Goal: Task Accomplishment & Management: Manage account settings

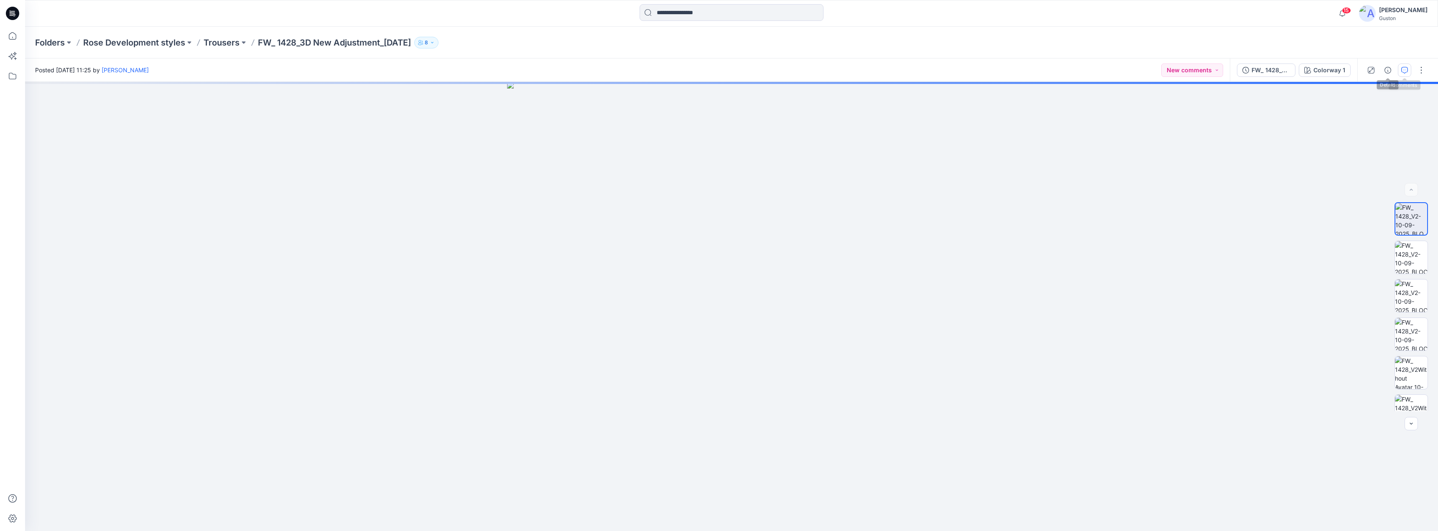
click at [715, 69] on icon "button" at bounding box center [1404, 70] width 7 height 7
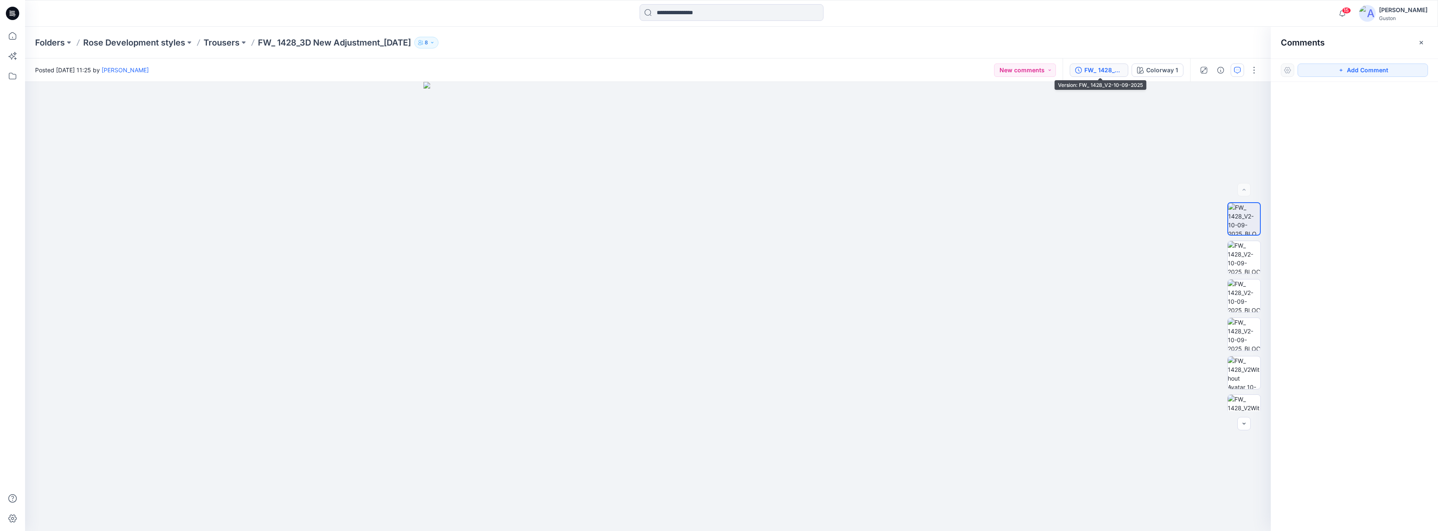
click at [715, 70] on div "FW_ 1428_V2-10-09-2025" at bounding box center [1103, 70] width 38 height 9
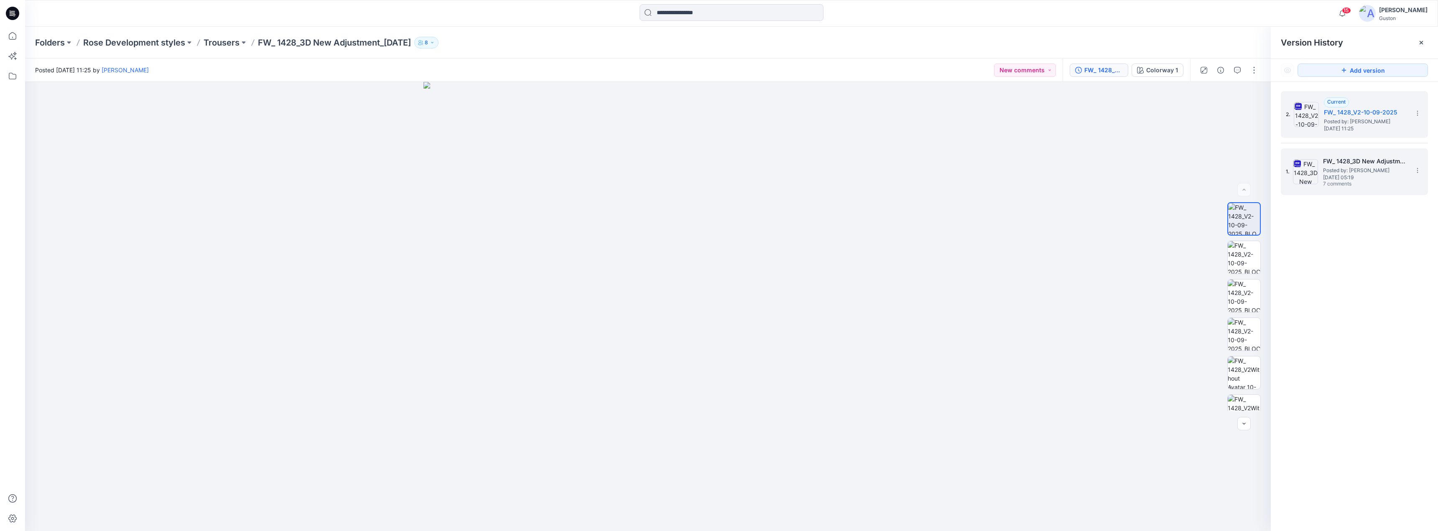
click at [715, 166] on span "Posted by: [PERSON_NAME]" at bounding box center [1365, 170] width 84 height 8
drag, startPoint x: 1328, startPoint y: 12, endPoint x: 1319, endPoint y: 5, distance: 11.0
click at [715, 2] on div "15 Notifications RM Rose-Marie Nasstrom commented on FW_ 1428_3D New Adjustment…" at bounding box center [731, 13] width 1413 height 27
click at [715, 15] on icon "button" at bounding box center [1342, 13] width 16 height 17
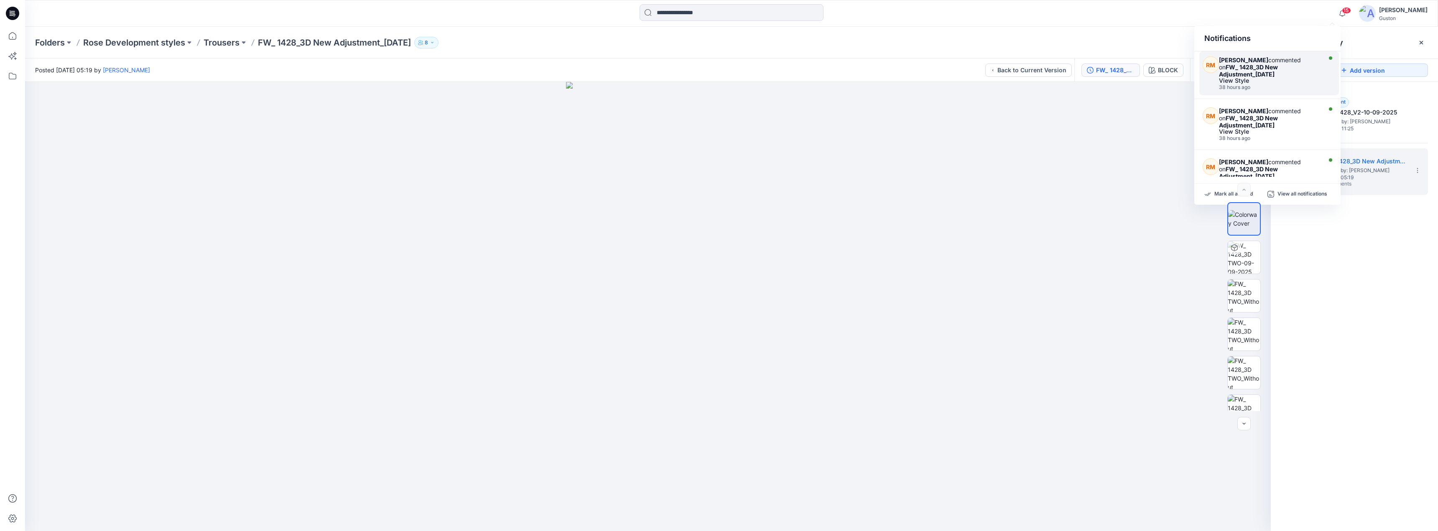
click at [715, 65] on strong "FW_ 1428_3D New Adjustment_09-09-2025" at bounding box center [1248, 71] width 59 height 14
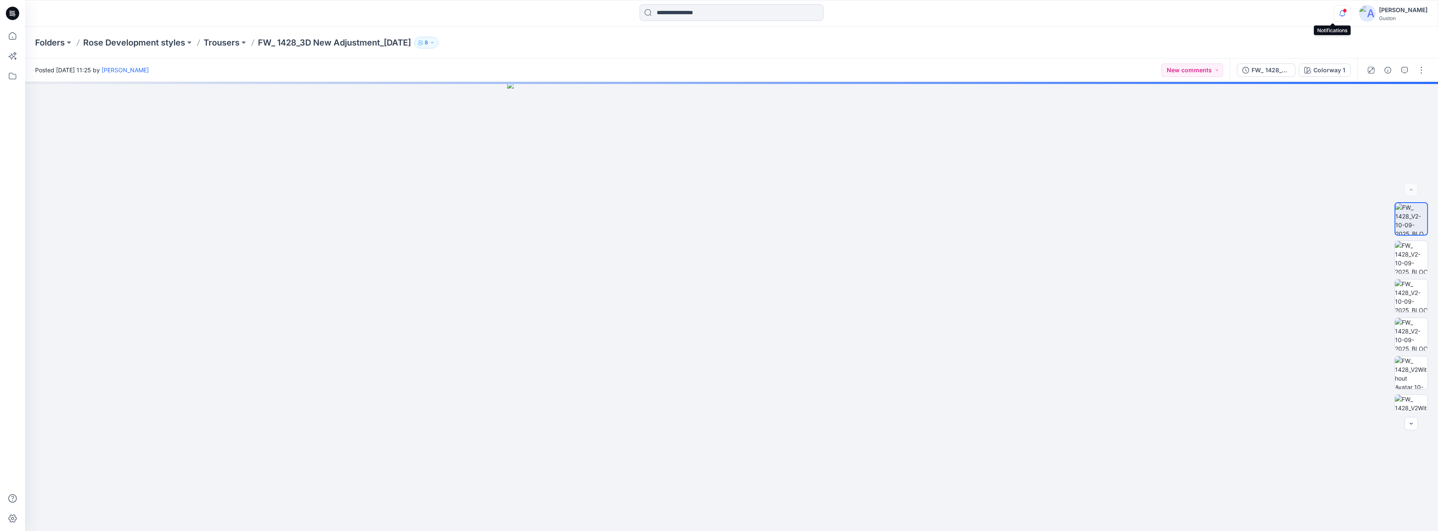
click at [1334, 15] on icon "button" at bounding box center [1342, 13] width 16 height 17
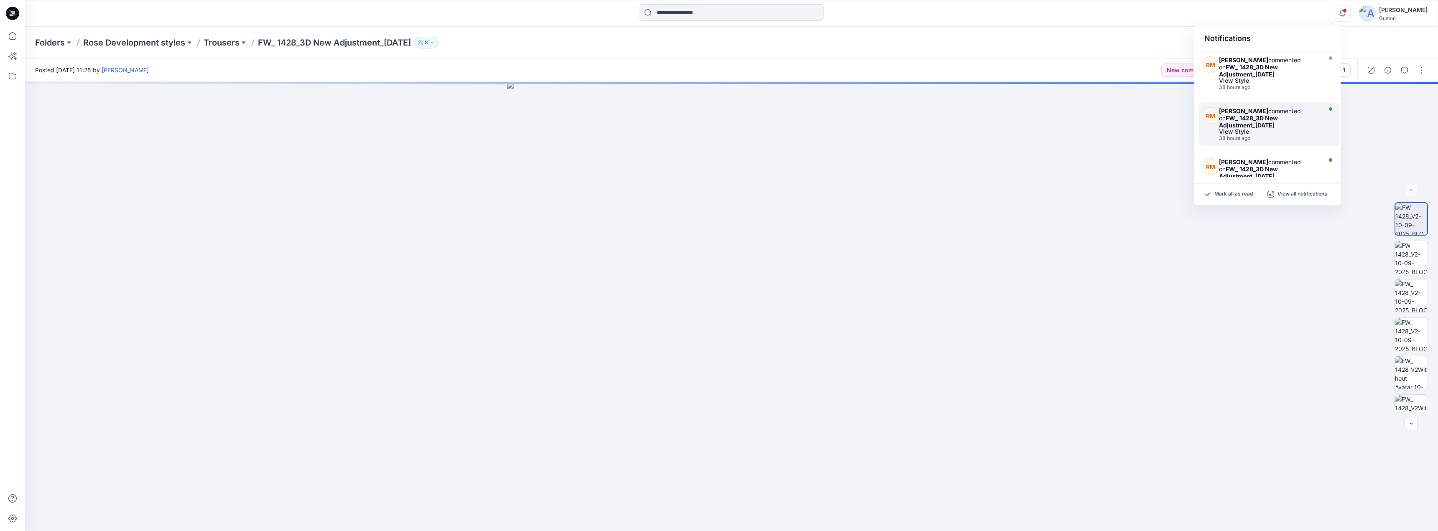
click at [1291, 129] on div "View Style" at bounding box center [1269, 132] width 100 height 6
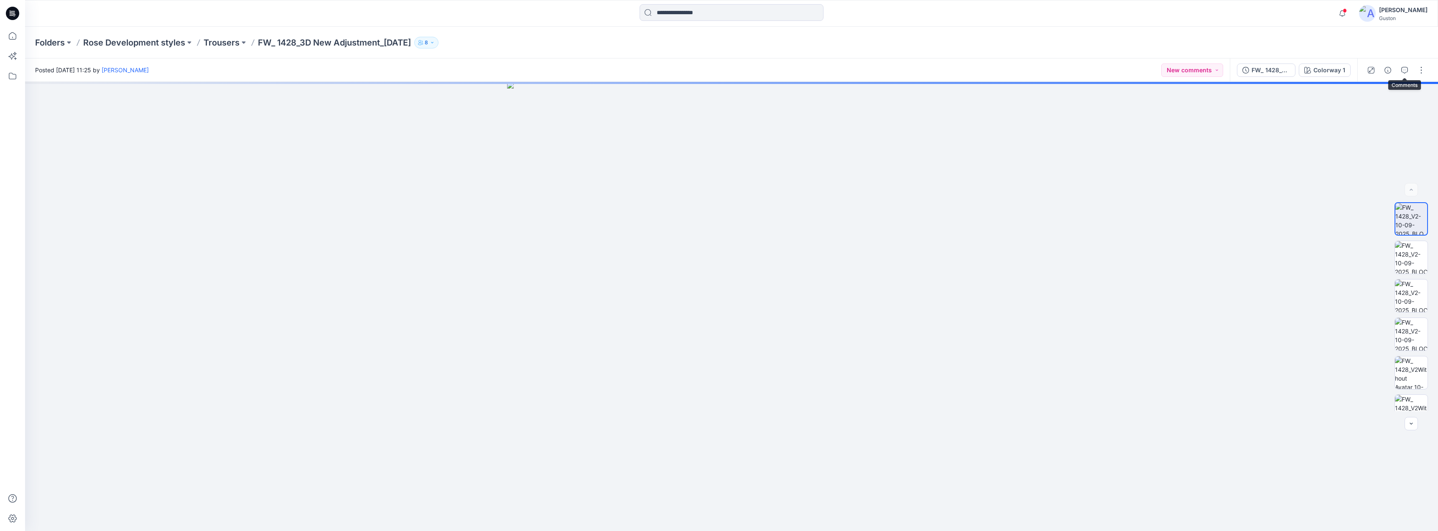
click at [1408, 67] on button "button" at bounding box center [1404, 70] width 13 height 13
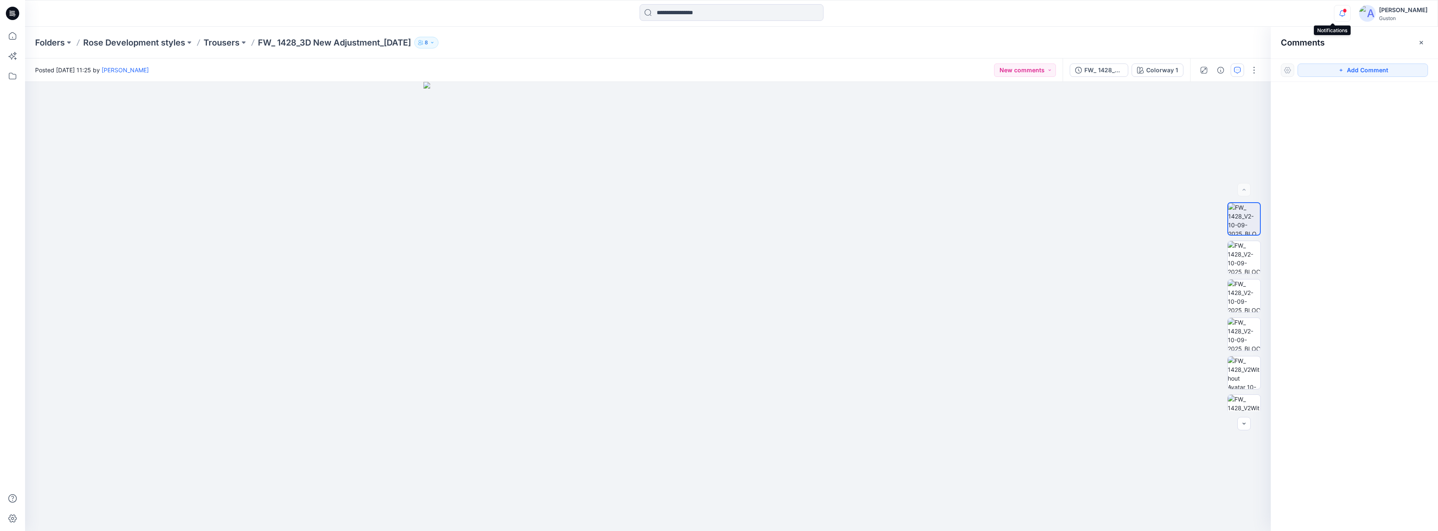
click at [1334, 18] on icon "button" at bounding box center [1342, 13] width 16 height 17
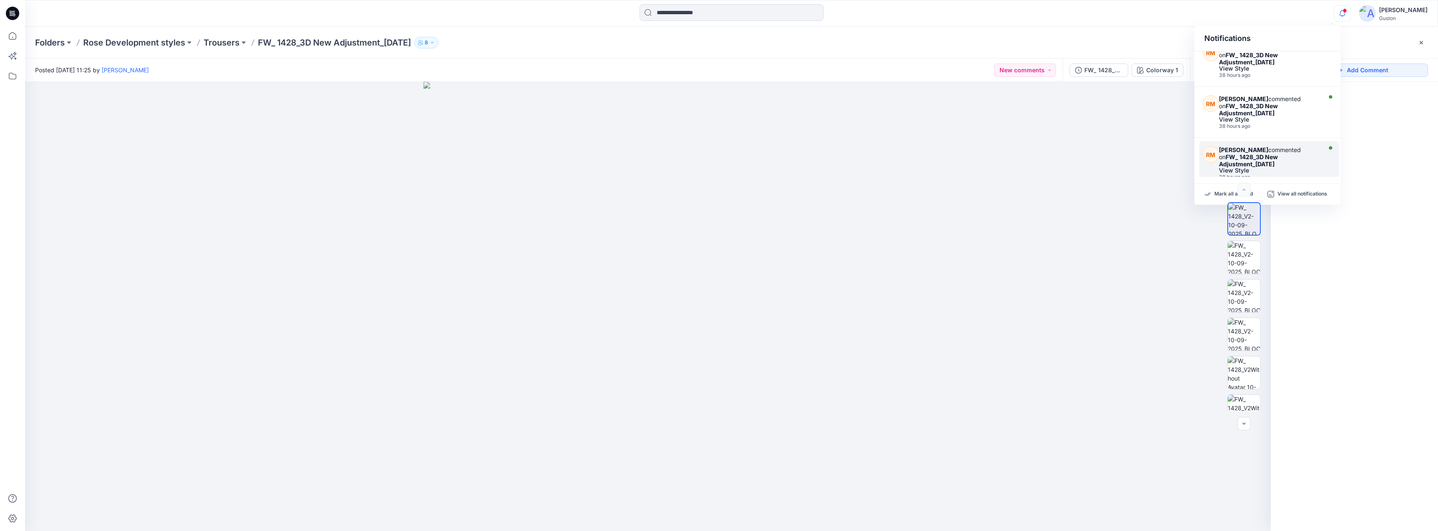
scroll to position [84, 0]
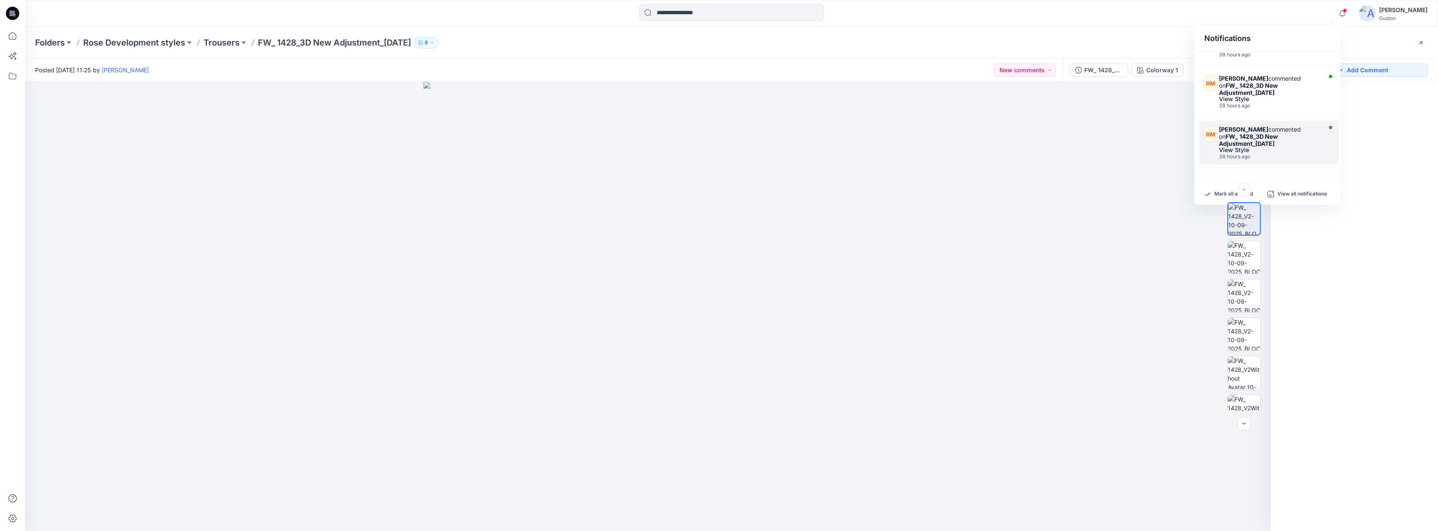
click at [1298, 145] on div "Rose-Marie Nasstrom commented on FW_ 1428_3D New Adjustment_09-09-2025" at bounding box center [1269, 136] width 100 height 21
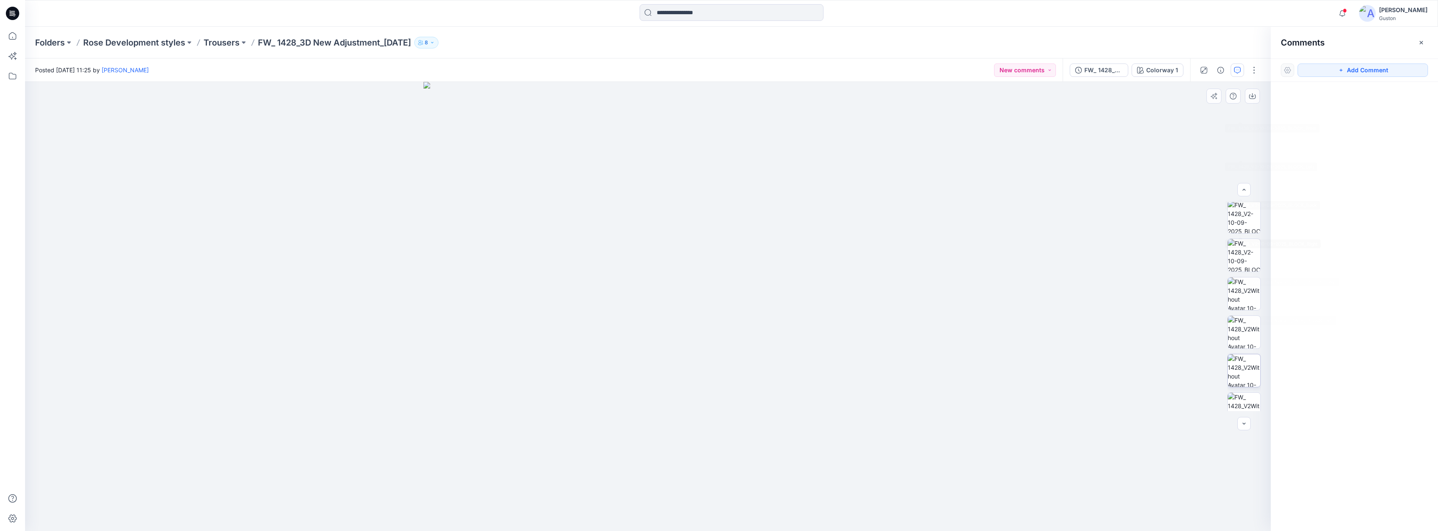
scroll to position [132, 0]
click at [1245, 354] on img at bounding box center [1244, 356] width 33 height 33
click at [1240, 324] on img at bounding box center [1244, 317] width 33 height 33
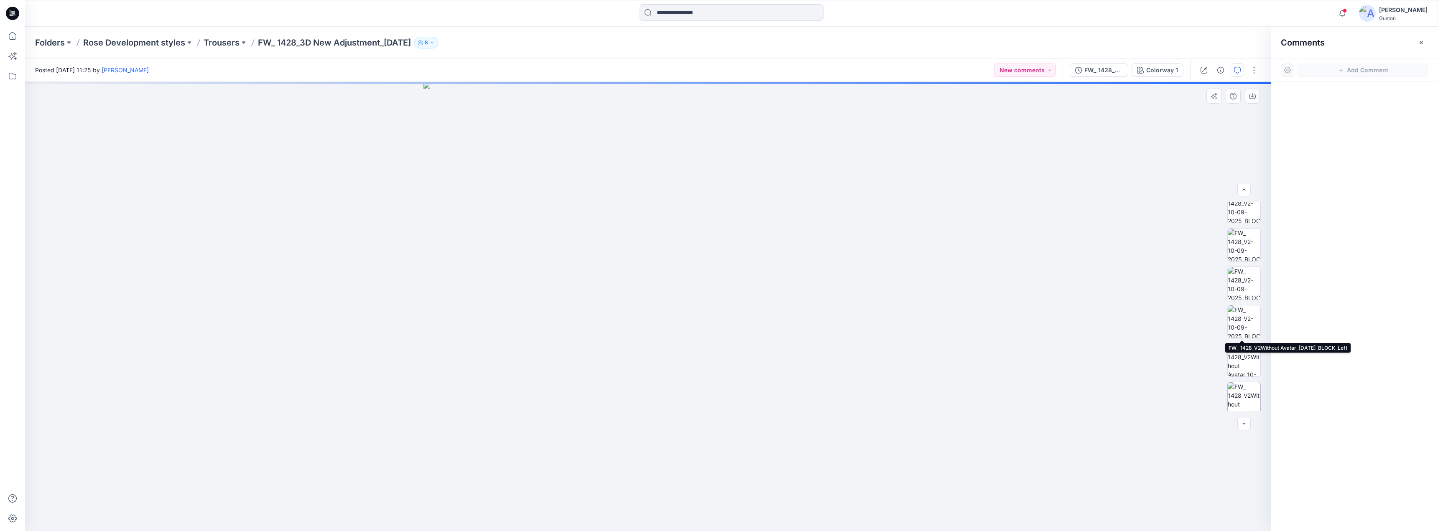
scroll to position [0, 0]
click at [1243, 255] on img at bounding box center [1244, 257] width 33 height 33
click at [1246, 291] on img at bounding box center [1244, 296] width 33 height 33
click at [1244, 334] on img at bounding box center [1244, 334] width 33 height 33
click at [1248, 379] on img at bounding box center [1244, 373] width 33 height 33
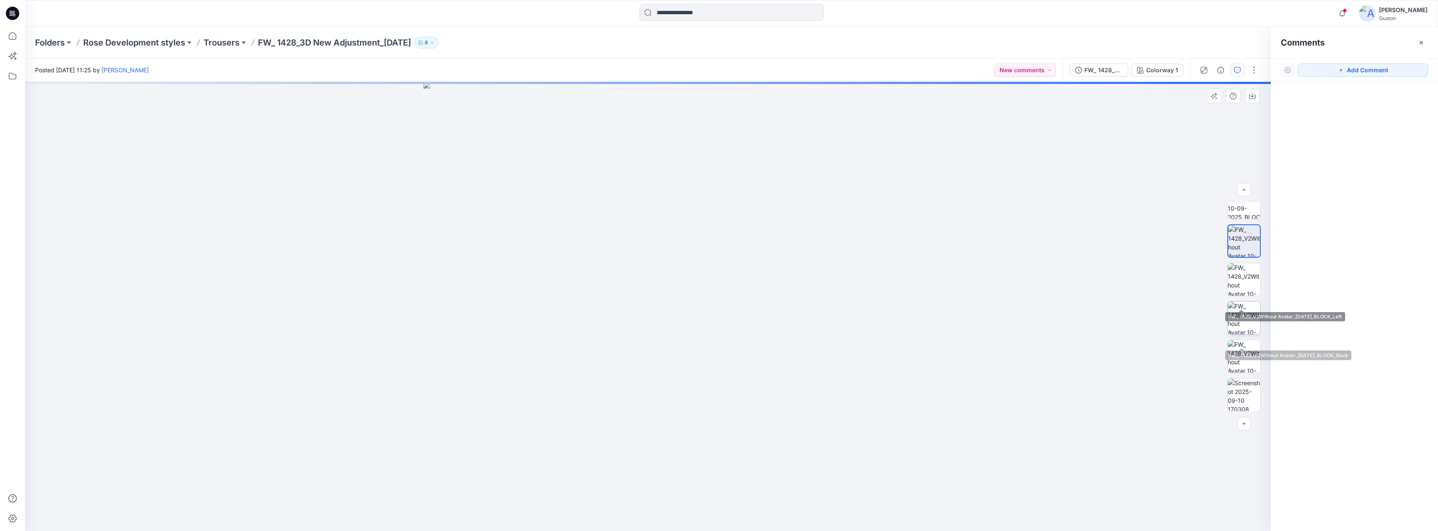
scroll to position [132, 0]
click at [1236, 271] on img at bounding box center [1244, 279] width 33 height 33
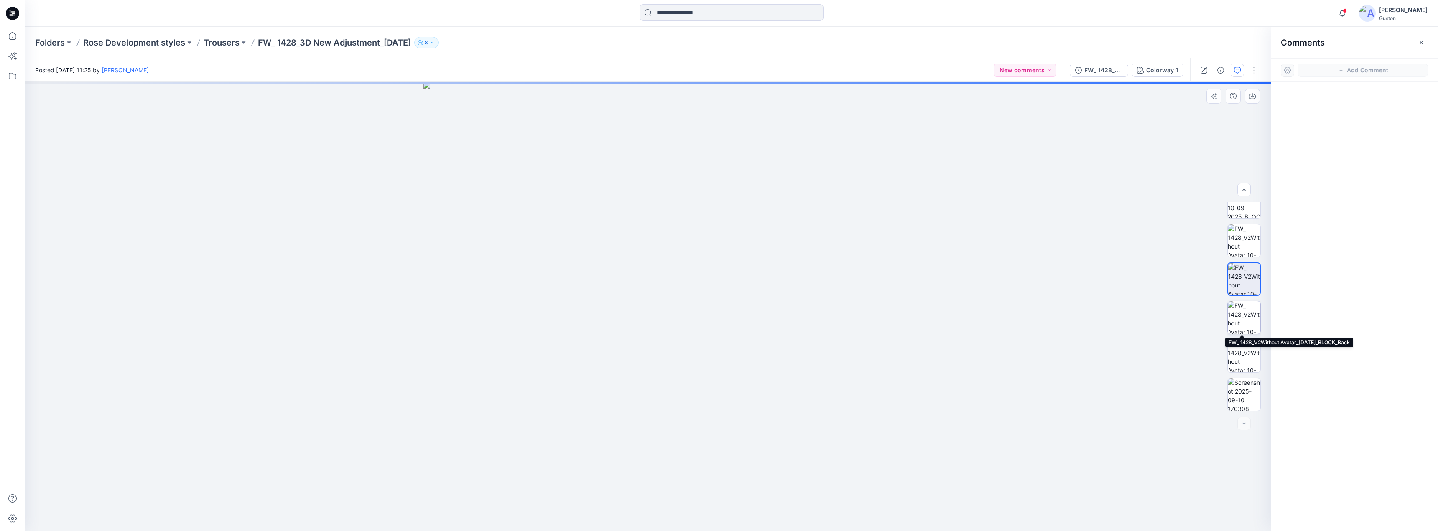
click at [1235, 316] on img at bounding box center [1244, 317] width 33 height 33
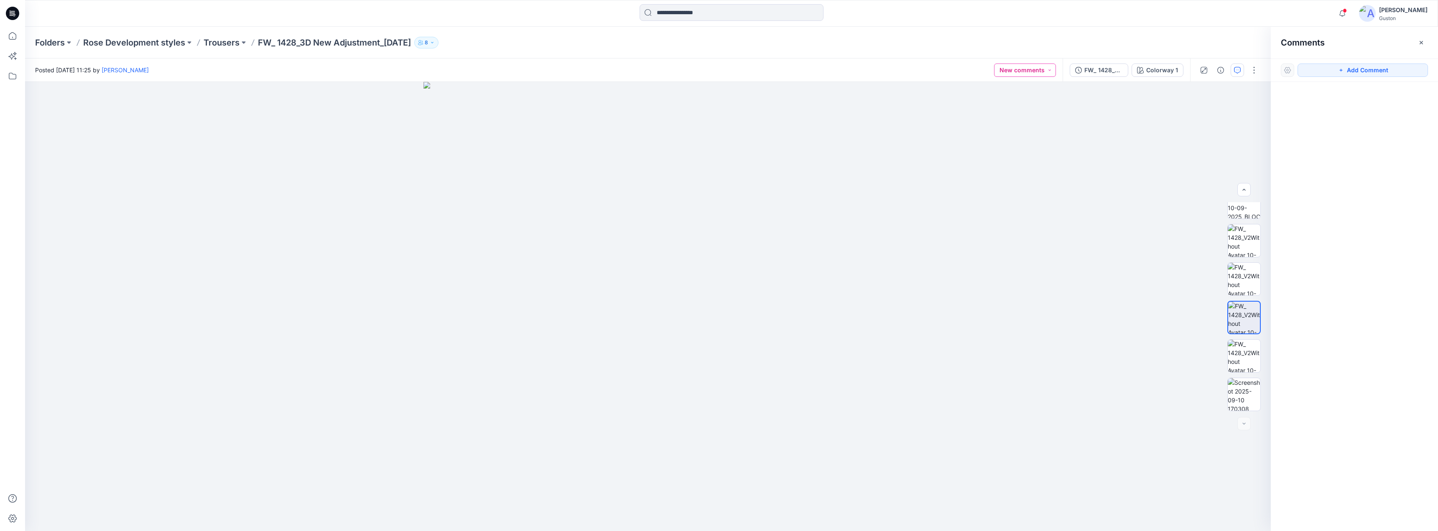
click at [1048, 72] on button "New comments" at bounding box center [1025, 70] width 62 height 13
click at [1160, 190] on div at bounding box center [647, 306] width 1245 height 449
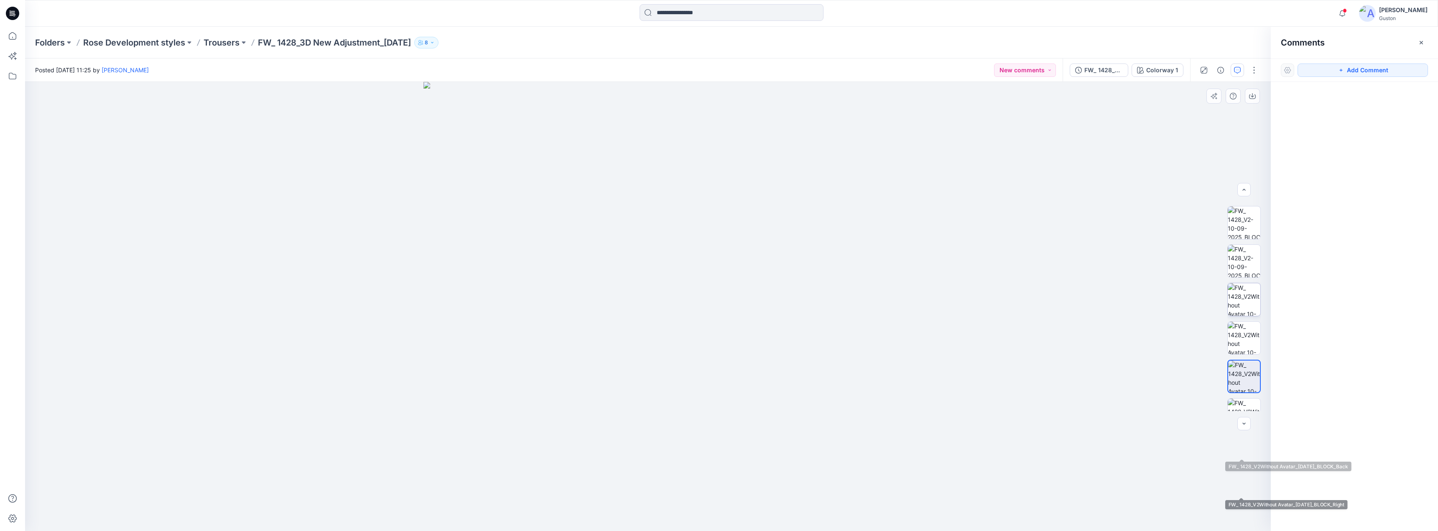
scroll to position [0, 0]
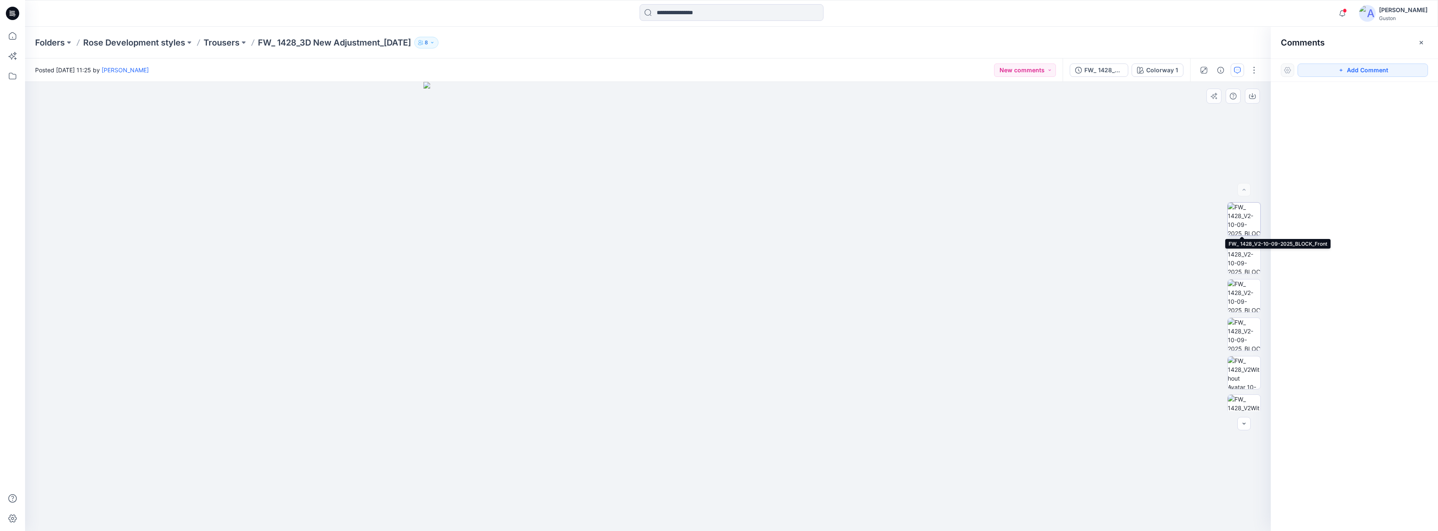
click at [1239, 214] on img at bounding box center [1244, 219] width 33 height 33
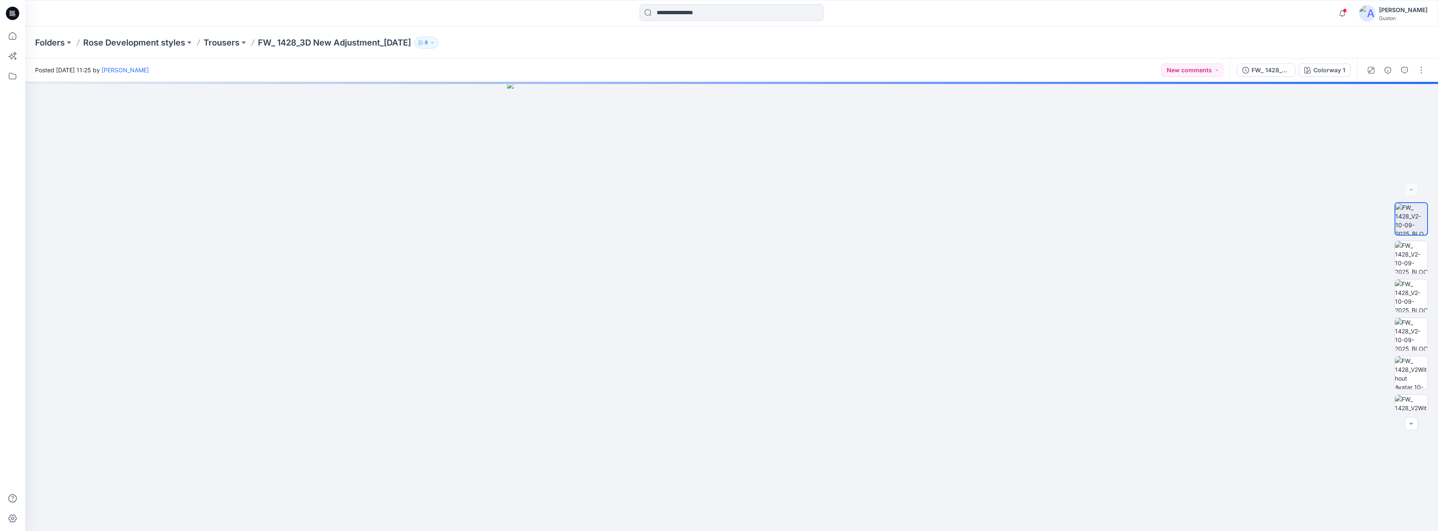
click at [1328, 71] on div "Colorway 1" at bounding box center [1329, 70] width 32 height 9
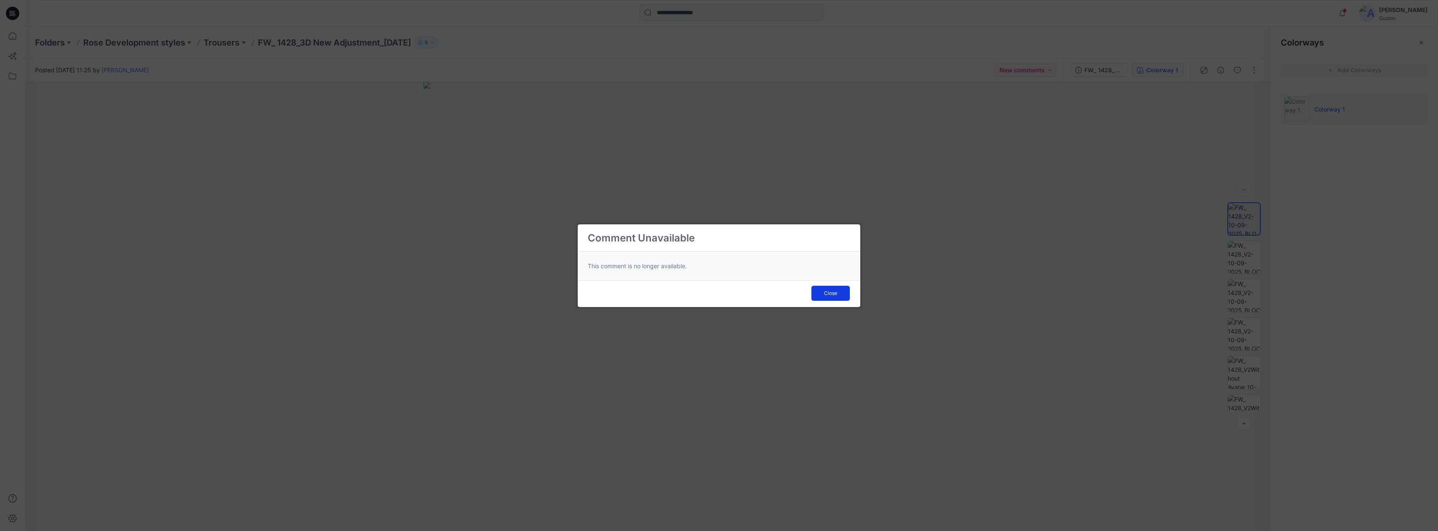
click at [826, 293] on span "Close" at bounding box center [830, 294] width 13 height 8
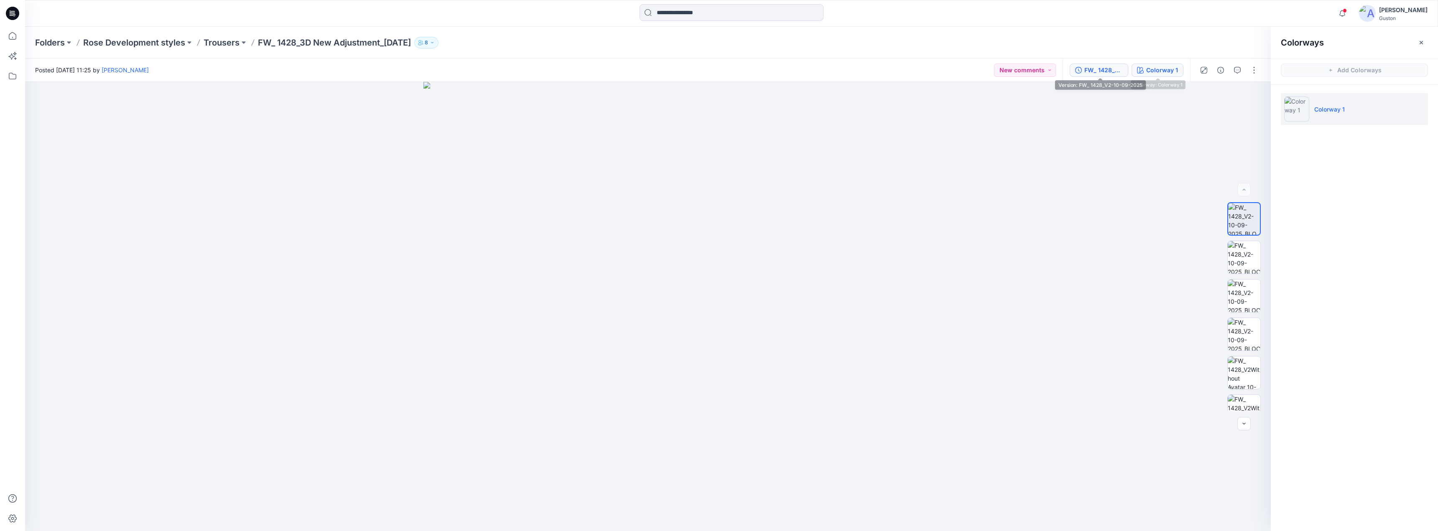
click at [1105, 66] on div "FW_ 1428_V2-10-09-2025" at bounding box center [1103, 70] width 38 height 9
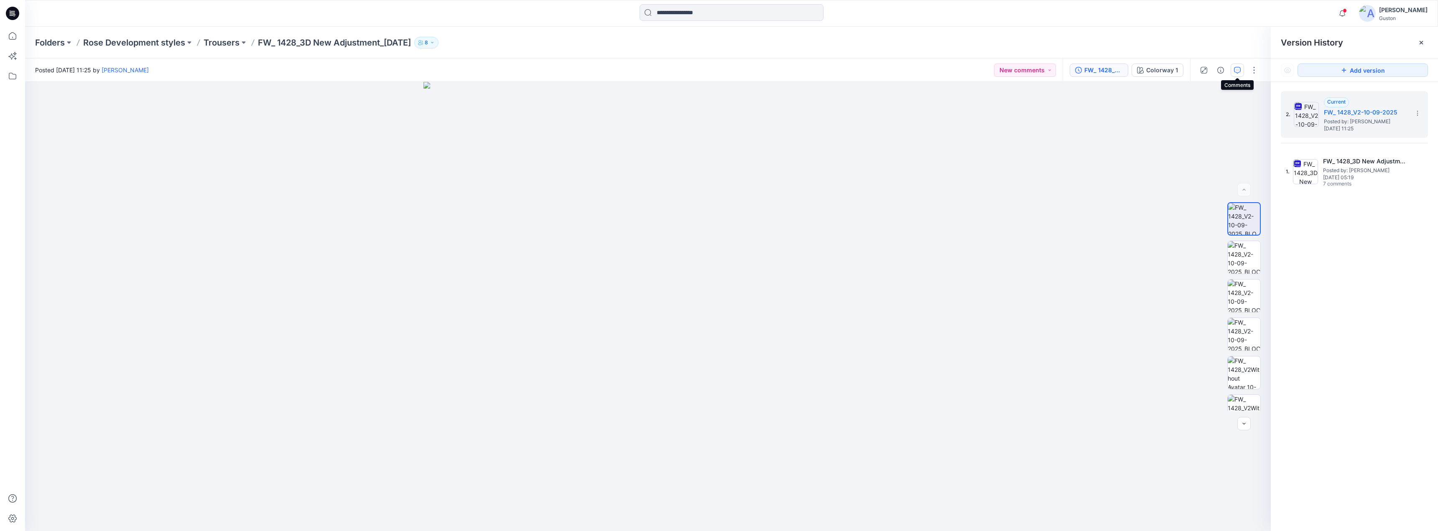
click at [1241, 69] on button "button" at bounding box center [1236, 70] width 13 height 13
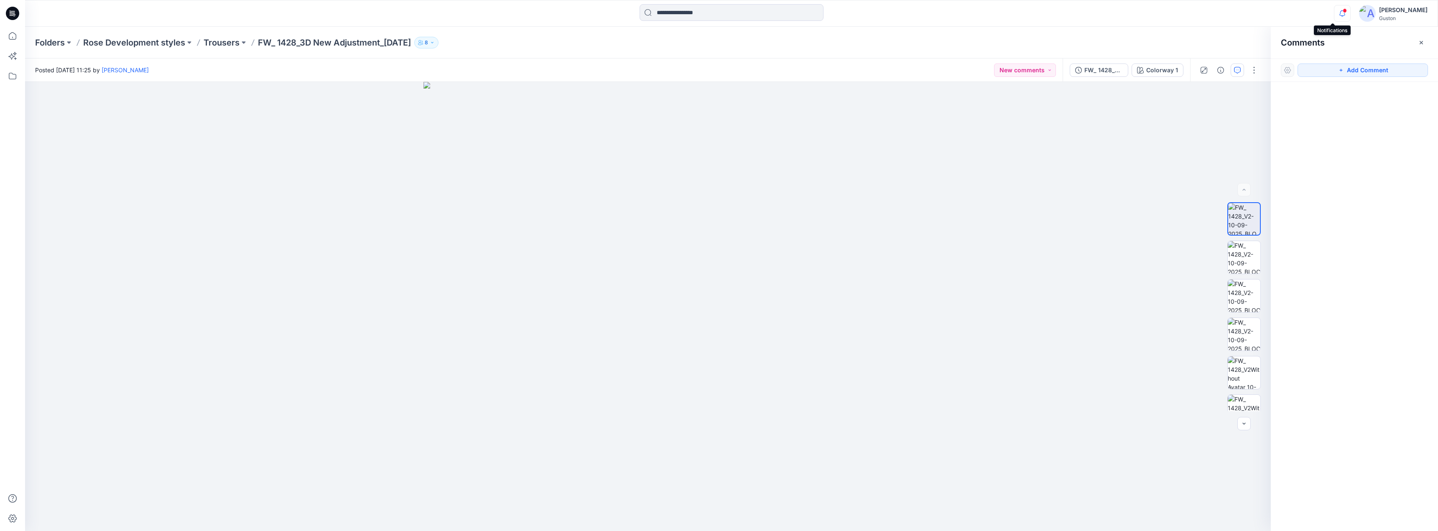
click at [1334, 15] on icon "button" at bounding box center [1342, 13] width 16 height 17
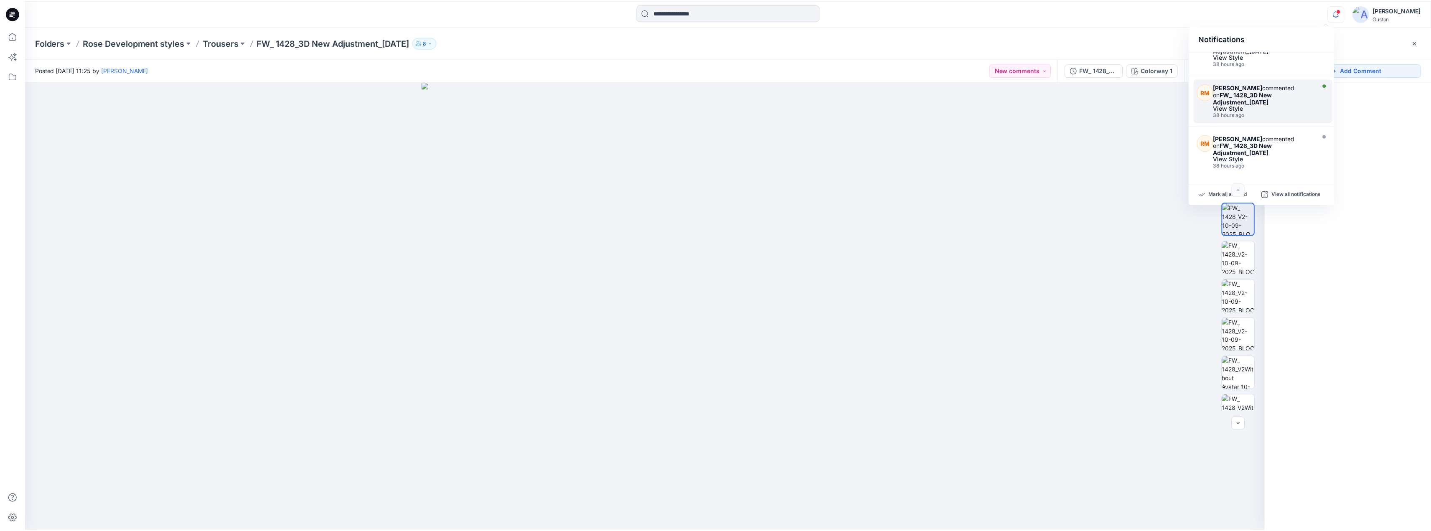
scroll to position [167, 0]
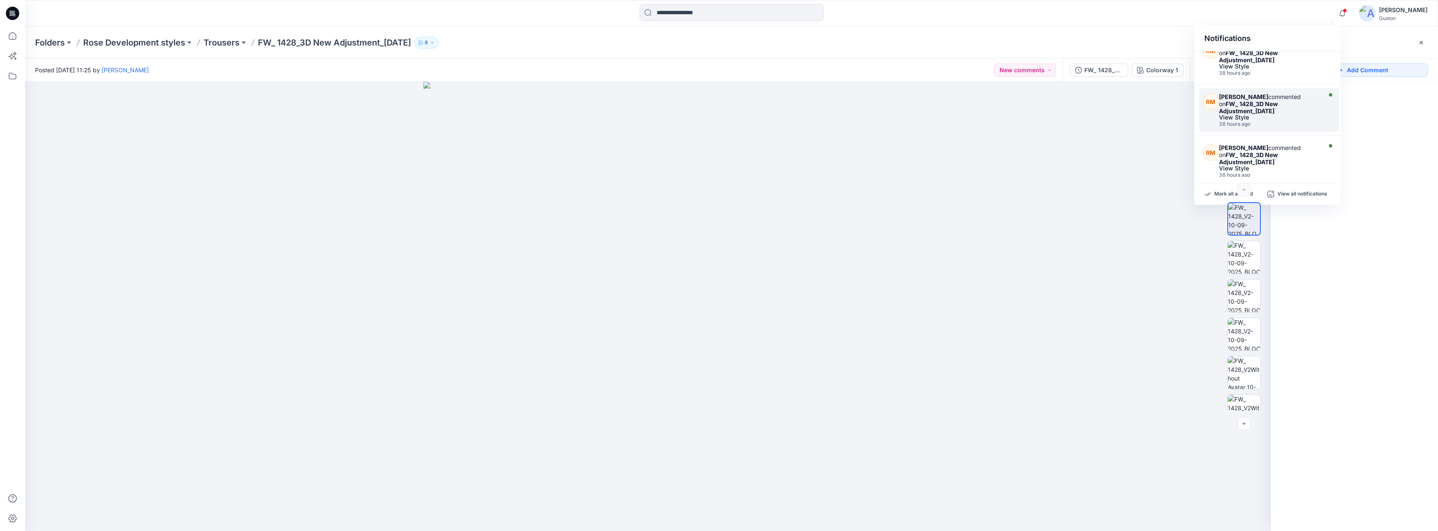
click at [1301, 118] on div "View Style" at bounding box center [1269, 118] width 100 height 6
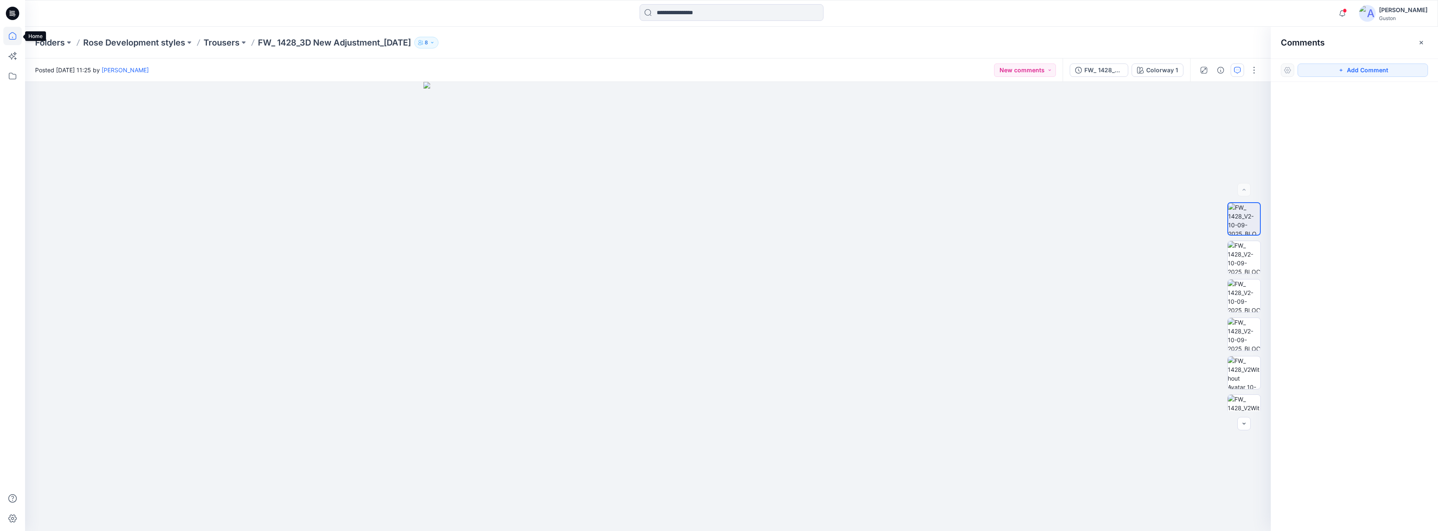
click at [13, 41] on icon at bounding box center [12, 36] width 18 height 18
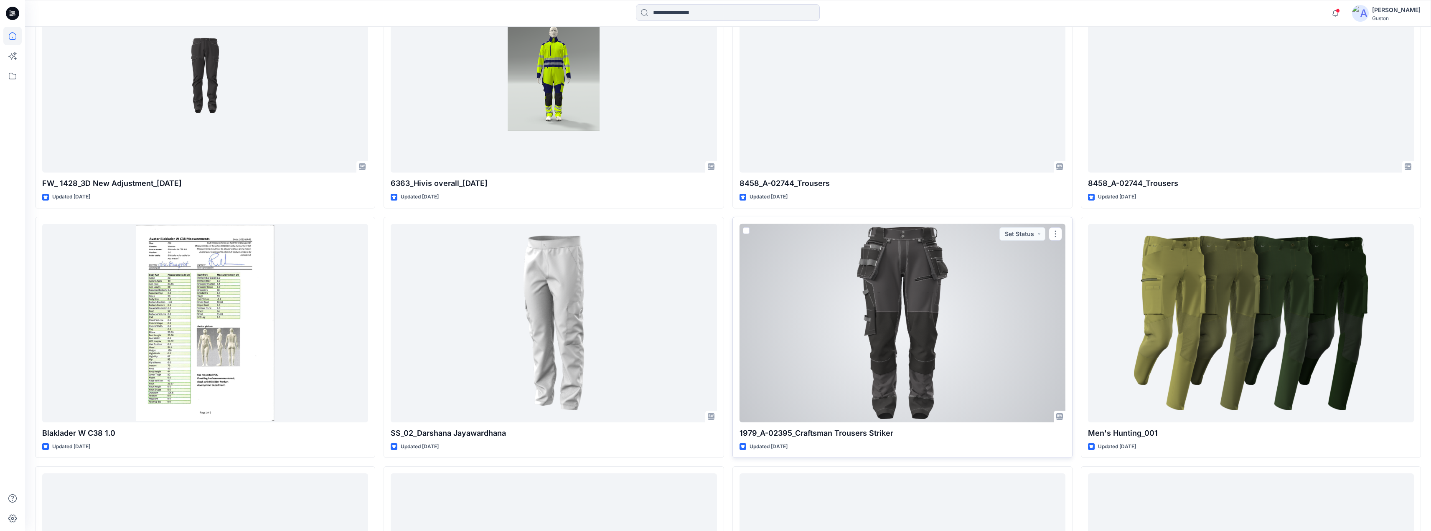
scroll to position [251, 0]
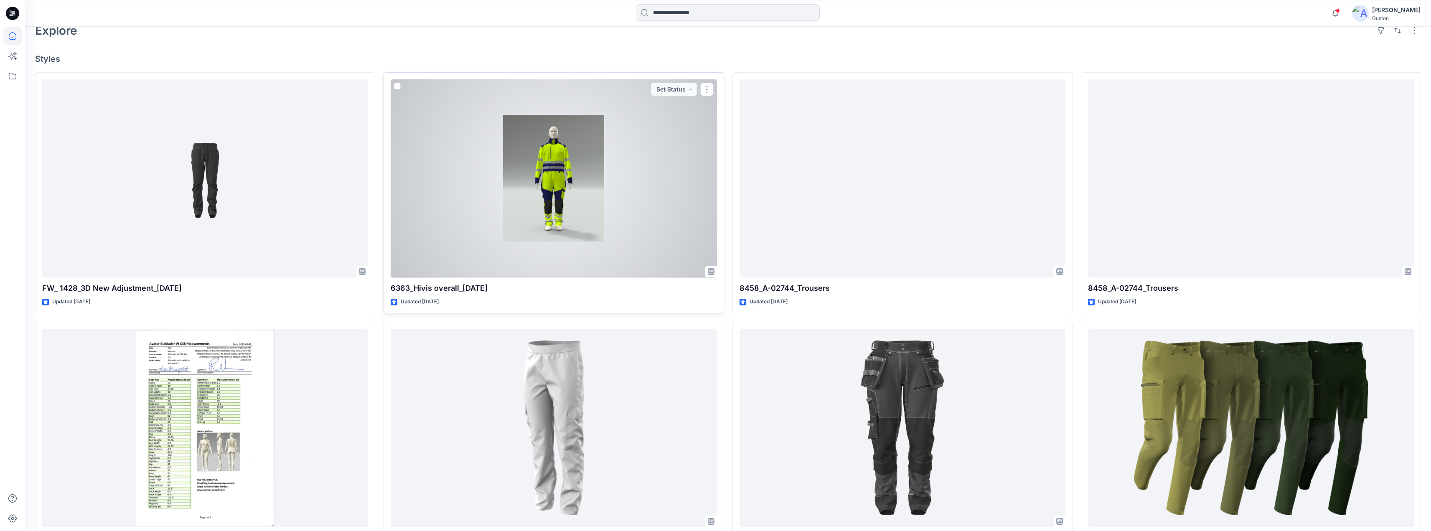
click at [665, 201] on div at bounding box center [554, 178] width 326 height 199
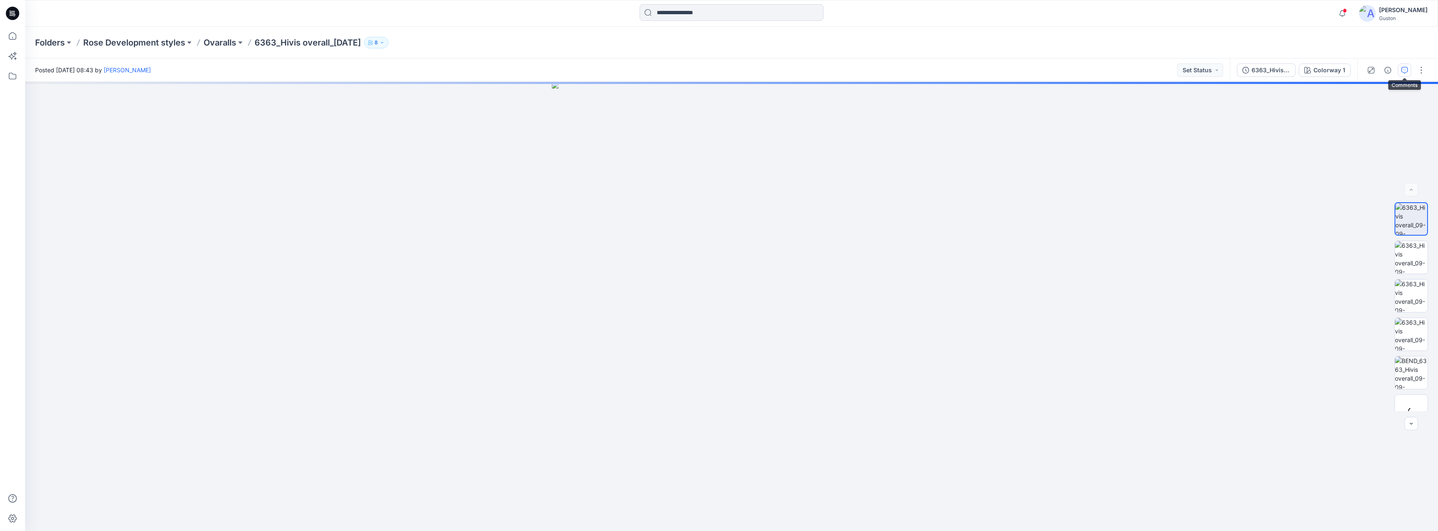
click at [1402, 67] on icon "button" at bounding box center [1404, 70] width 7 height 7
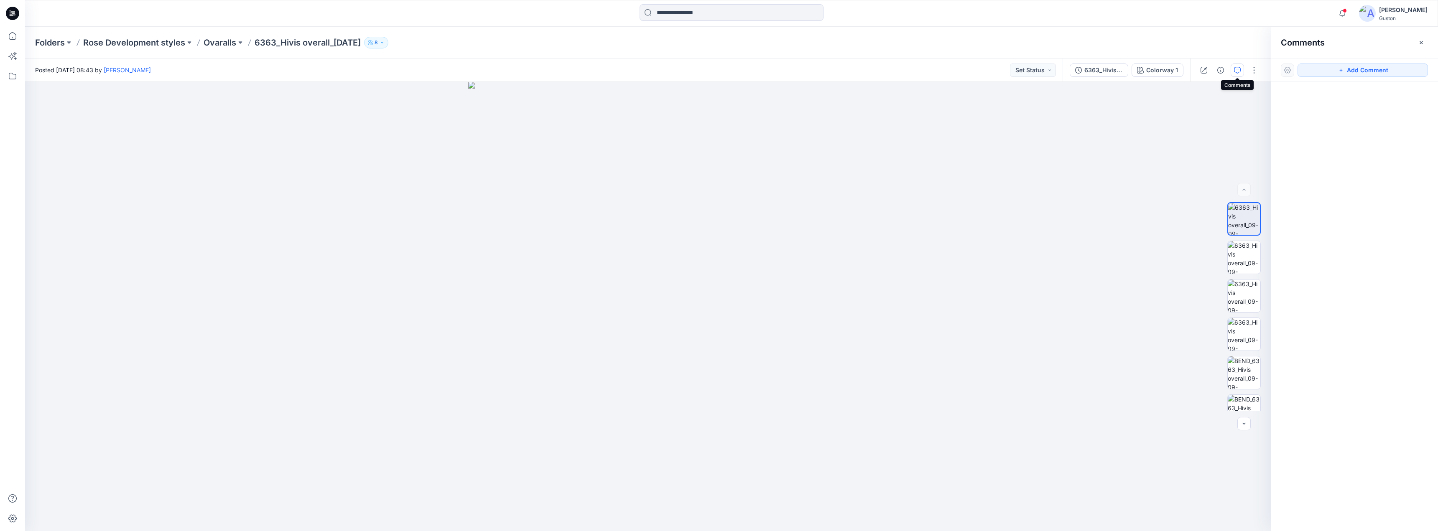
click at [1239, 71] on icon "button" at bounding box center [1237, 70] width 7 height 7
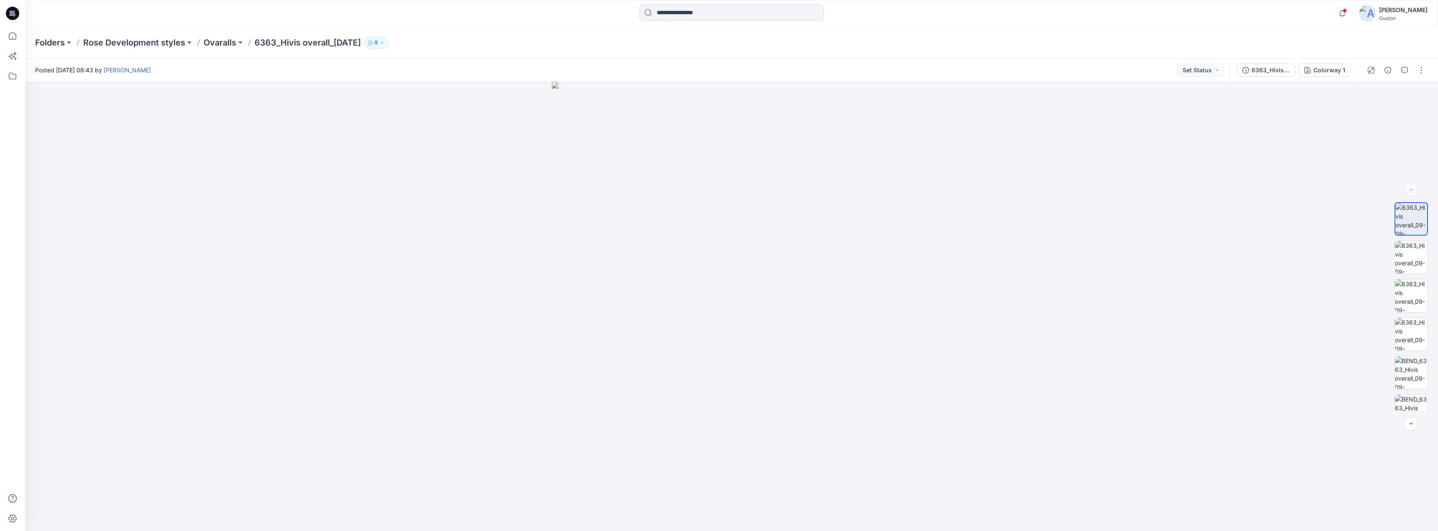
click at [1382, 12] on div "[PERSON_NAME]" at bounding box center [1403, 10] width 48 height 10
click at [1334, 130] on p "Sign out" at bounding box center [1328, 133] width 23 height 16
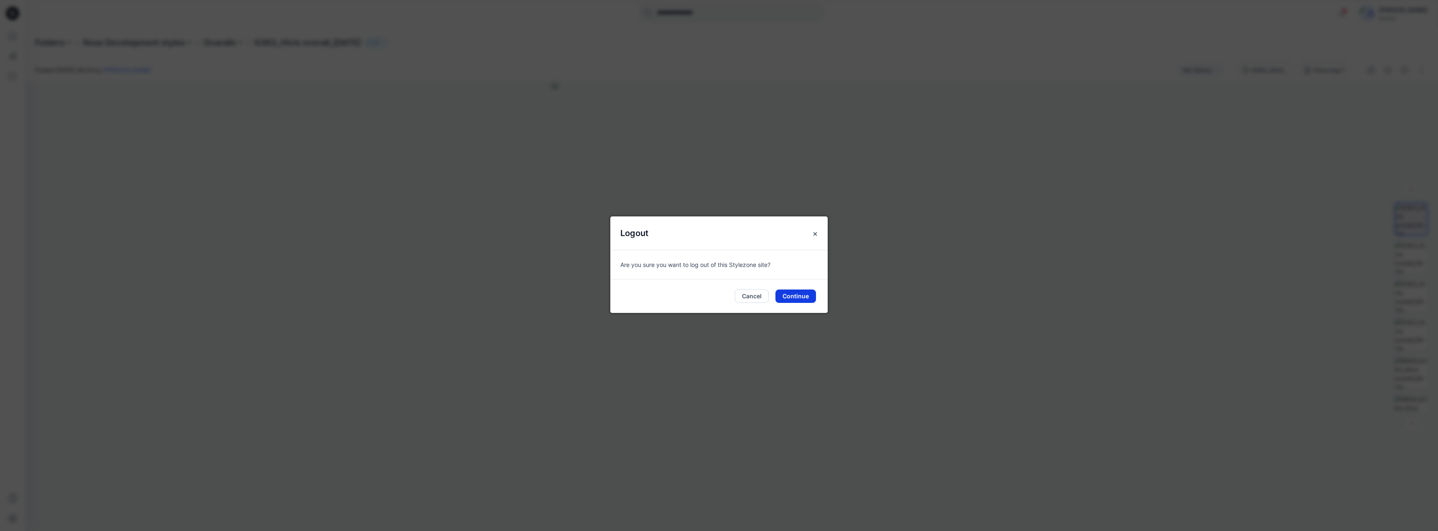
click at [797, 299] on button "Continue" at bounding box center [795, 296] width 41 height 13
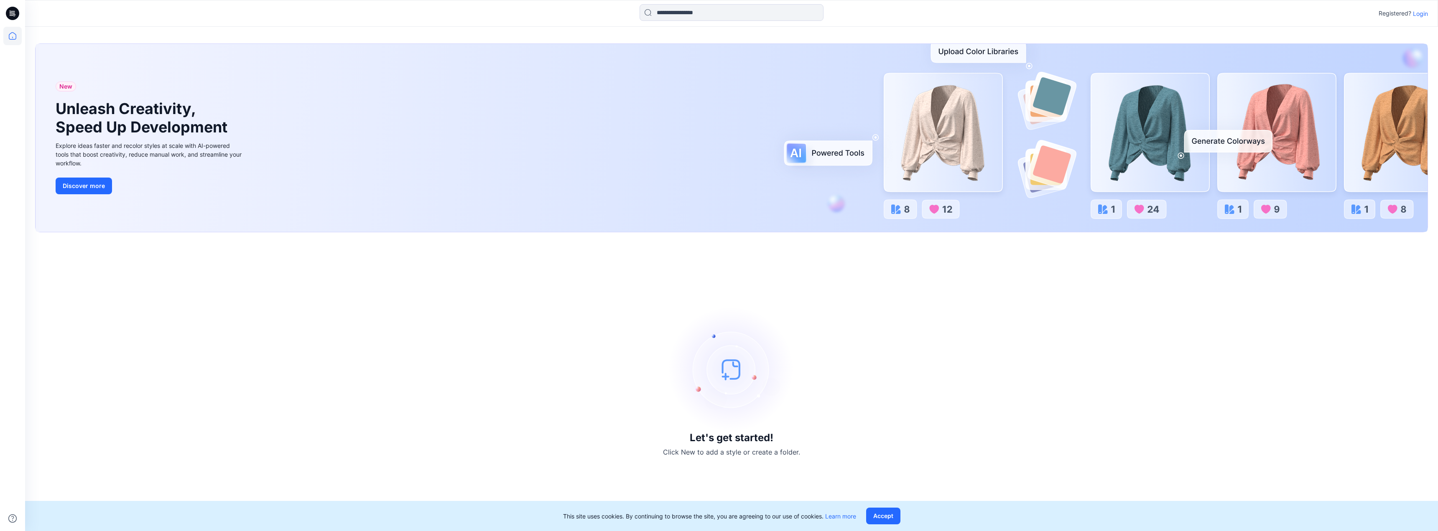
click at [1420, 13] on p "Login" at bounding box center [1420, 13] width 15 height 9
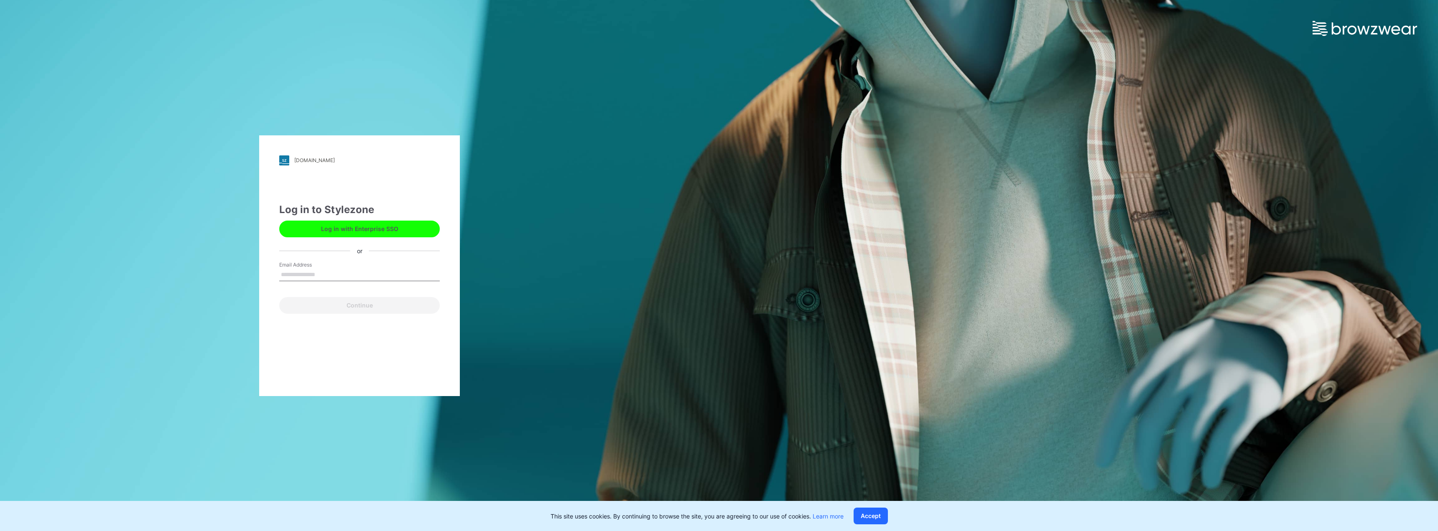
click at [313, 276] on input "Email Address" at bounding box center [359, 275] width 160 height 13
type input "**********"
click at [351, 306] on button "Continue" at bounding box center [359, 305] width 160 height 17
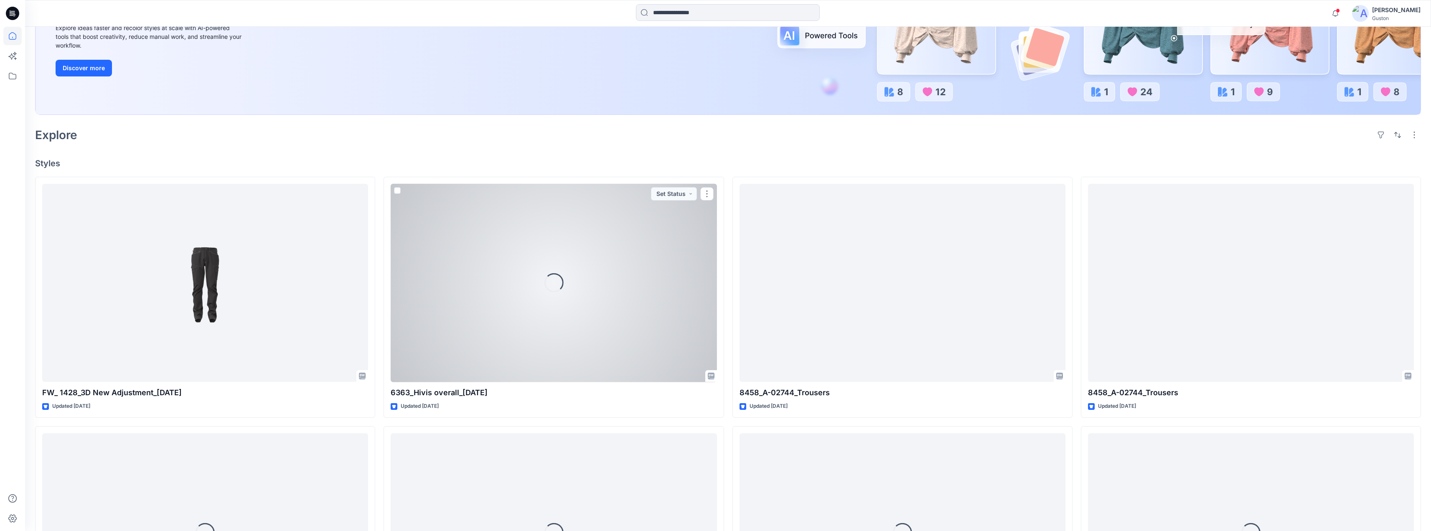
scroll to position [167, 0]
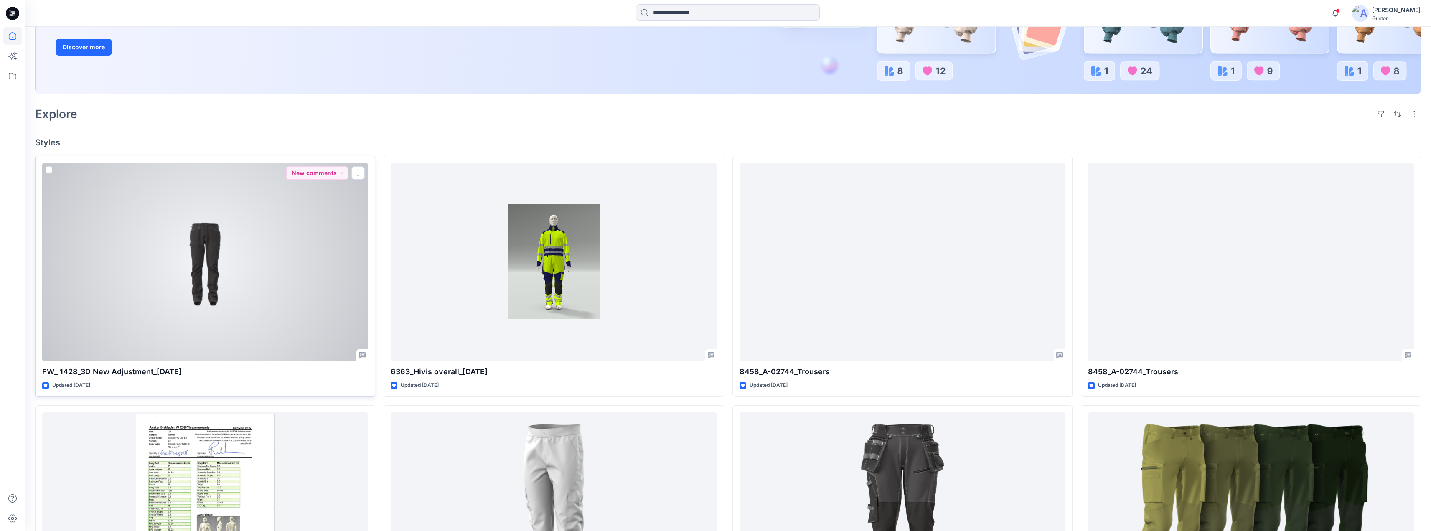
click at [313, 273] on div at bounding box center [205, 262] width 326 height 199
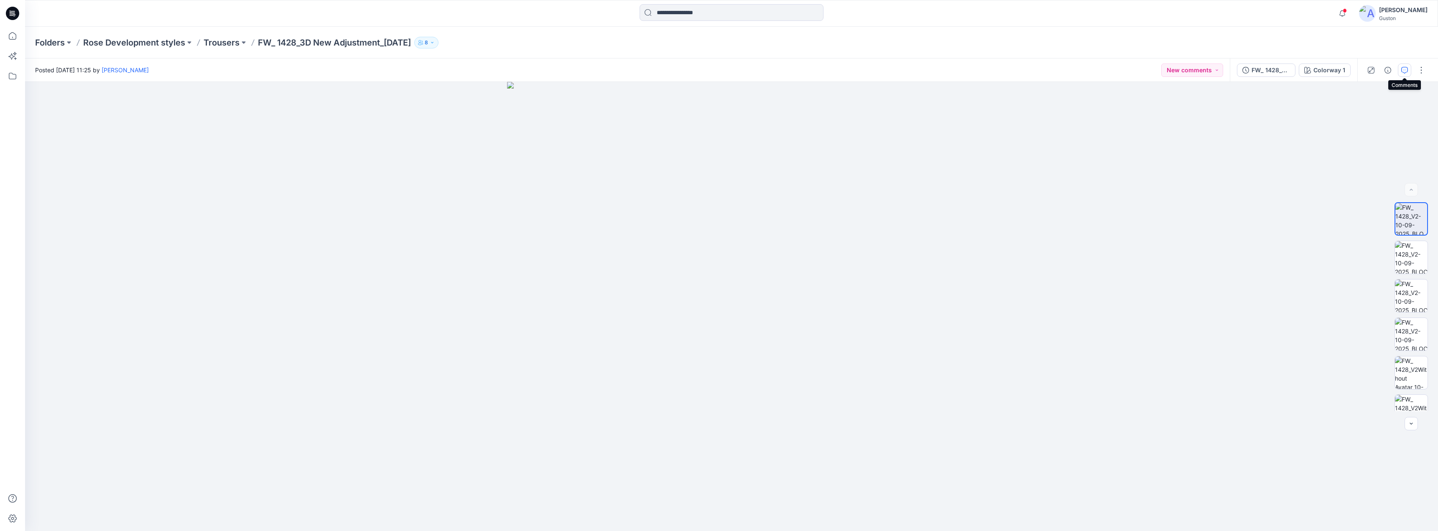
click at [1402, 71] on icon "button" at bounding box center [1404, 70] width 7 height 7
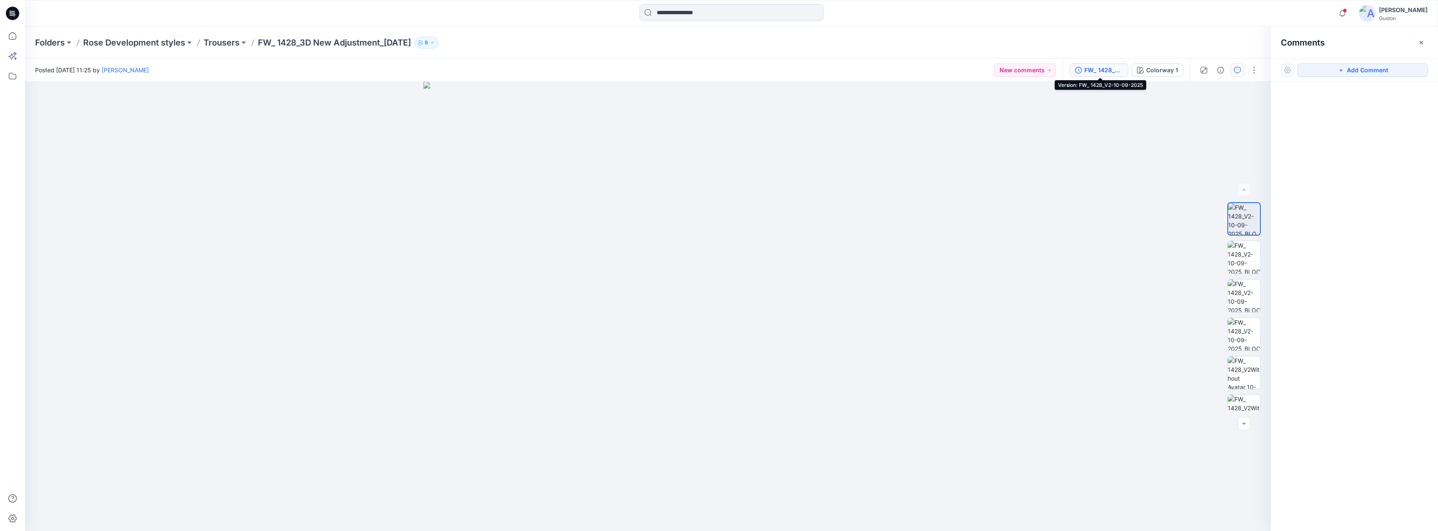
click at [1108, 70] on div "FW_ 1428_V2-10-09-2025" at bounding box center [1103, 70] width 38 height 9
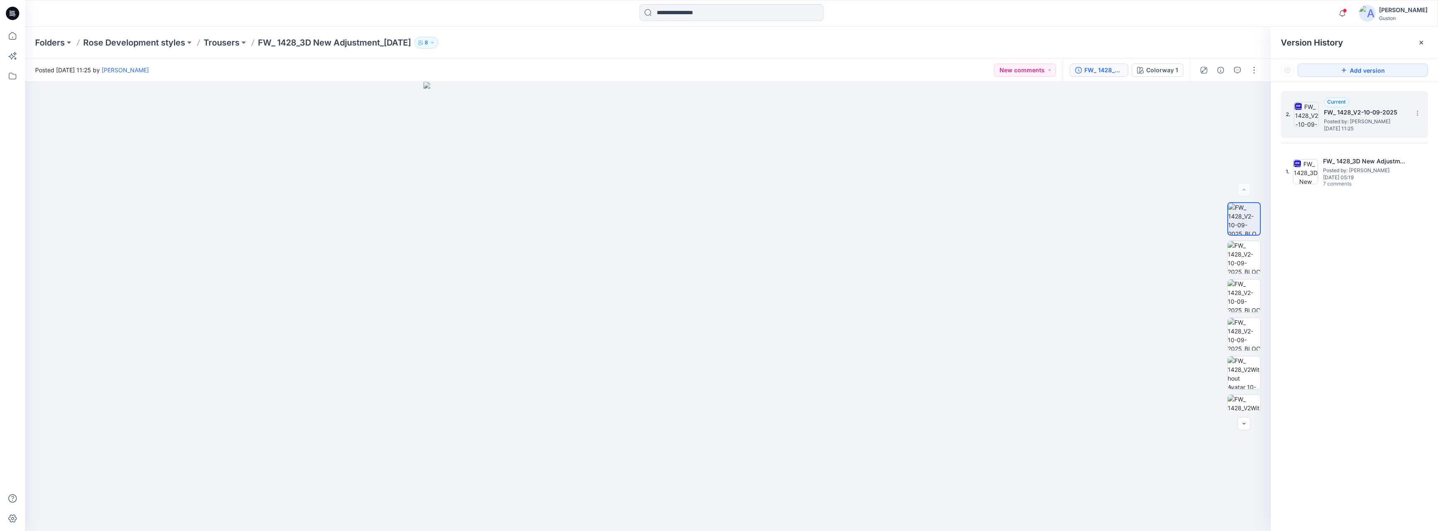
click at [1391, 111] on h5 "FW_ 1428_V2-10-09-2025" at bounding box center [1366, 112] width 84 height 10
click at [1387, 107] on h5 "FW_ 1428_V2-10-09-2025" at bounding box center [1366, 112] width 84 height 10
click at [1233, 69] on button "button" at bounding box center [1236, 70] width 13 height 13
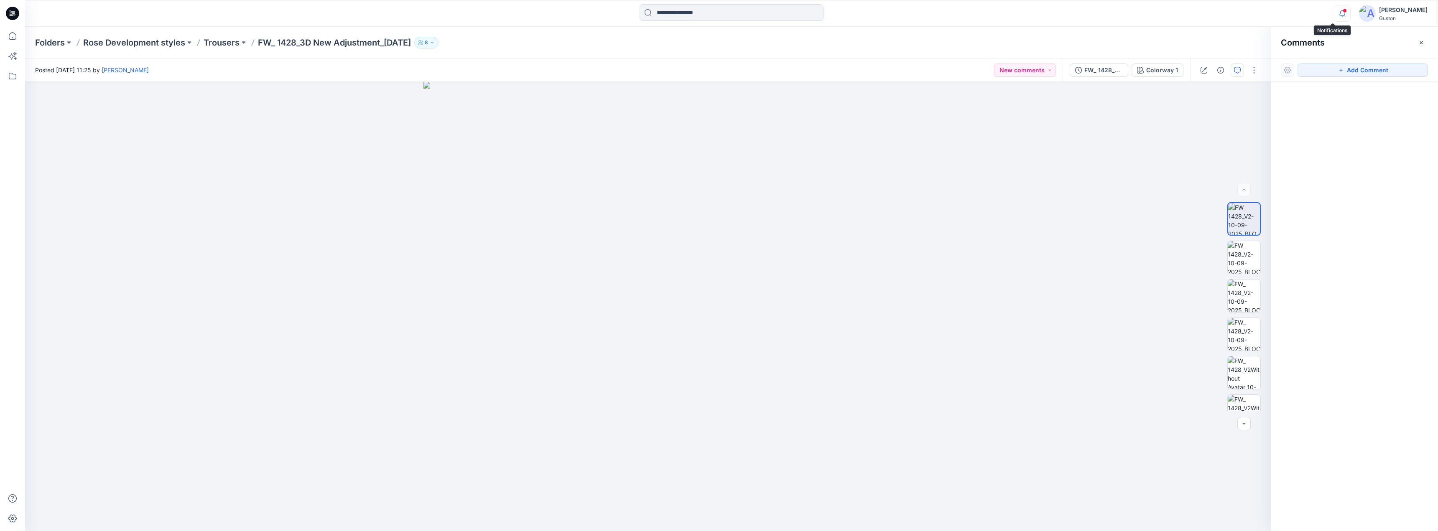
click at [1334, 13] on icon "button" at bounding box center [1342, 13] width 16 height 17
click at [438, 40] on button "8" at bounding box center [426, 43] width 24 height 12
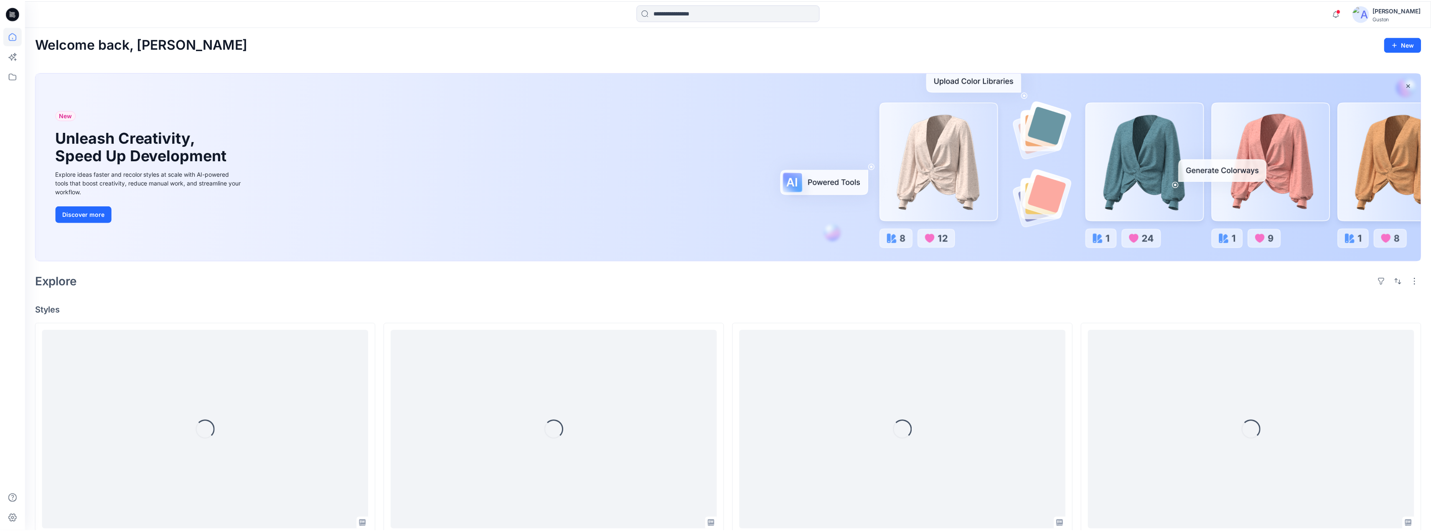
scroll to position [167, 0]
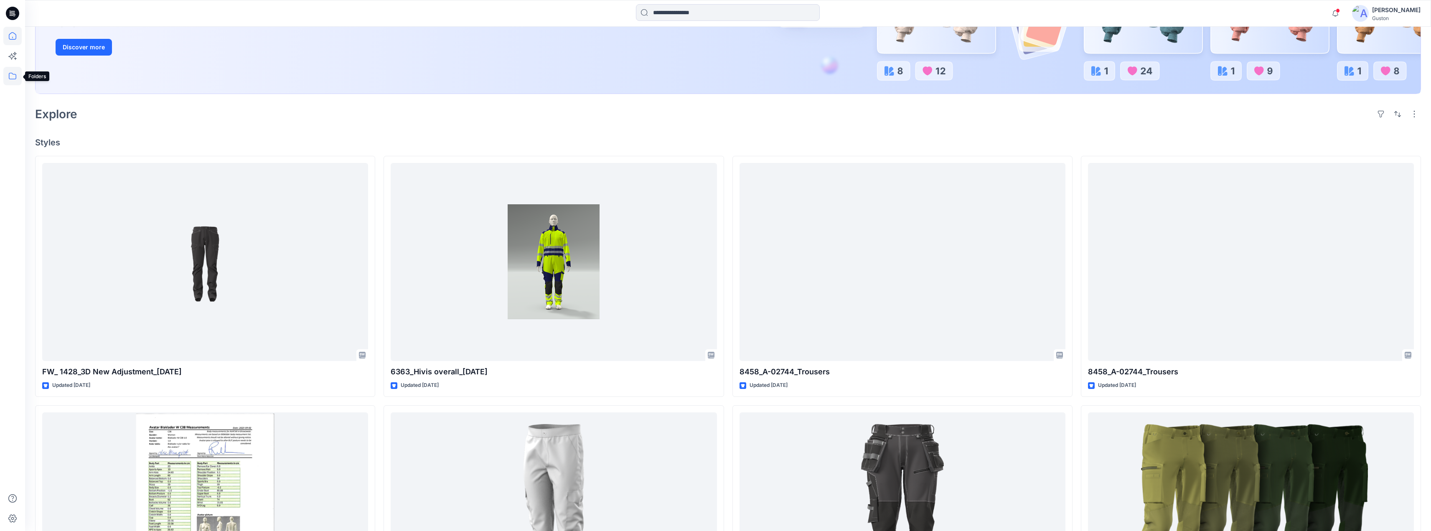
click at [11, 75] on icon at bounding box center [12, 76] width 18 height 18
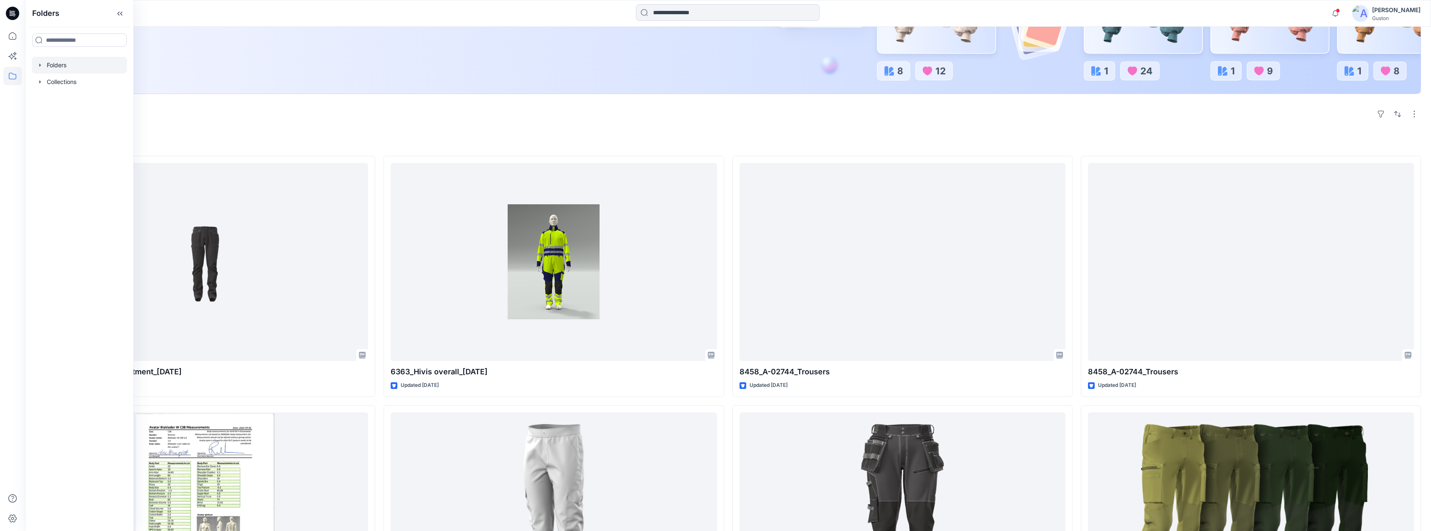
click at [38, 66] on icon "button" at bounding box center [40, 65] width 7 height 7
click at [41, 233] on icon "button" at bounding box center [40, 232] width 7 height 7
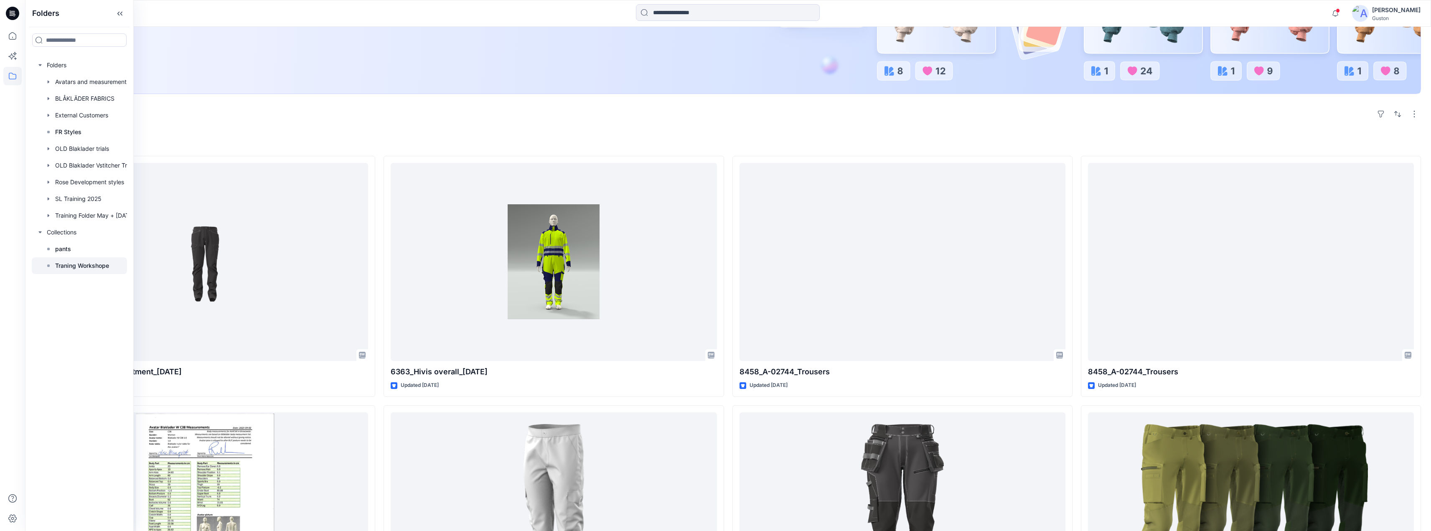
click at [64, 267] on p "Traning Workshope" at bounding box center [82, 266] width 54 height 10
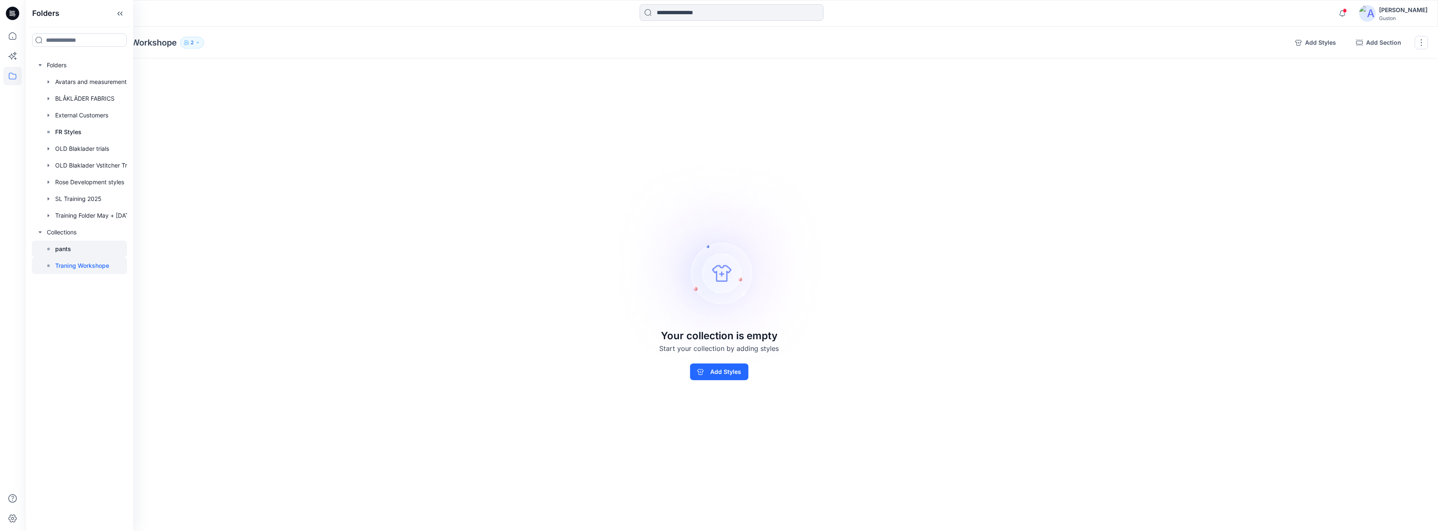
click at [66, 250] on p "pants" at bounding box center [63, 249] width 16 height 10
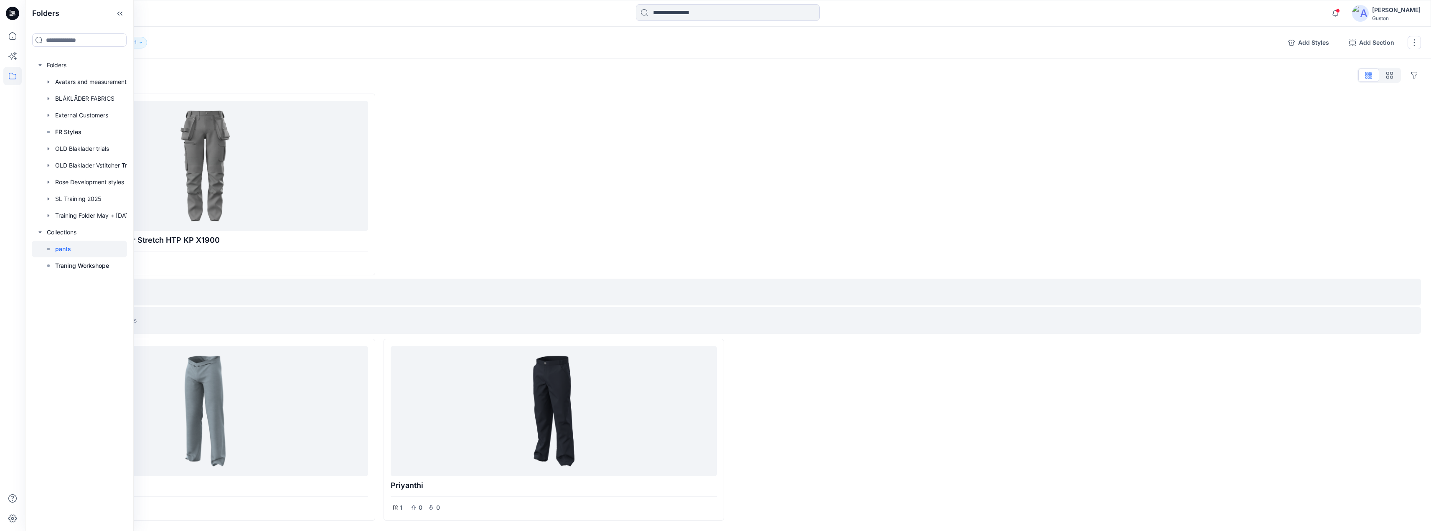
click at [631, 280] on div "Add Section" at bounding box center [728, 292] width 1386 height 27
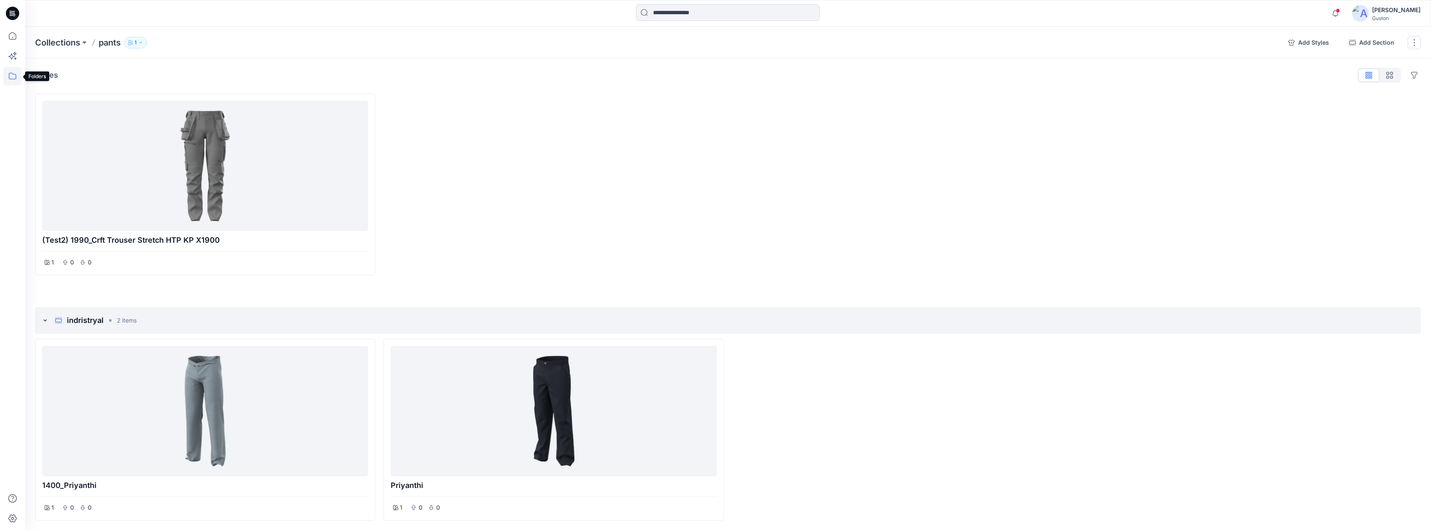
click at [15, 73] on icon at bounding box center [12, 76] width 18 height 18
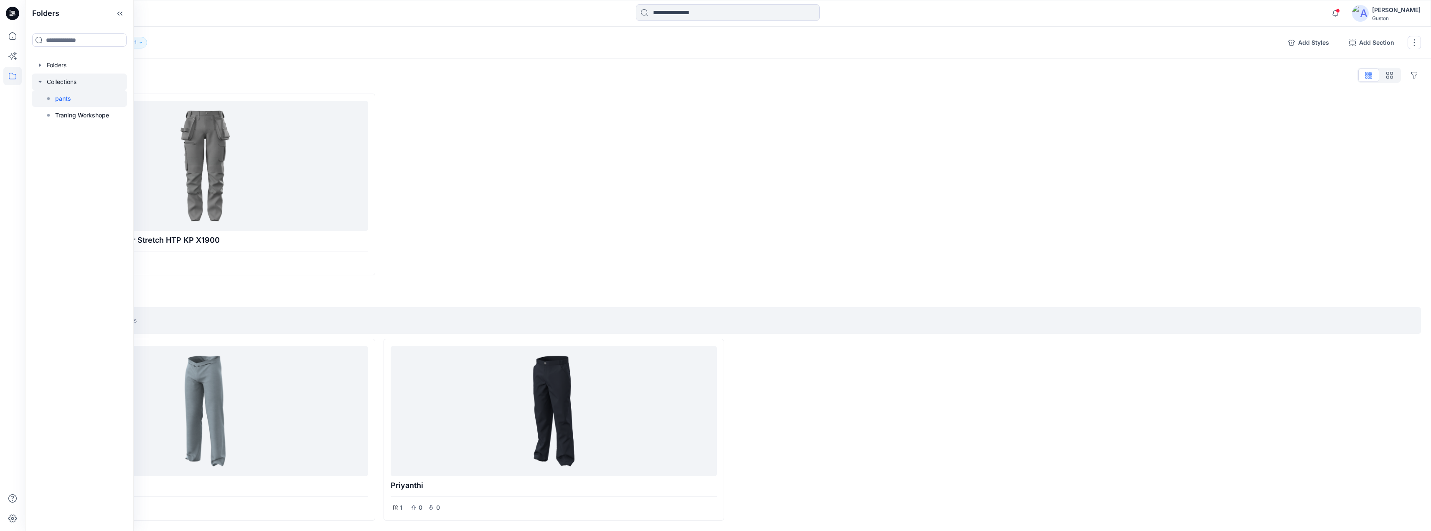
click at [50, 83] on div at bounding box center [79, 82] width 95 height 17
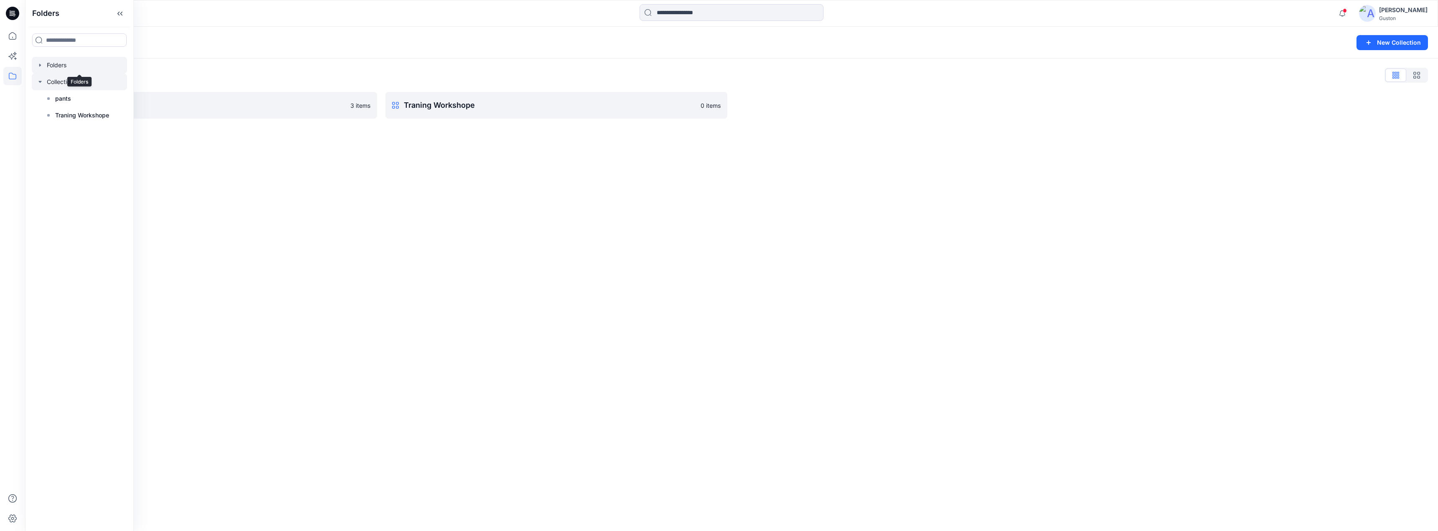
click at [55, 65] on div at bounding box center [79, 65] width 95 height 17
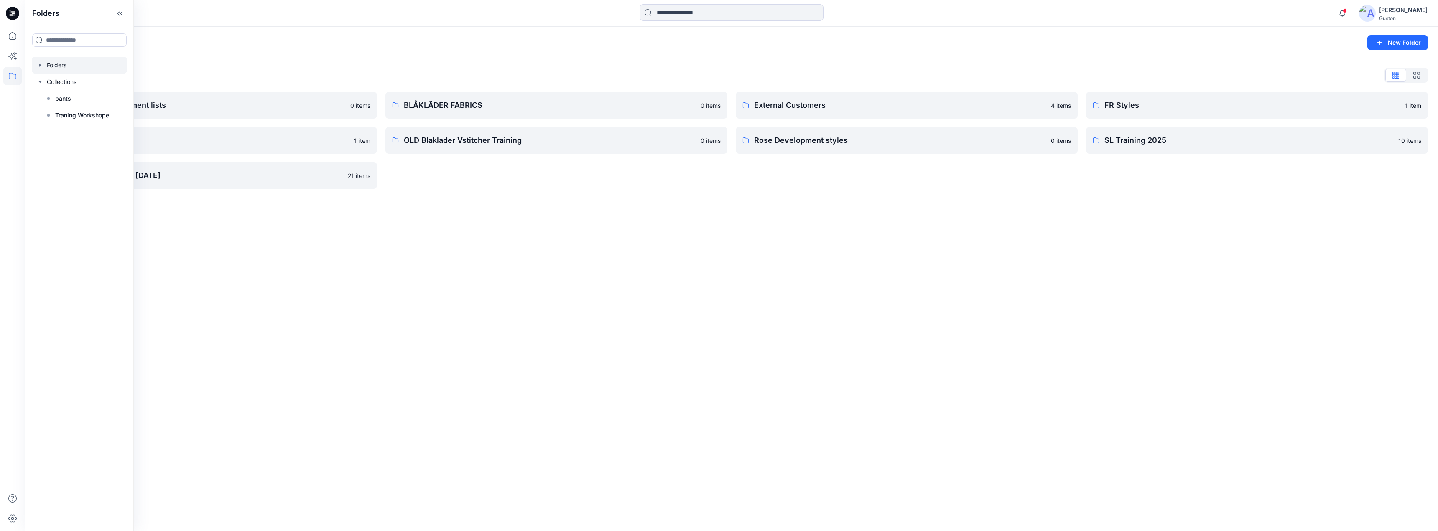
click at [591, 227] on div "Folders New Folder Folders List Avatars and measurement lists 0 items OLD Blakl…" at bounding box center [731, 279] width 1413 height 504
click at [847, 146] on p "Rose Development styles" at bounding box center [900, 141] width 292 height 12
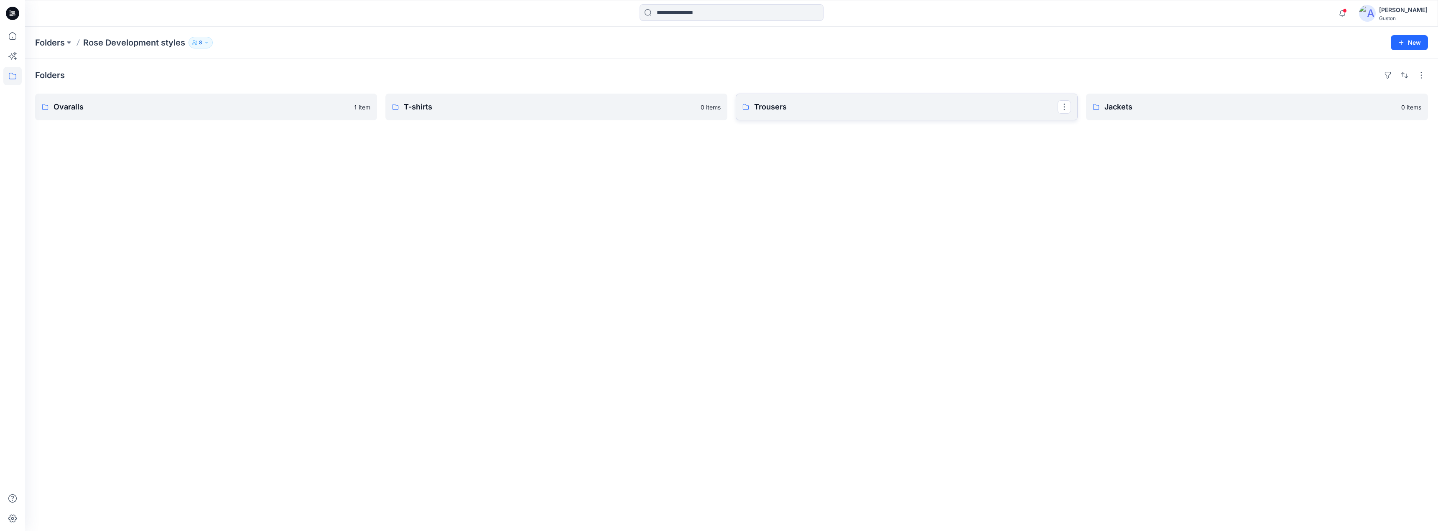
click at [919, 109] on p "Trousers" at bounding box center [905, 107] width 303 height 12
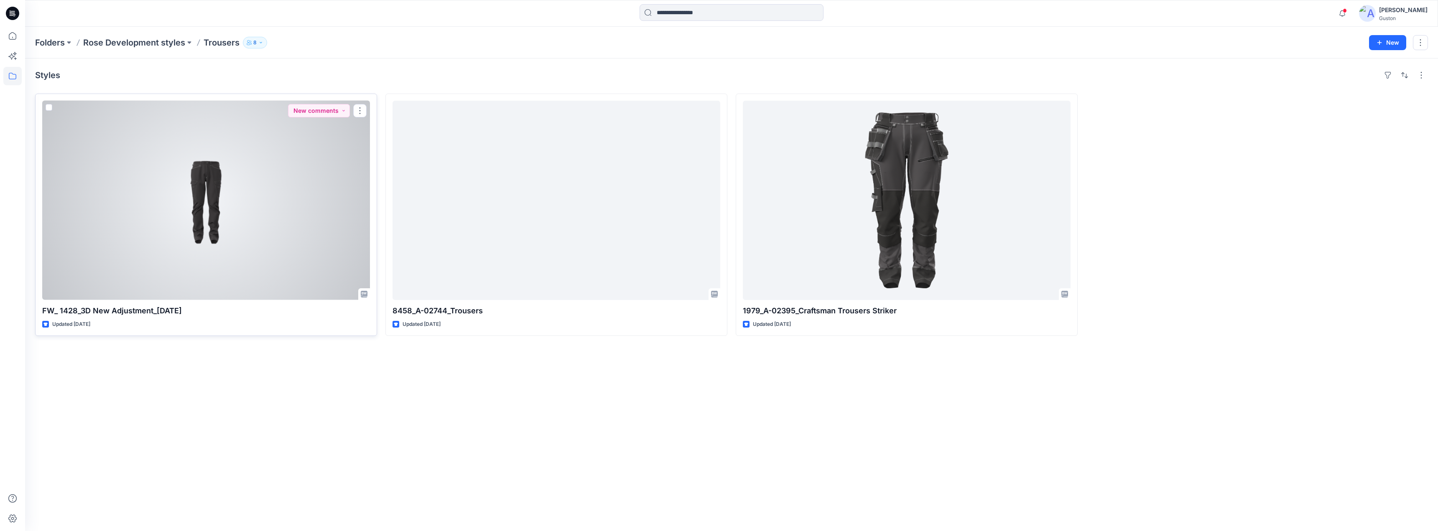
click at [320, 245] on div at bounding box center [206, 200] width 328 height 199
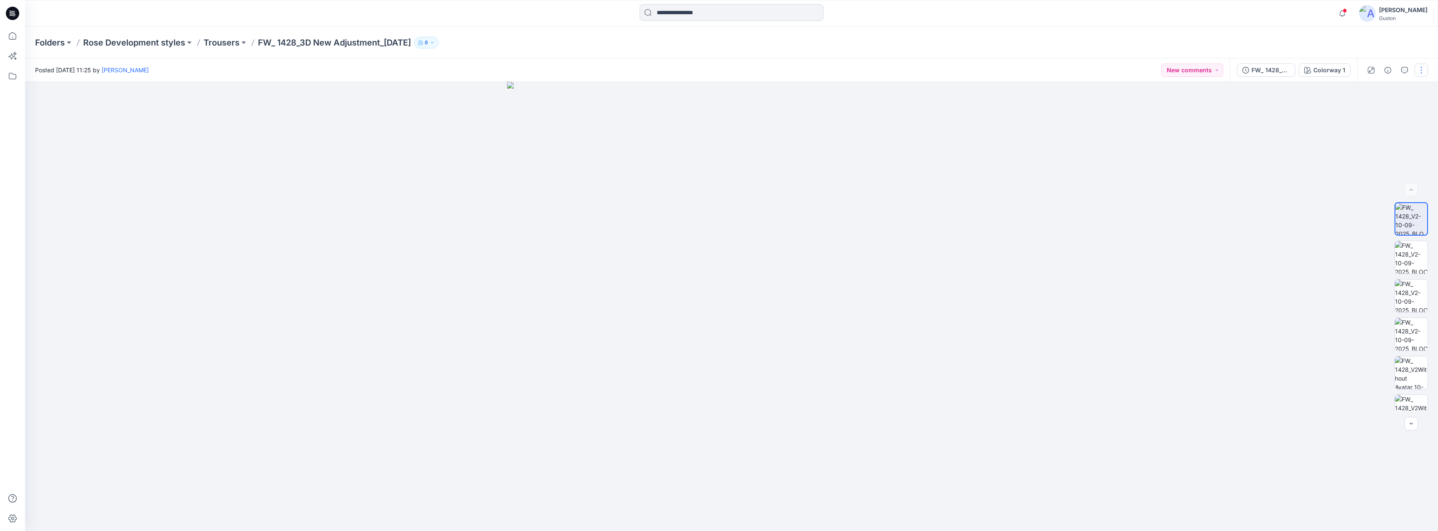
click at [1420, 74] on button "button" at bounding box center [1420, 70] width 13 height 13
click at [1263, 137] on div at bounding box center [731, 306] width 1413 height 449
click at [1264, 69] on div "FW_ 1428_V2-10-09-2025" at bounding box center [1270, 70] width 38 height 9
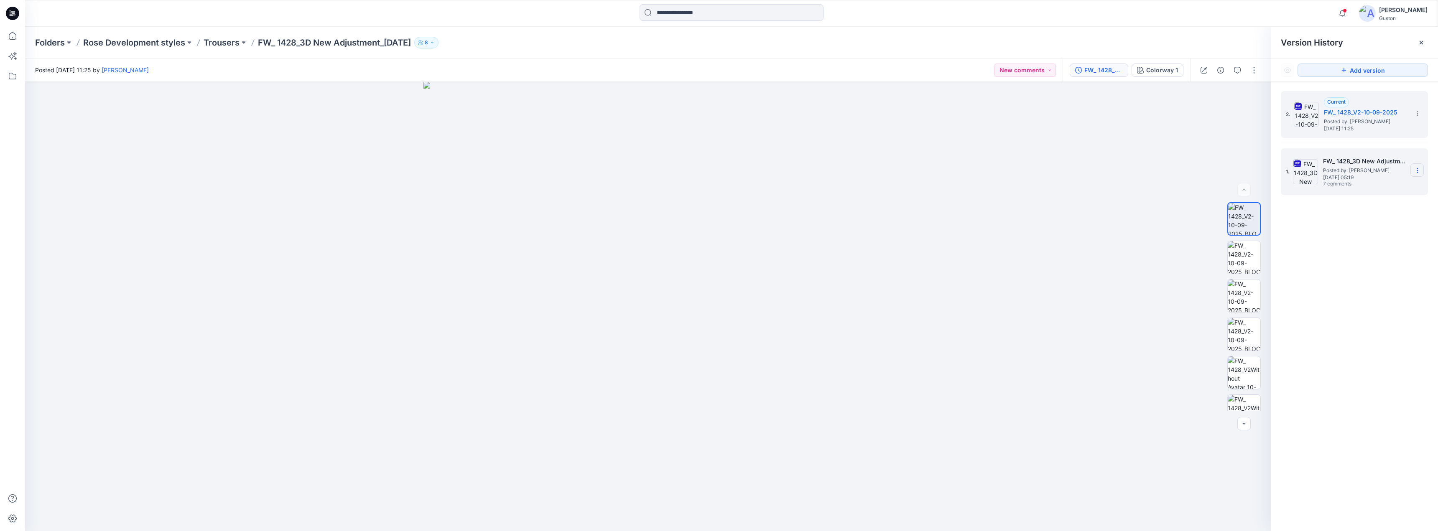
click at [1419, 173] on icon at bounding box center [1417, 170] width 7 height 7
click at [1417, 114] on icon at bounding box center [1417, 113] width 7 height 7
click at [1365, 231] on div "2. Current FW_ 1428_V2-10-09-2025 Posted by: Kavindu Ramanayake Wednesday, Sept…" at bounding box center [1354, 312] width 167 height 461
click at [1251, 74] on button "button" at bounding box center [1253, 70] width 13 height 13
click at [1077, 135] on div at bounding box center [647, 306] width 1245 height 449
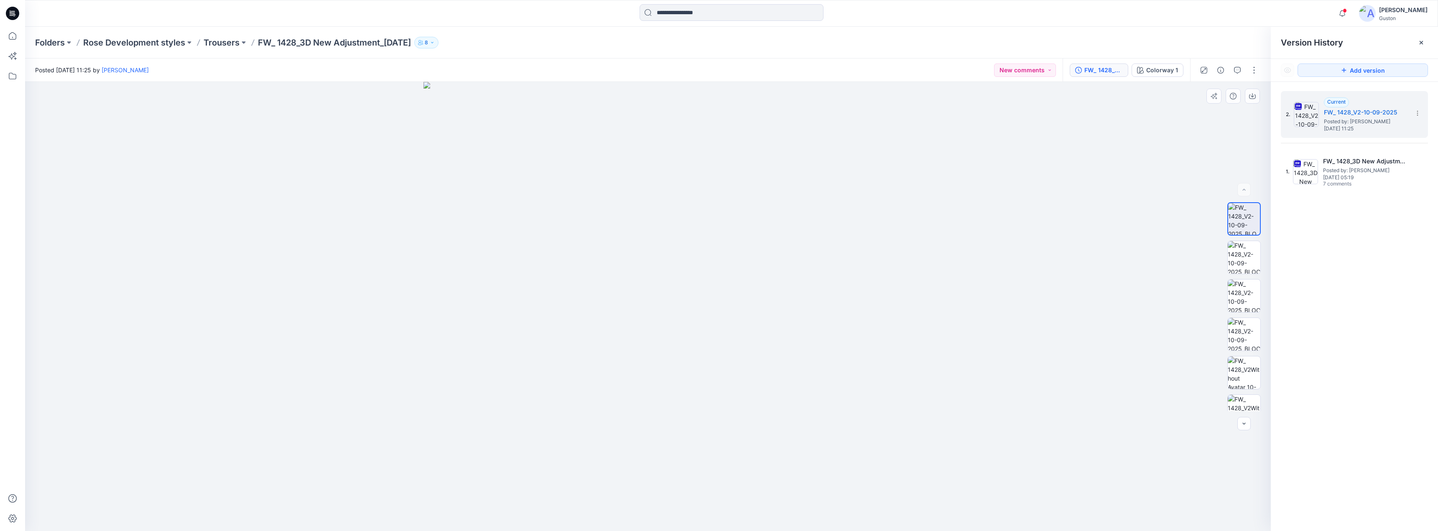
drag, startPoint x: 908, startPoint y: 312, endPoint x: 952, endPoint y: 310, distance: 43.9
click at [958, 300] on div at bounding box center [647, 306] width 1245 height 449
click at [948, 316] on div at bounding box center [647, 306] width 1245 height 449
drag, startPoint x: 855, startPoint y: 276, endPoint x: 711, endPoint y: 326, distance: 153.1
click at [711, 334] on img at bounding box center [647, 306] width 449 height 449
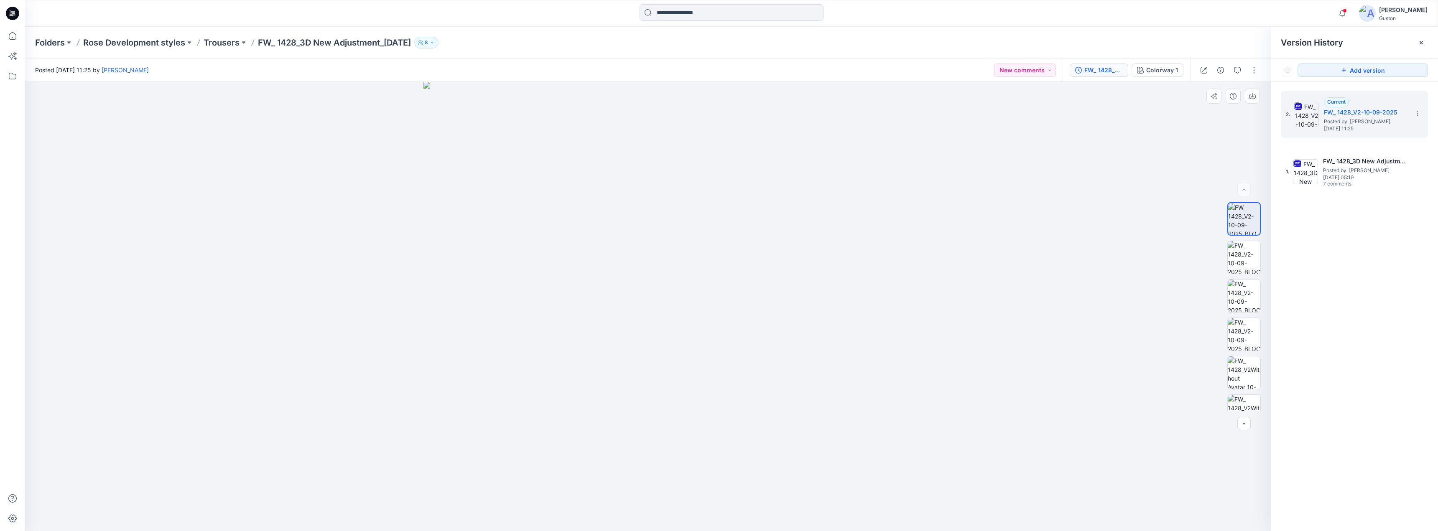
drag, startPoint x: 801, startPoint y: 227, endPoint x: 842, endPoint y: 245, distance: 45.1
click at [803, 233] on img at bounding box center [647, 306] width 449 height 449
drag, startPoint x: 1010, startPoint y: 232, endPoint x: 1050, endPoint y: 217, distance: 42.7
click at [1011, 232] on div at bounding box center [647, 306] width 1245 height 449
click at [1254, 69] on button "button" at bounding box center [1253, 70] width 13 height 13
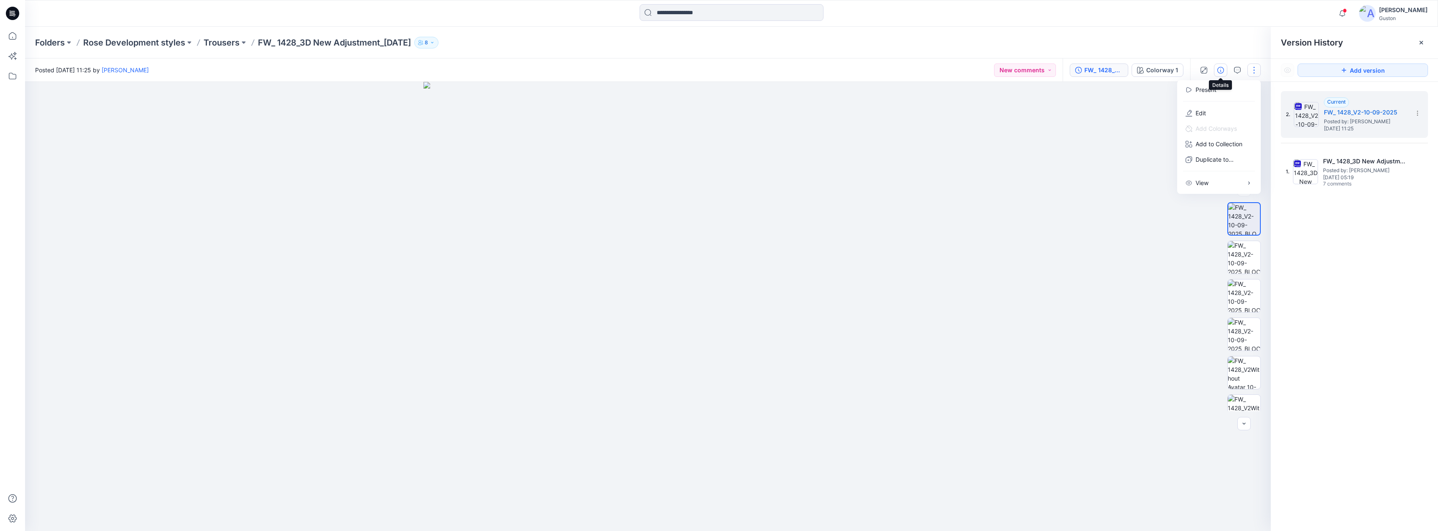
click at [1222, 69] on icon "button" at bounding box center [1220, 70] width 7 height 7
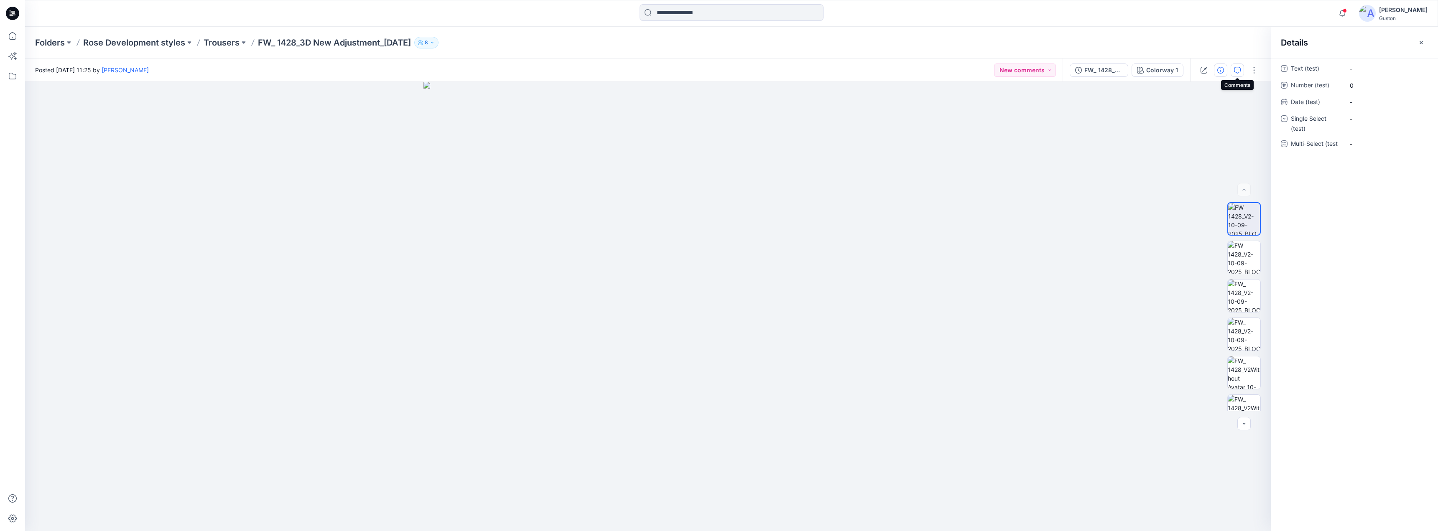
click at [1234, 70] on icon "button" at bounding box center [1237, 70] width 7 height 7
click at [1221, 71] on icon "button" at bounding box center [1220, 70] width 7 height 7
click at [1234, 69] on icon "button" at bounding box center [1237, 70] width 7 height 7
click at [1334, 16] on icon "button" at bounding box center [1342, 13] width 16 height 17
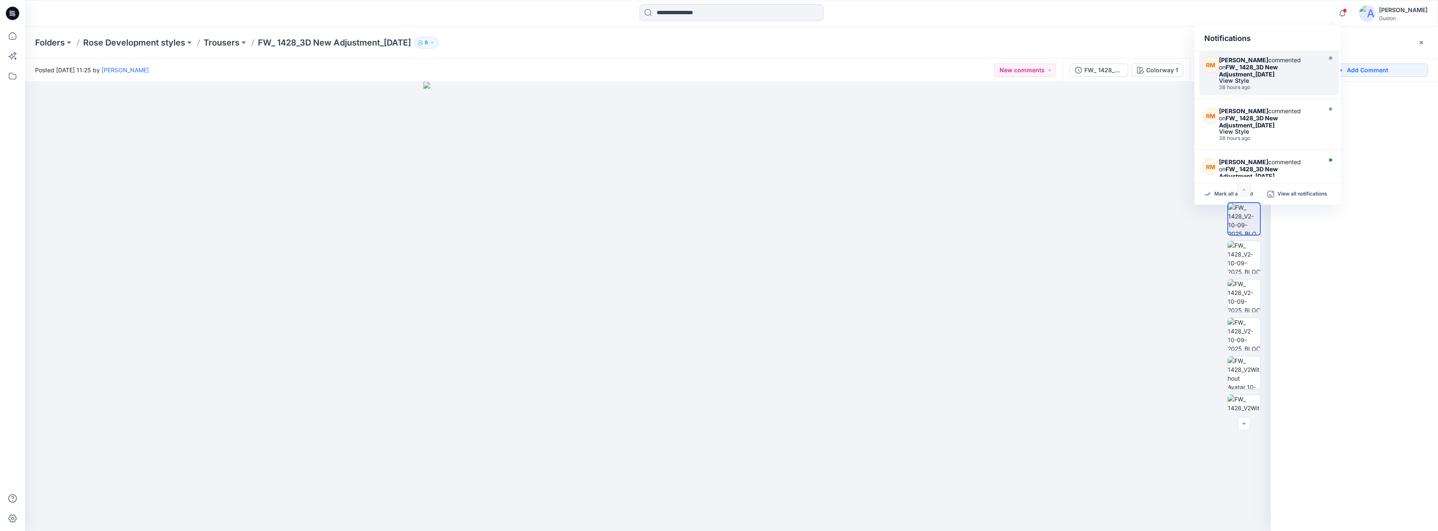
click at [1263, 71] on strong "FW_ 1428_3D New Adjustment_[DATE]" at bounding box center [1248, 71] width 59 height 14
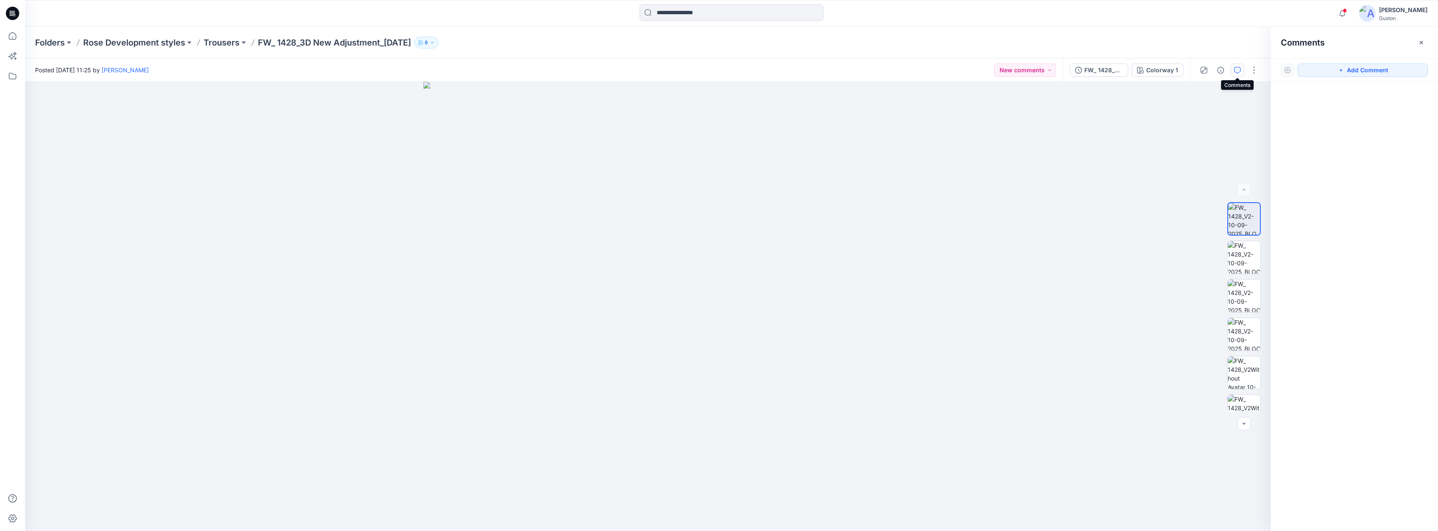
click at [1235, 74] on button "button" at bounding box center [1236, 70] width 13 height 13
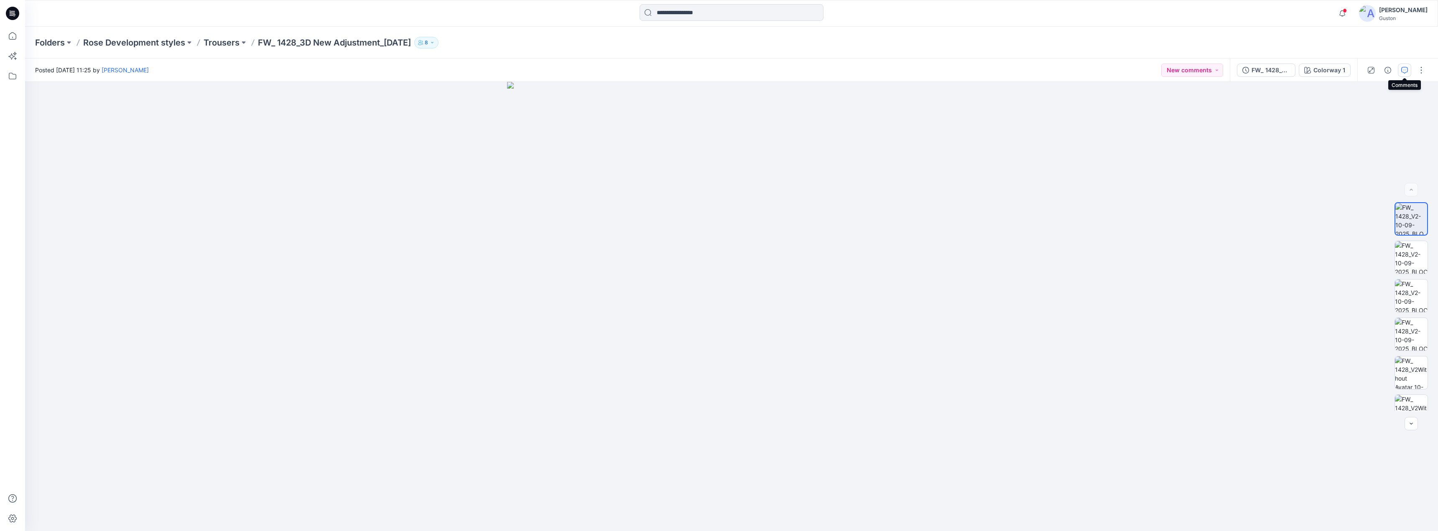
click at [1404, 71] on icon "button" at bounding box center [1404, 70] width 7 height 7
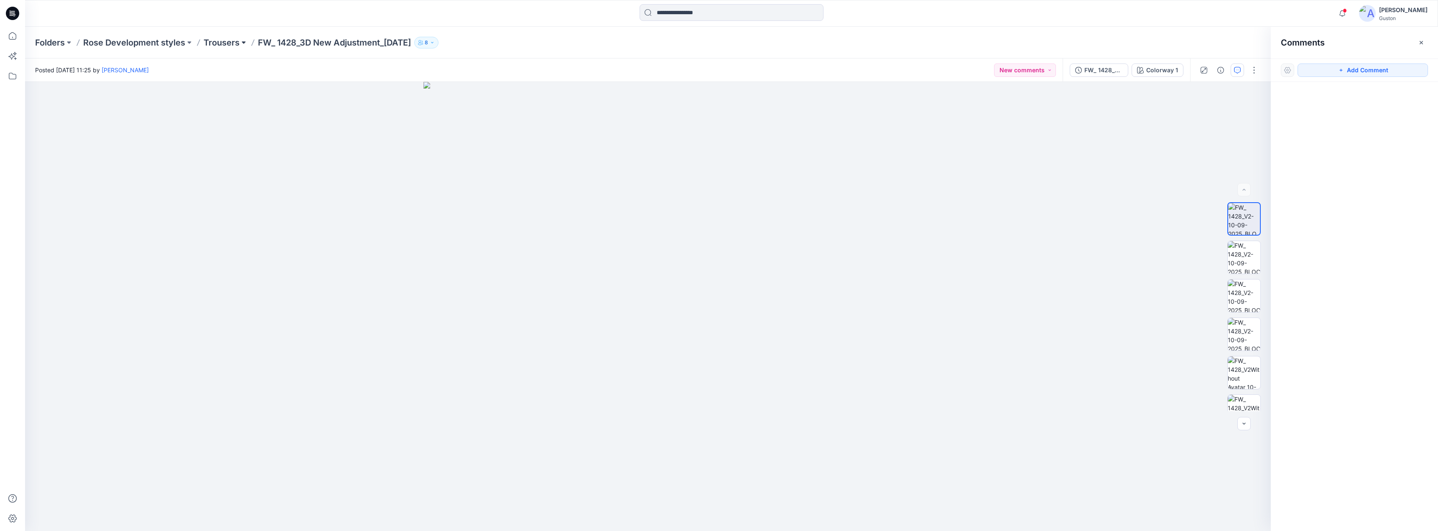
click at [244, 42] on button at bounding box center [243, 43] width 8 height 12
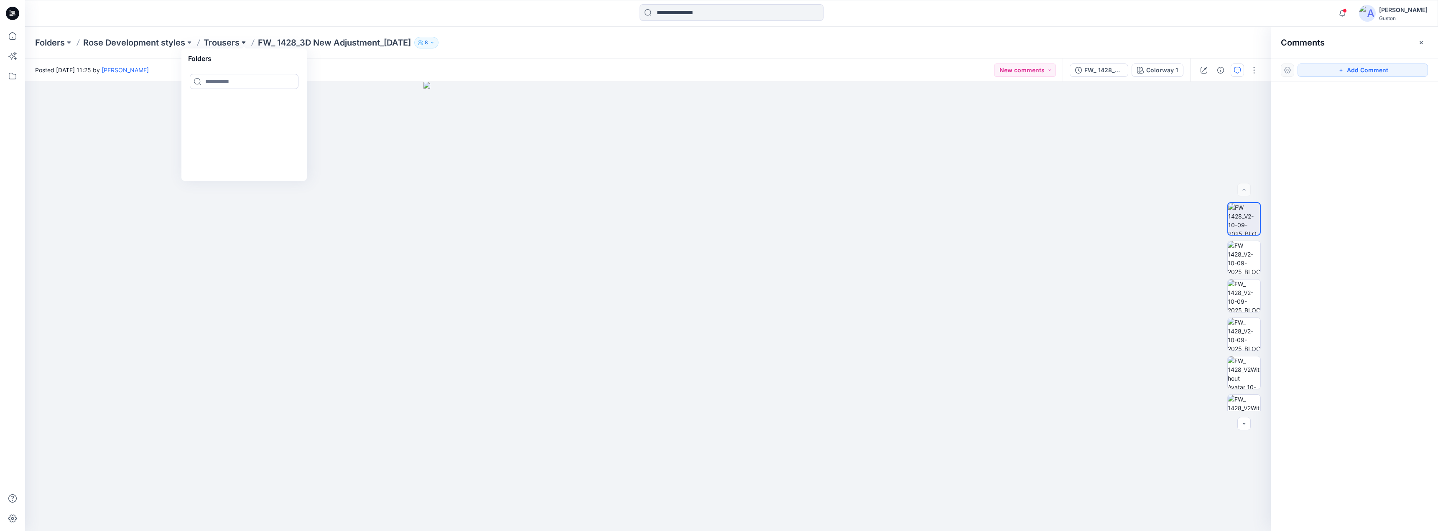
click at [242, 42] on button at bounding box center [243, 43] width 8 height 12
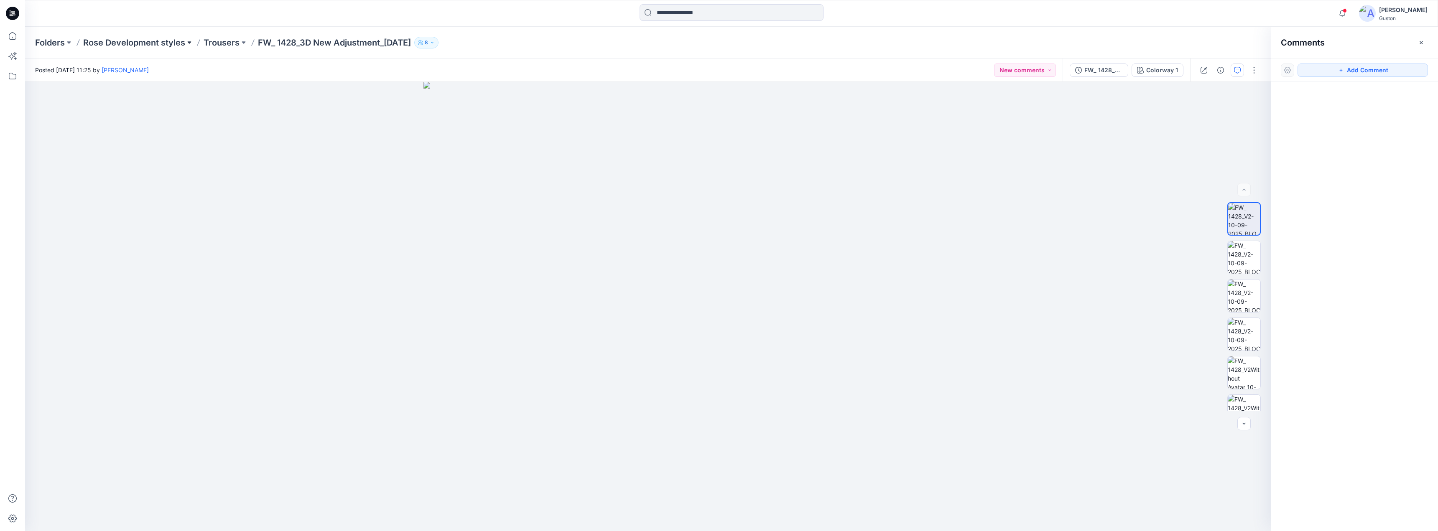
click at [188, 42] on button at bounding box center [189, 43] width 8 height 12
click at [561, 43] on div "Folders Rose Development styles Folders Jackets Ovaralls T-shirts Trousers Trou…" at bounding box center [698, 43] width 1327 height 12
click at [16, 35] on icon at bounding box center [13, 36] width 8 height 8
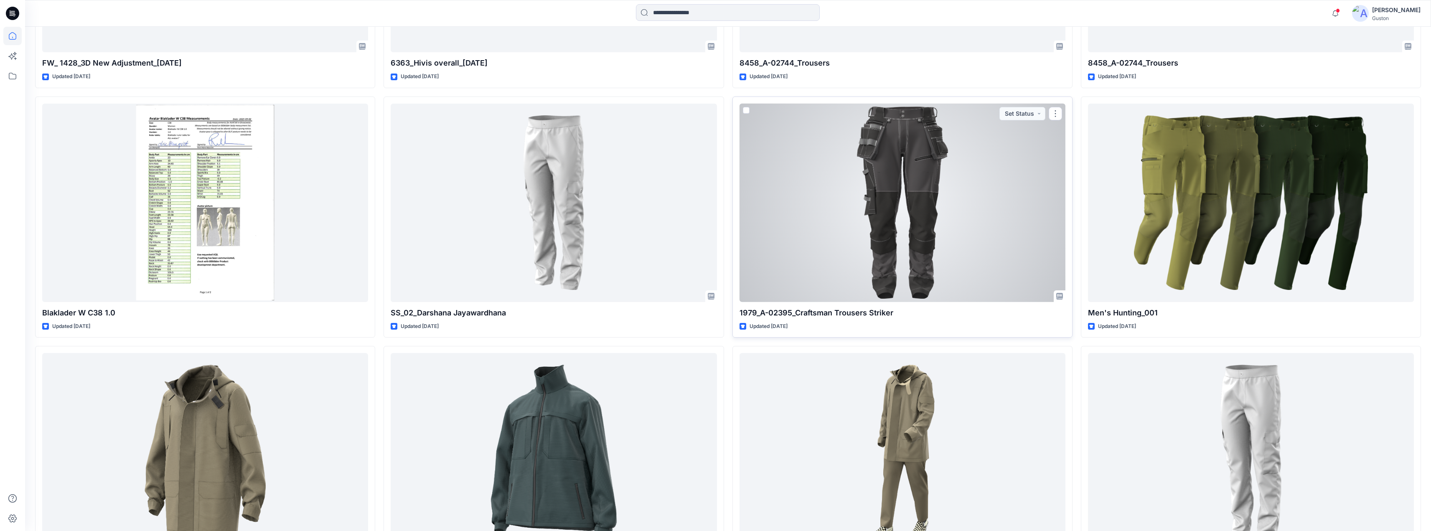
scroll to position [502, 0]
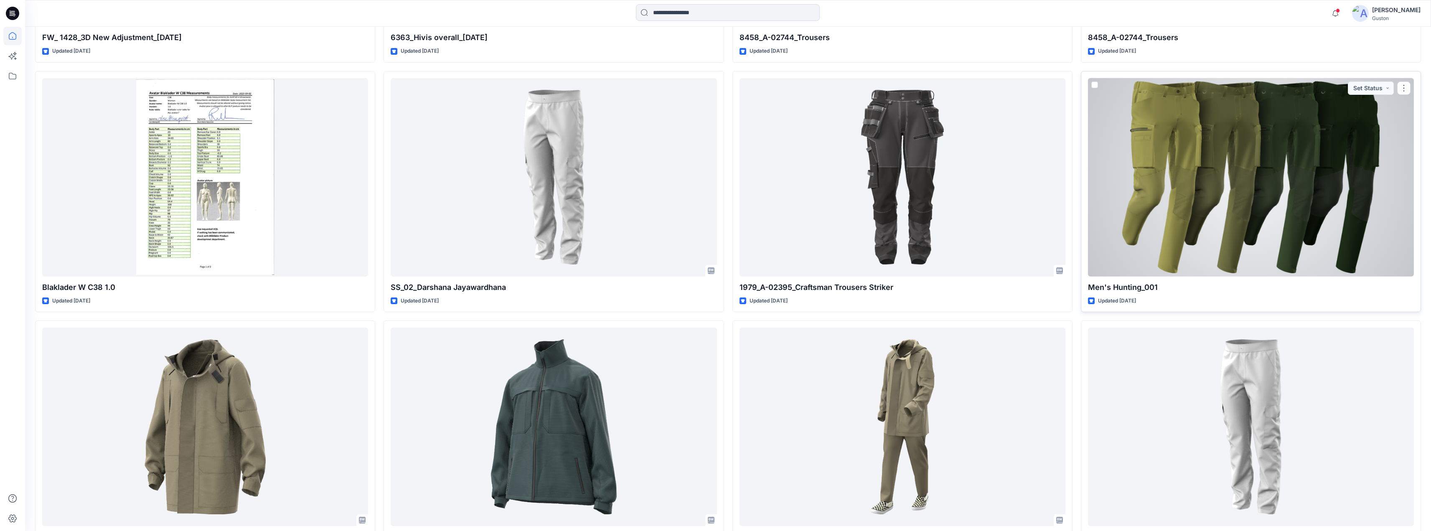
click at [1146, 230] on div at bounding box center [1251, 177] width 326 height 199
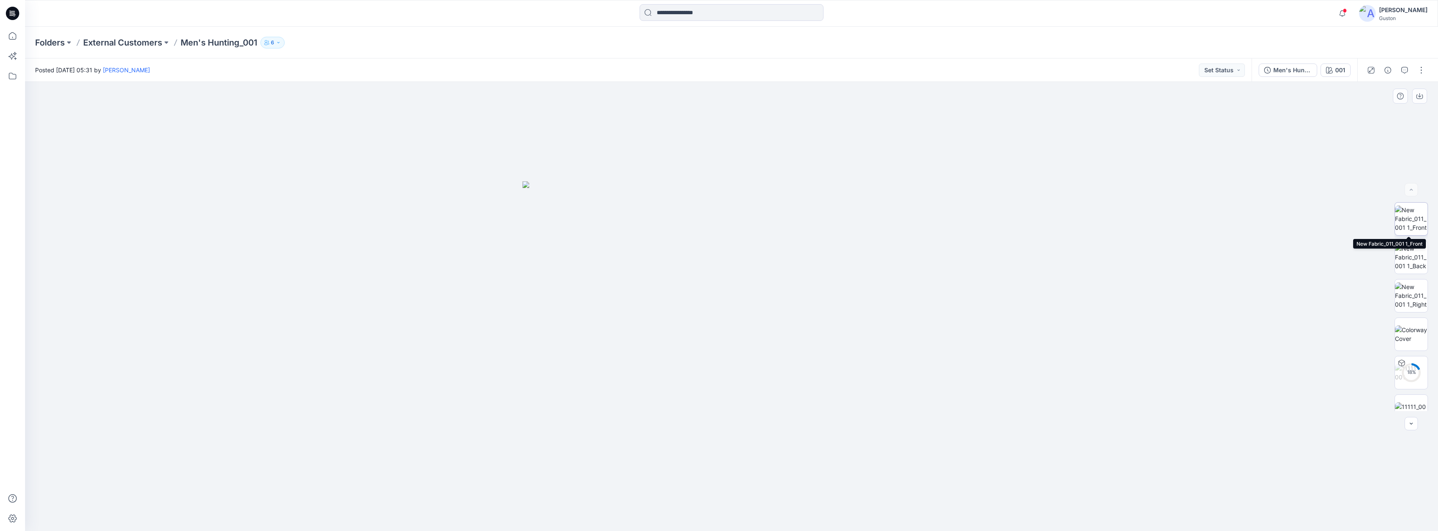
click at [1412, 221] on img at bounding box center [1411, 219] width 33 height 26
click at [1410, 255] on img at bounding box center [1411, 257] width 33 height 26
click at [1411, 288] on img at bounding box center [1411, 296] width 33 height 26
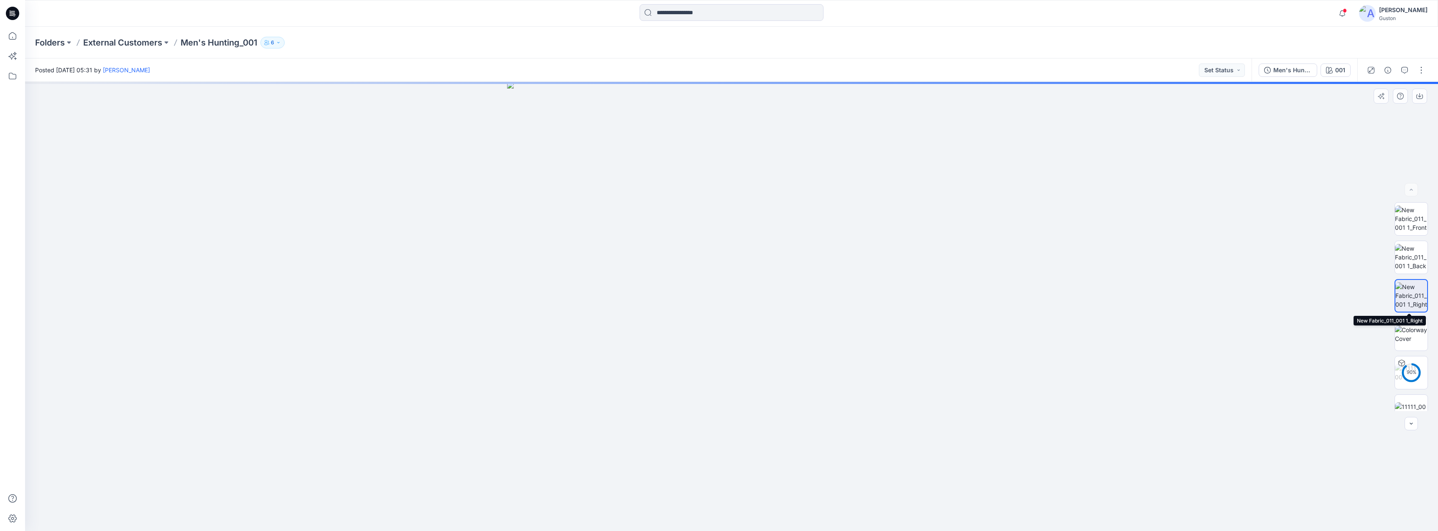
click at [1404, 293] on img at bounding box center [1411, 296] width 32 height 26
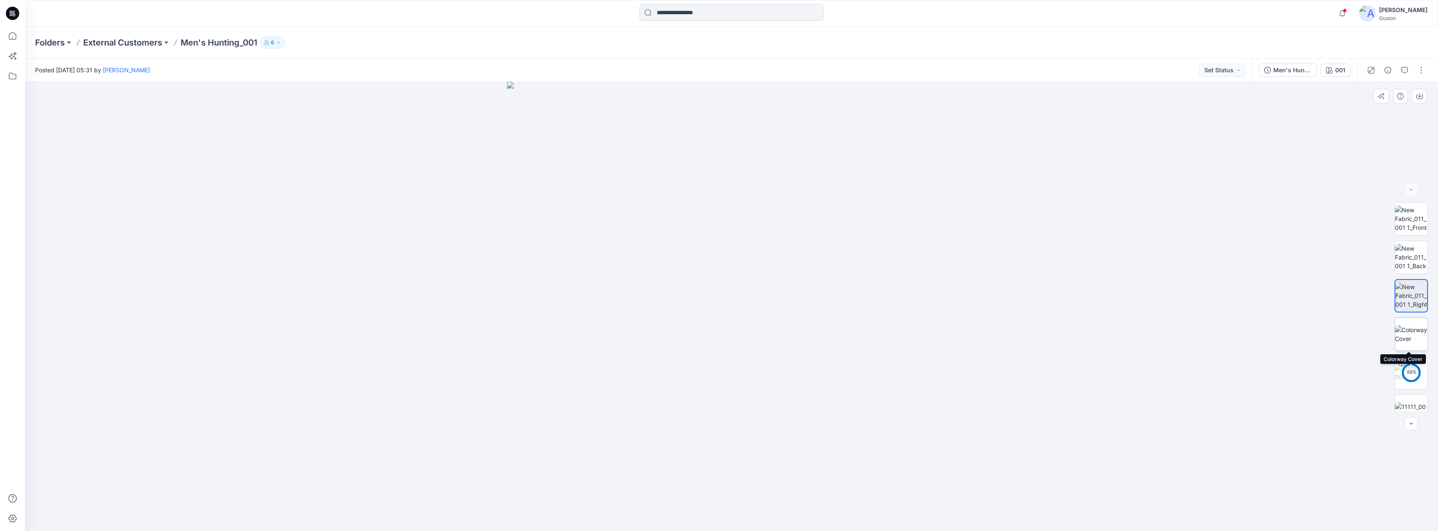
click at [1410, 335] on img at bounding box center [1411, 335] width 33 height 18
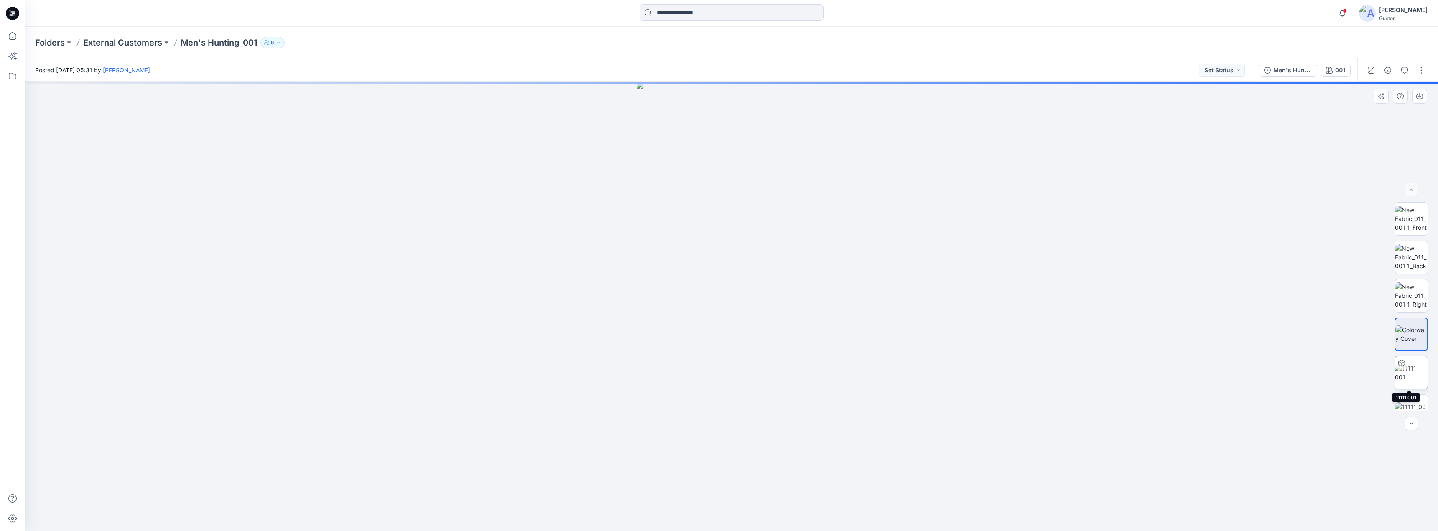
click at [1407, 370] on img at bounding box center [1411, 373] width 33 height 18
click at [1411, 319] on img at bounding box center [1411, 321] width 33 height 18
click at [1407, 357] on img at bounding box center [1411, 360] width 33 height 18
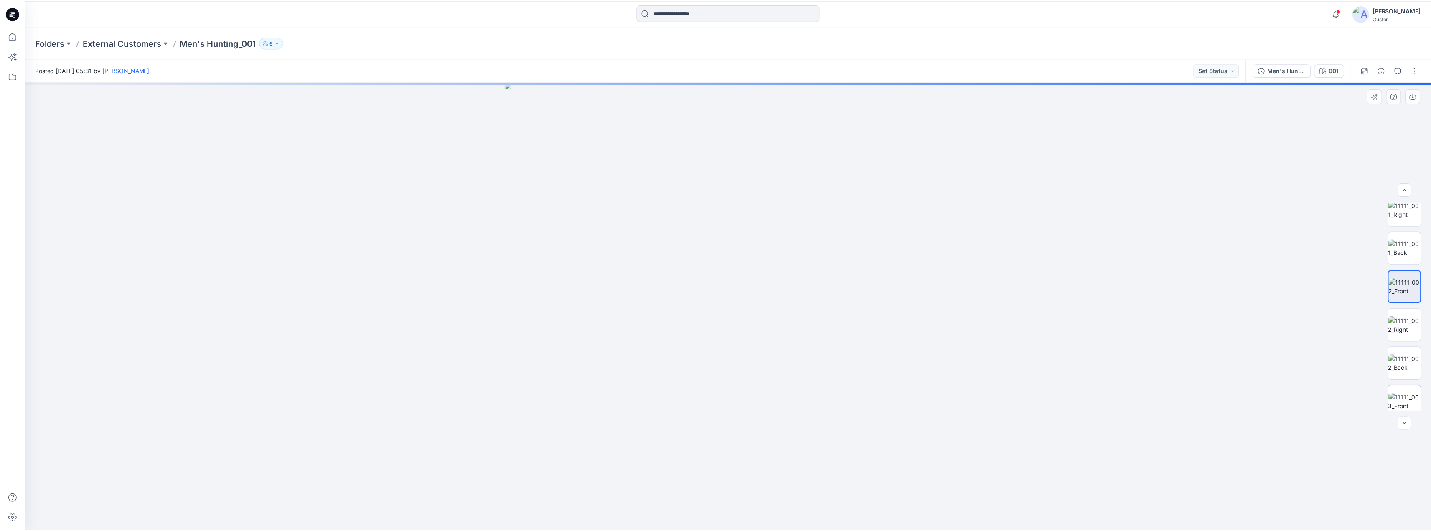
scroll to position [250, 0]
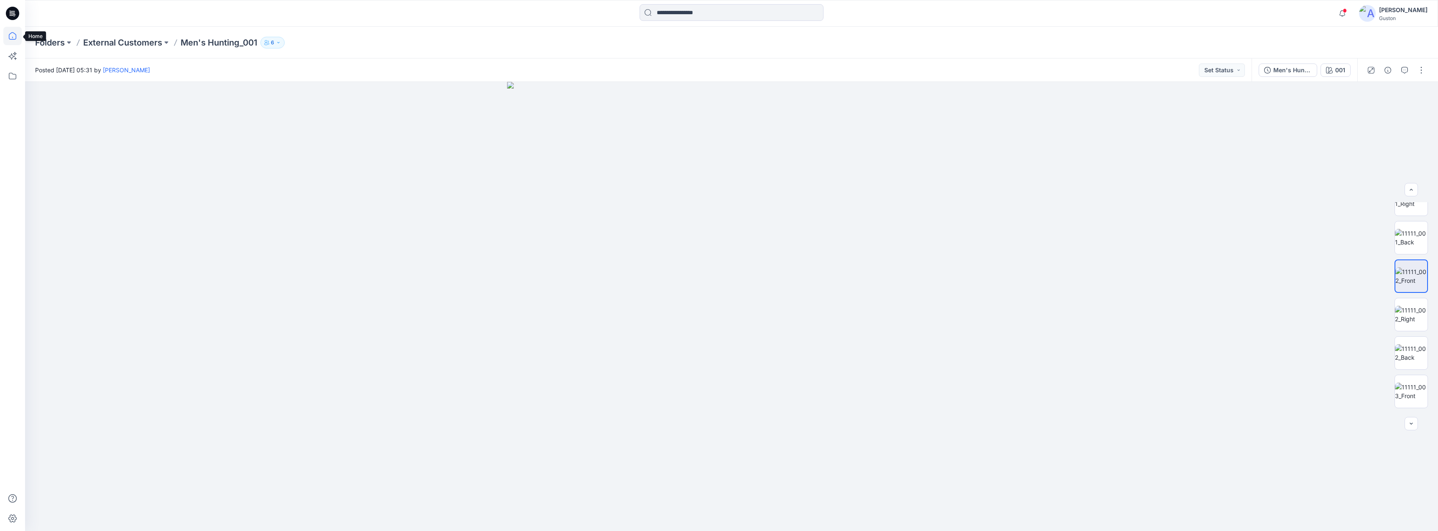
click at [15, 34] on icon at bounding box center [12, 36] width 18 height 18
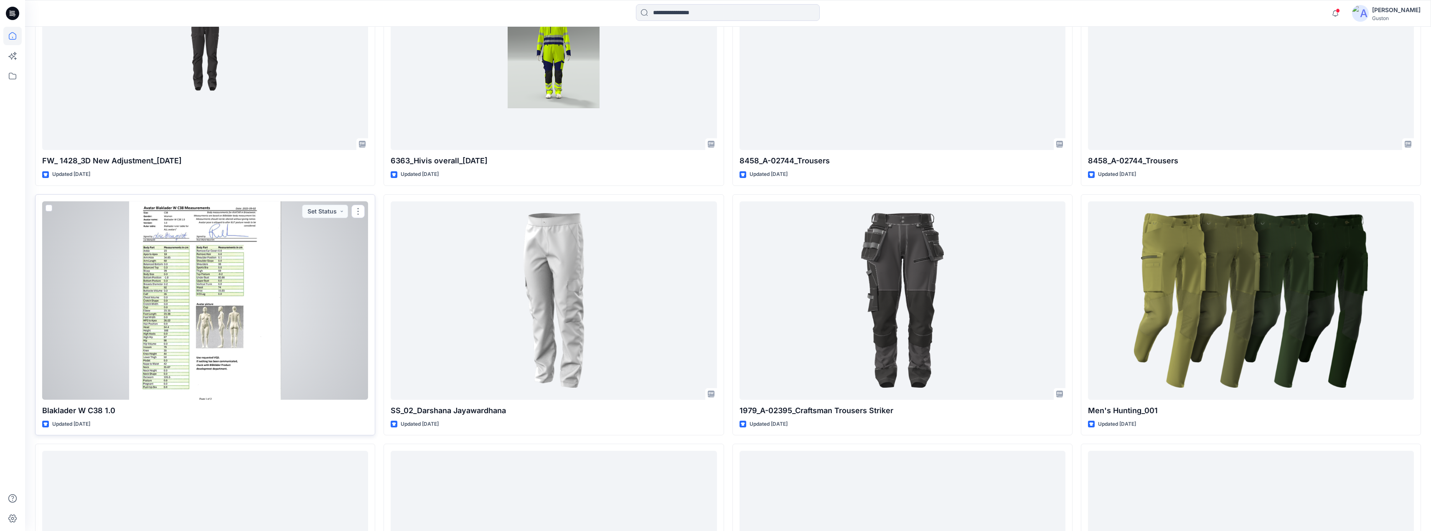
scroll to position [543, 0]
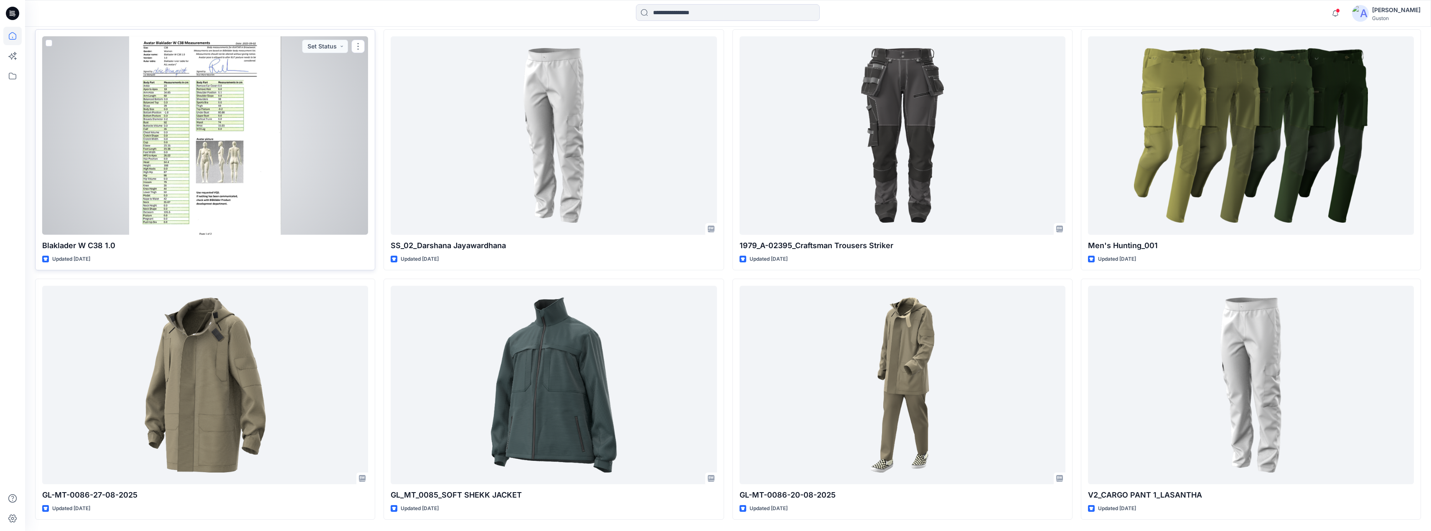
click at [266, 149] on div at bounding box center [205, 135] width 326 height 199
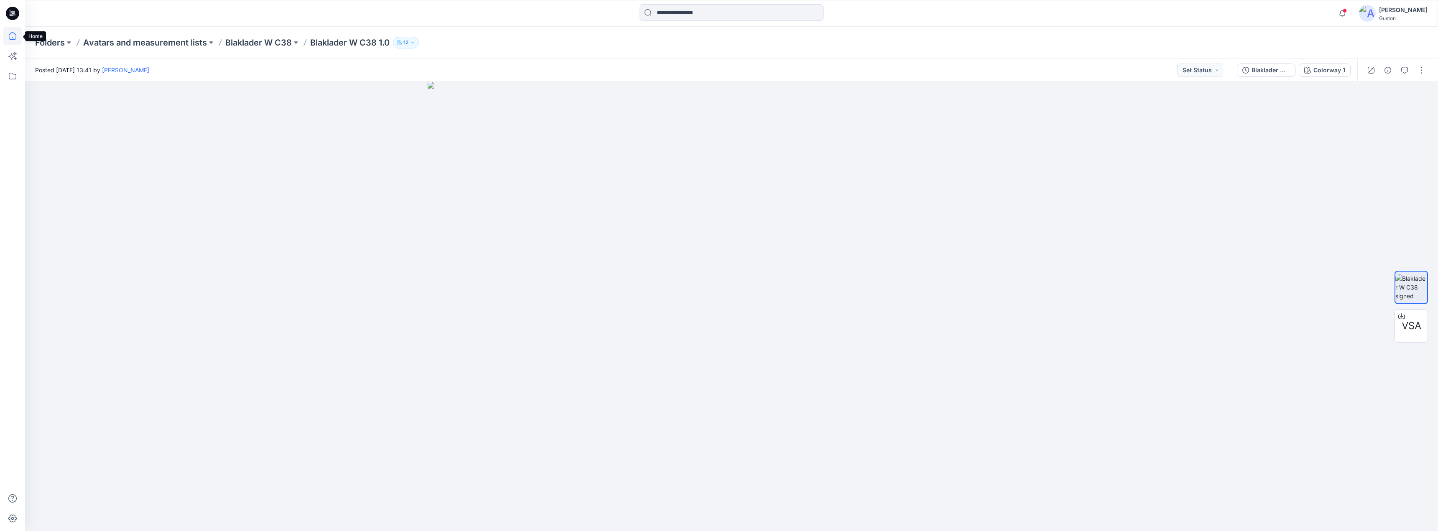
click at [10, 34] on icon at bounding box center [13, 36] width 8 height 8
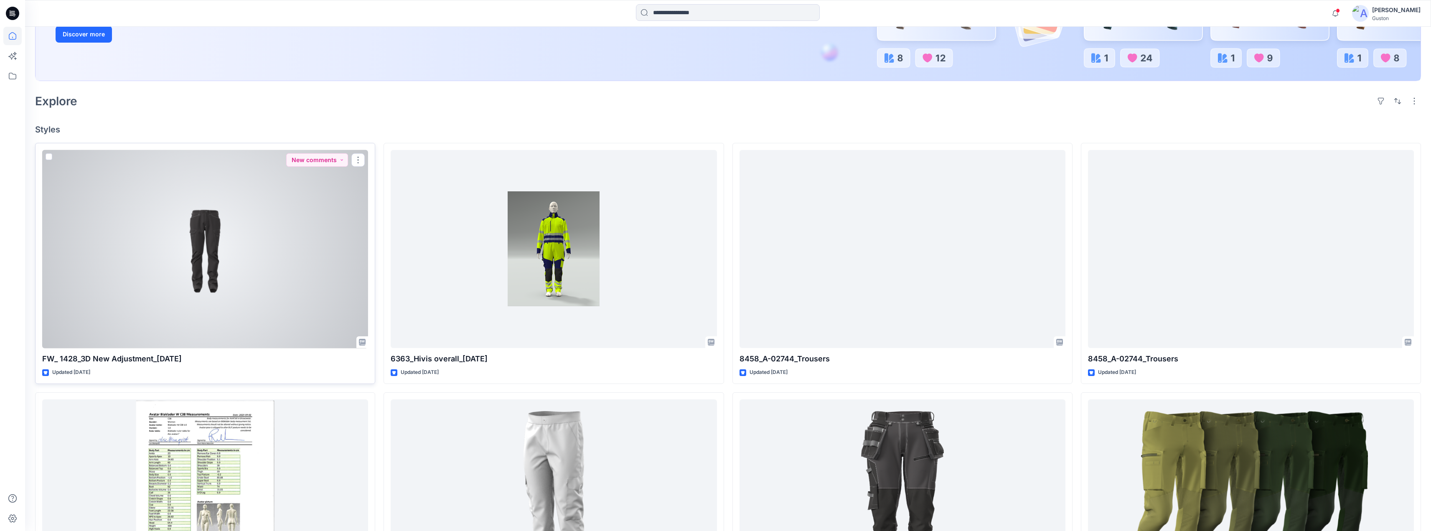
scroll to position [125, 0]
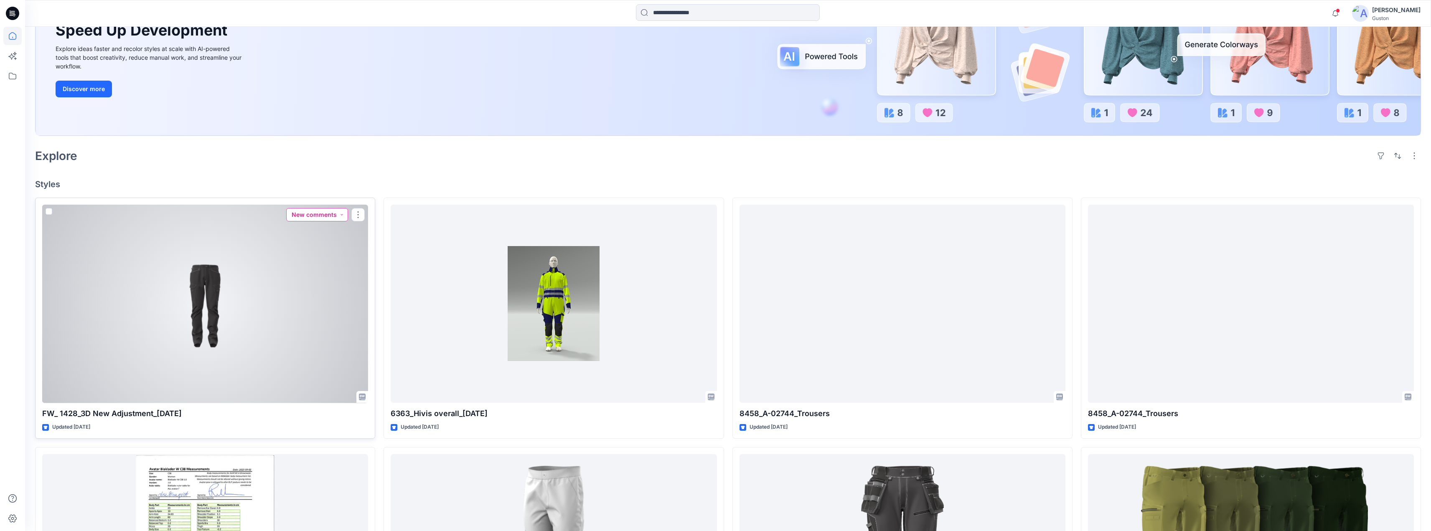
click at [318, 216] on button "New comments" at bounding box center [317, 214] width 62 height 13
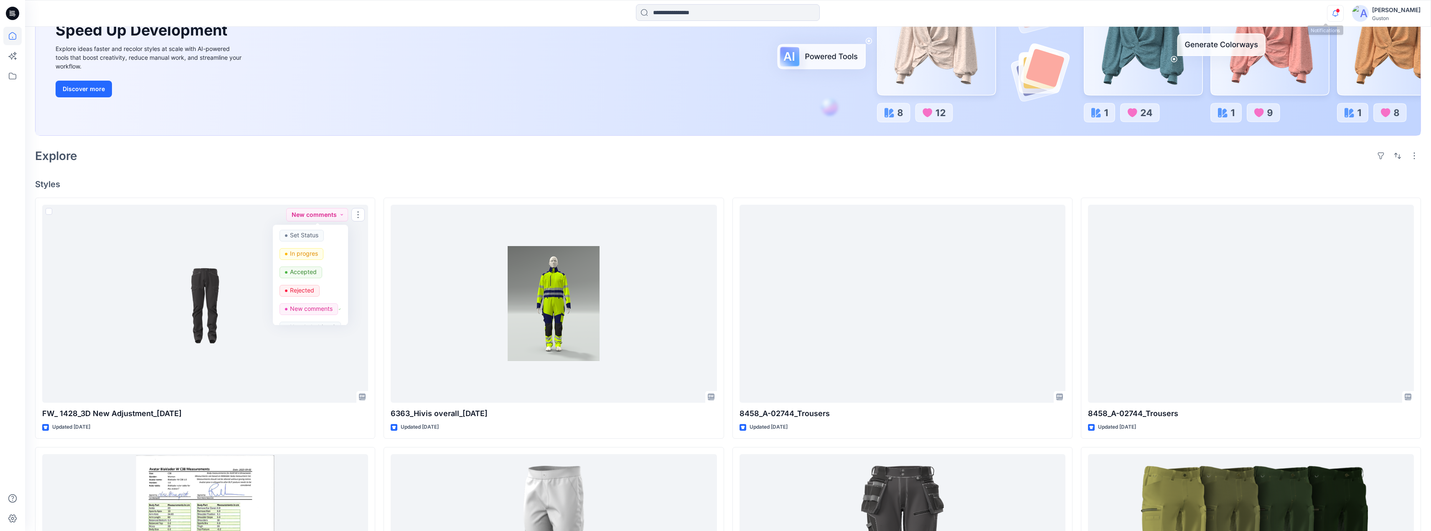
click at [1328, 17] on icon "button" at bounding box center [1336, 13] width 16 height 17
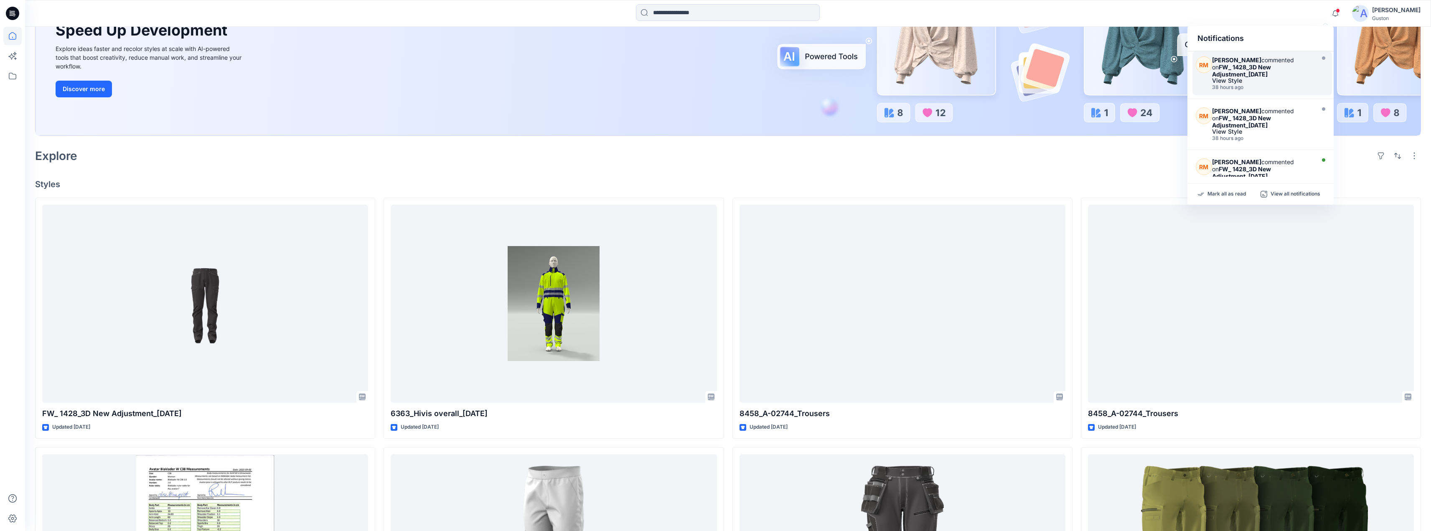
click at [1261, 67] on strong "FW_ 1428_3D New Adjustment_[DATE]" at bounding box center [1241, 71] width 59 height 14
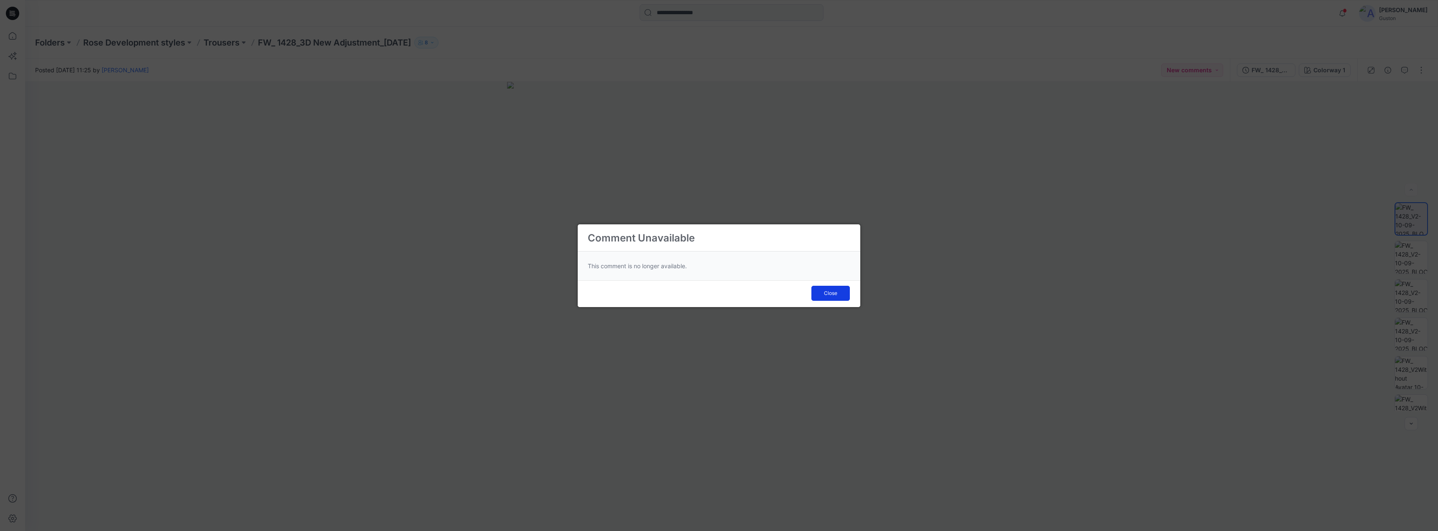
click at [837, 293] on button "Close" at bounding box center [830, 293] width 38 height 15
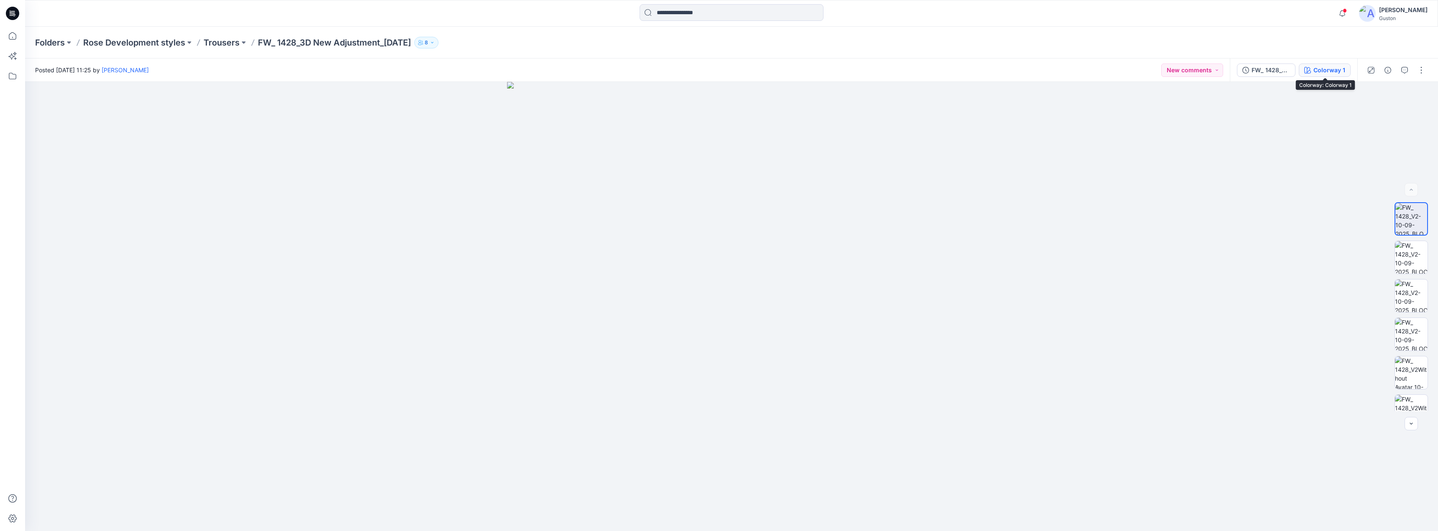
click at [1332, 71] on div "Colorway 1" at bounding box center [1329, 70] width 32 height 9
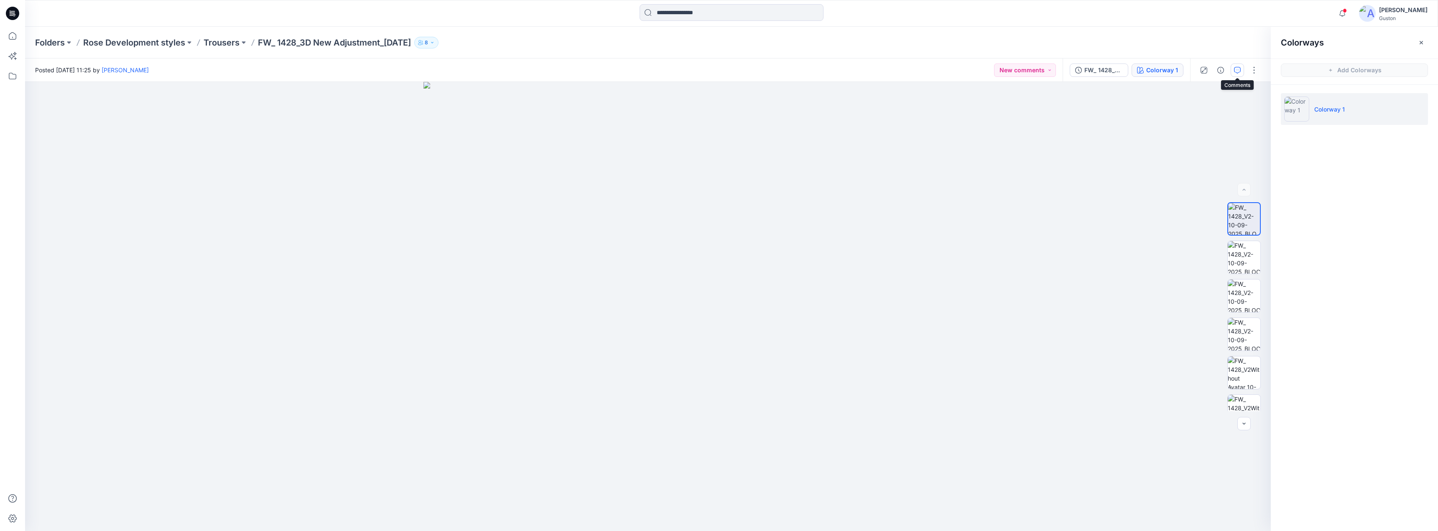
click at [1235, 71] on icon "button" at bounding box center [1237, 70] width 7 height 7
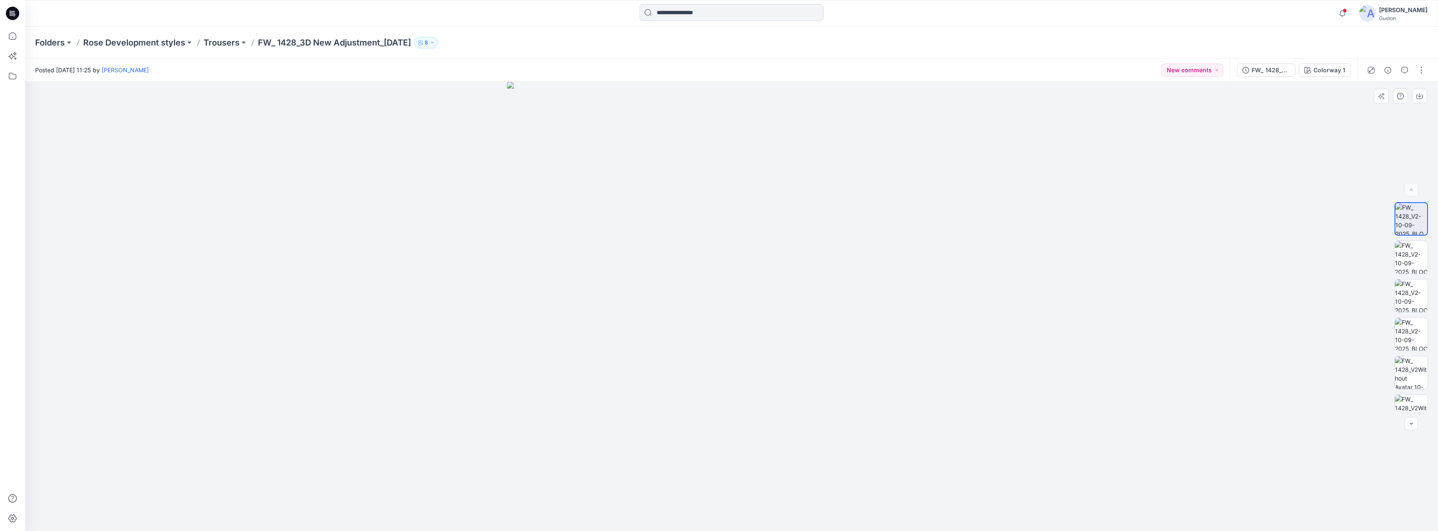
drag, startPoint x: 800, startPoint y: 180, endPoint x: 795, endPoint y: 178, distance: 5.3
click at [802, 179] on img at bounding box center [731, 306] width 449 height 449
click at [739, 187] on img at bounding box center [731, 306] width 449 height 449
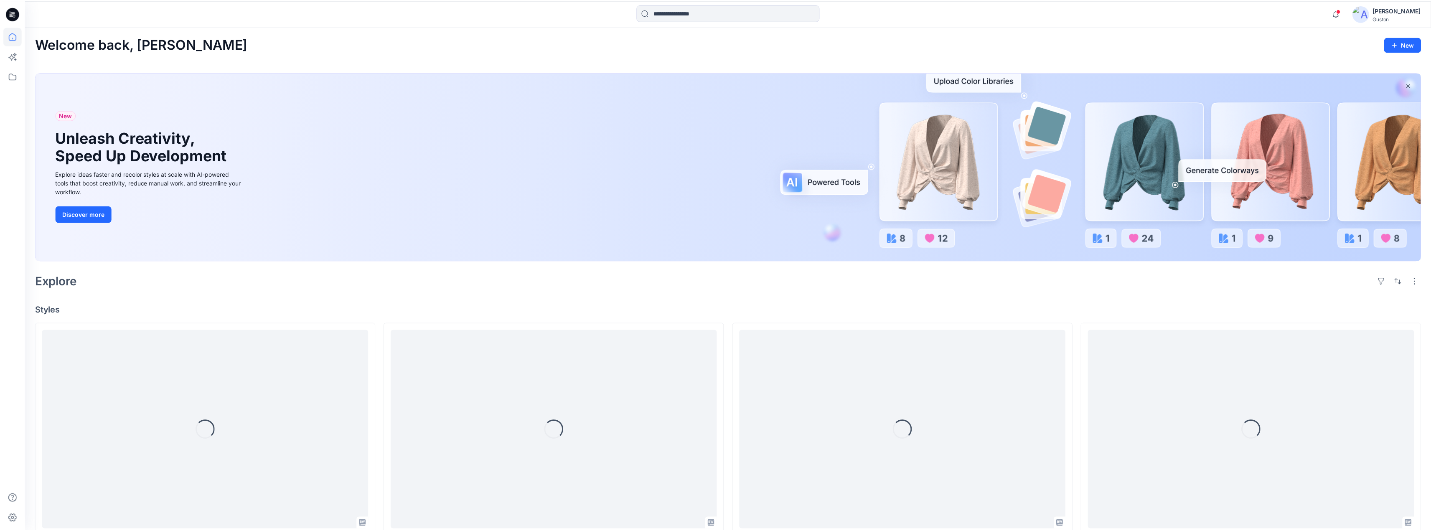
scroll to position [125, 0]
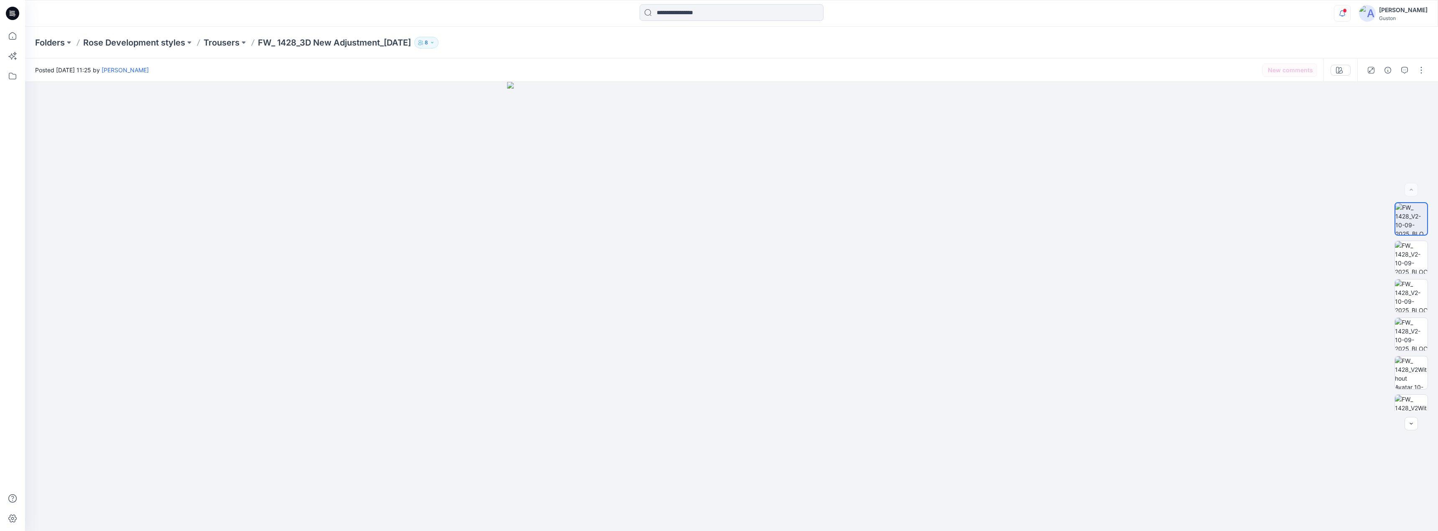
click at [1334, 15] on icon "button" at bounding box center [1342, 13] width 16 height 17
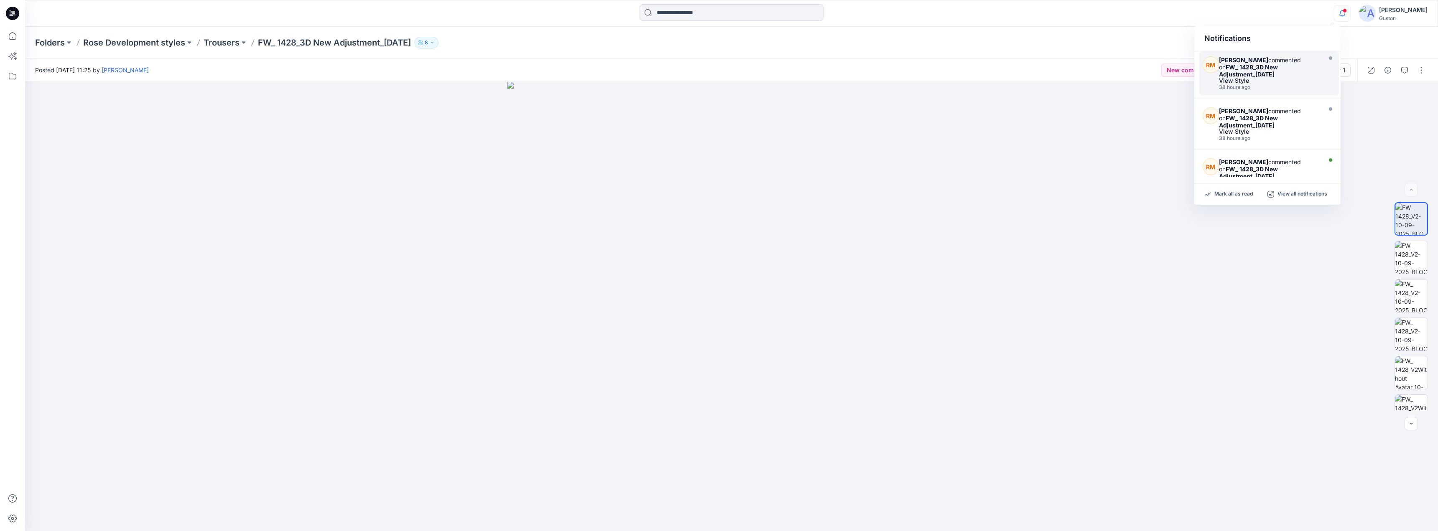
click at [1278, 75] on strong "FW_ 1428_3D New Adjustment_[DATE]" at bounding box center [1248, 71] width 59 height 14
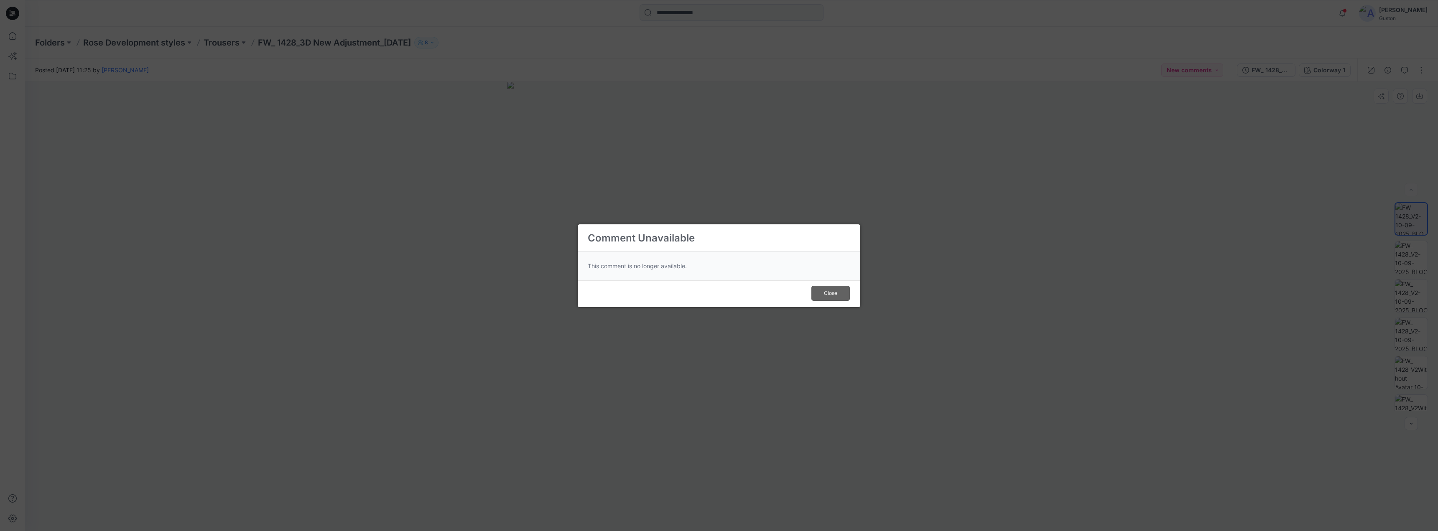
click at [827, 298] on button "Close" at bounding box center [830, 293] width 38 height 15
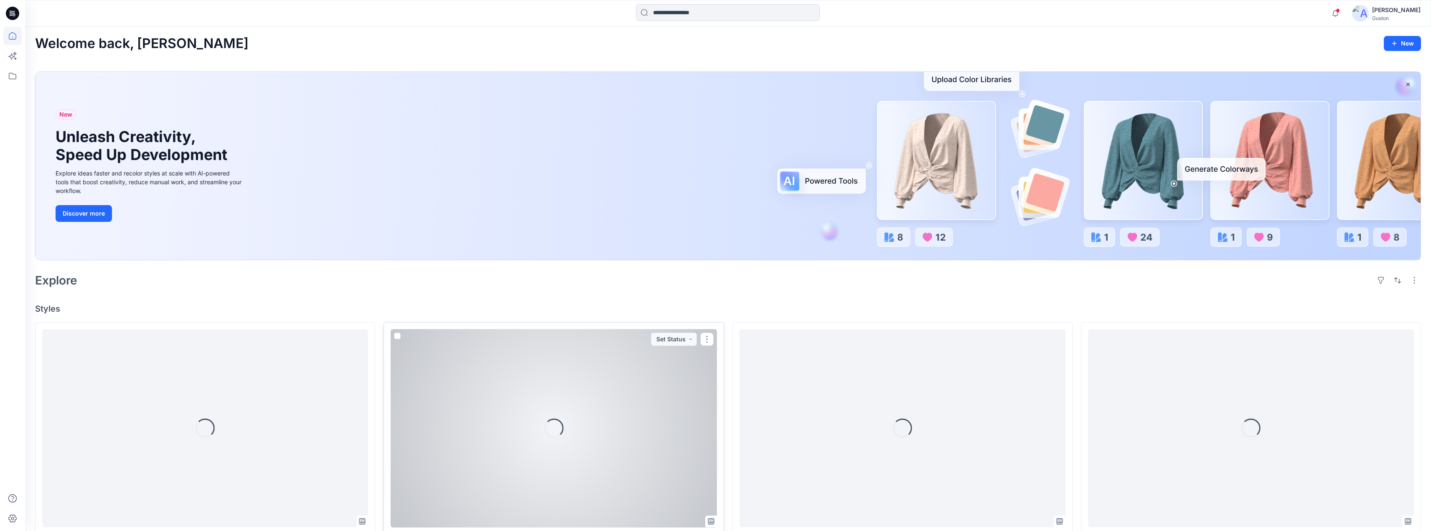
scroll to position [209, 0]
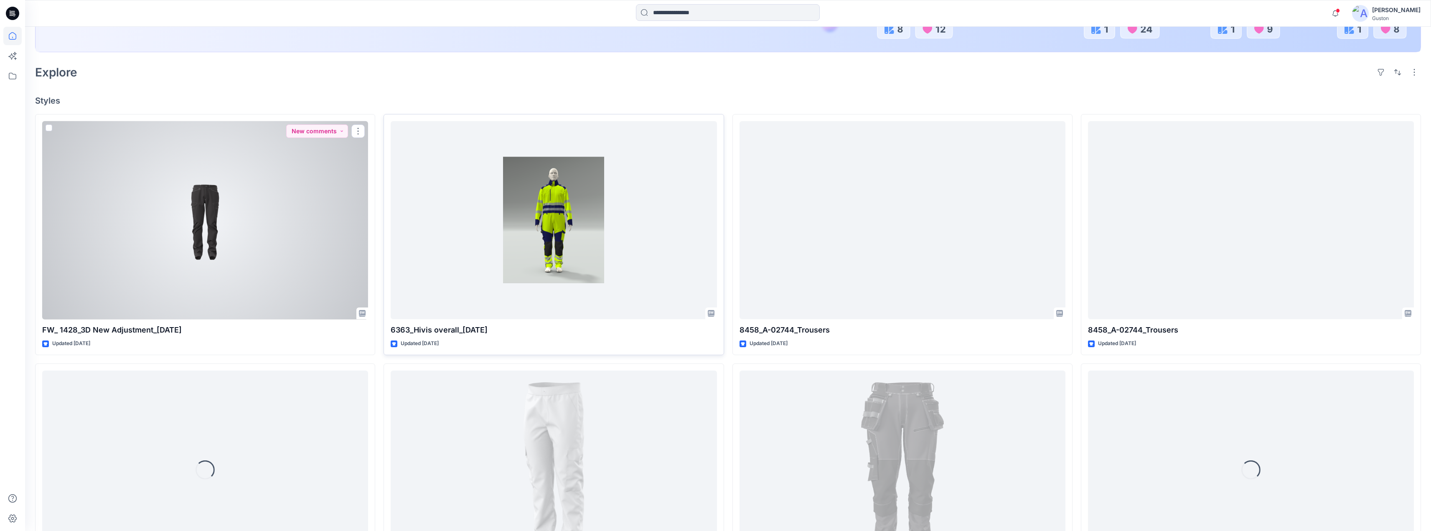
click at [268, 200] on div at bounding box center [205, 220] width 326 height 199
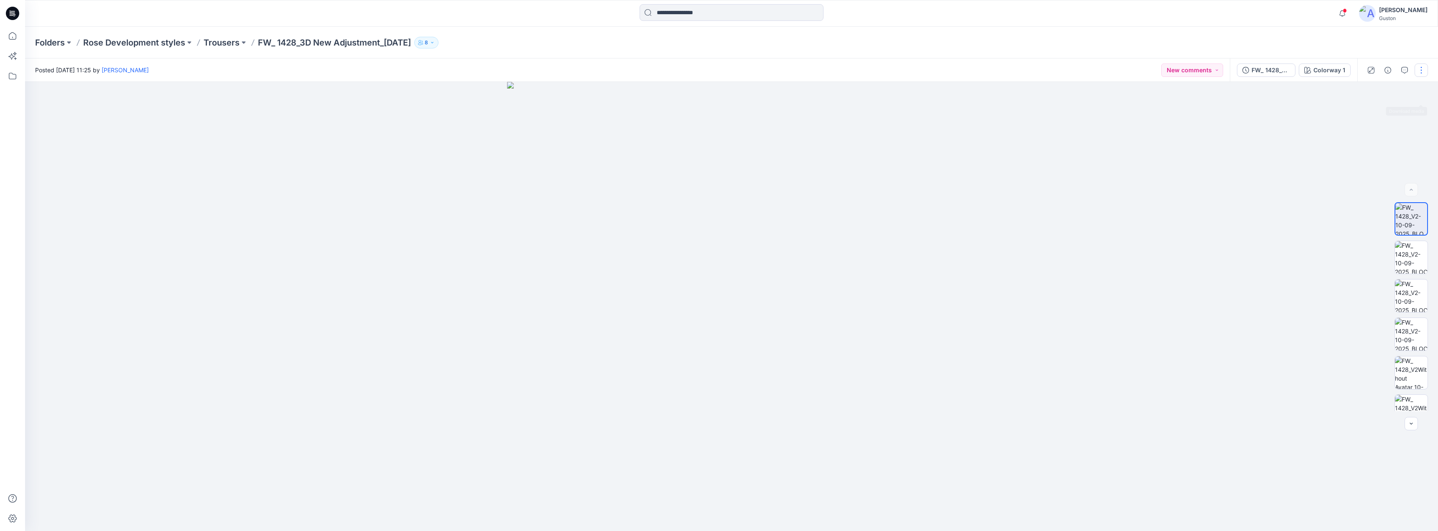
click at [1422, 72] on button "button" at bounding box center [1420, 70] width 13 height 13
click at [1248, 132] on div at bounding box center [731, 306] width 1413 height 449
click at [1266, 74] on div "FW_ 1428_V2-10-09-2025" at bounding box center [1270, 70] width 38 height 9
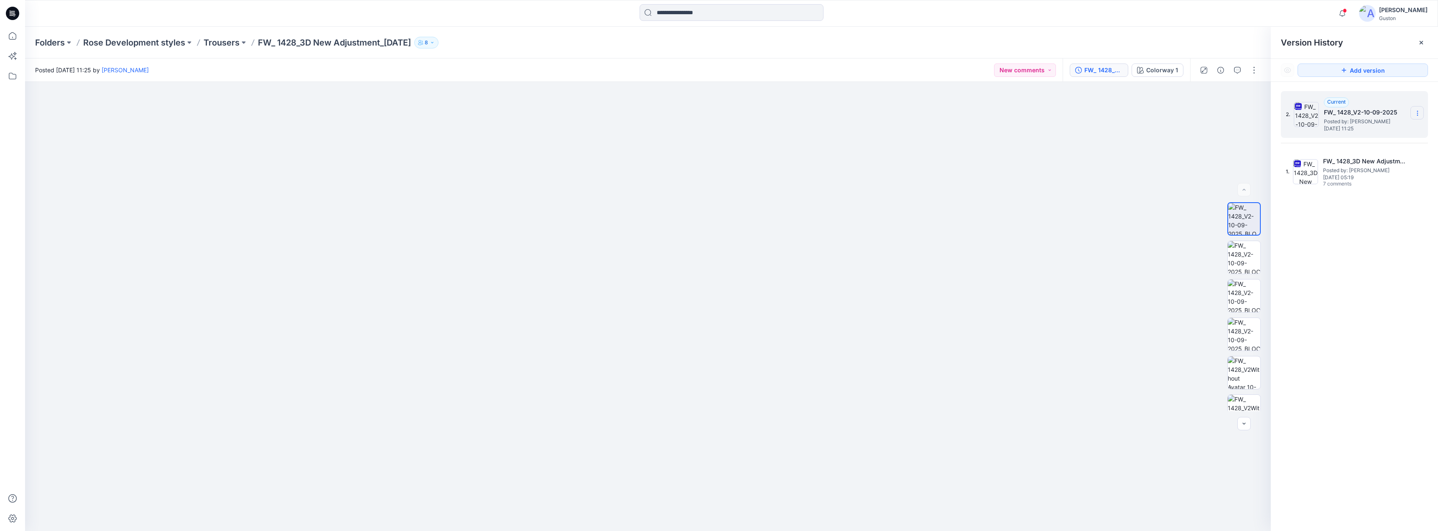
click at [1417, 113] on icon at bounding box center [1417, 113] width 7 height 7
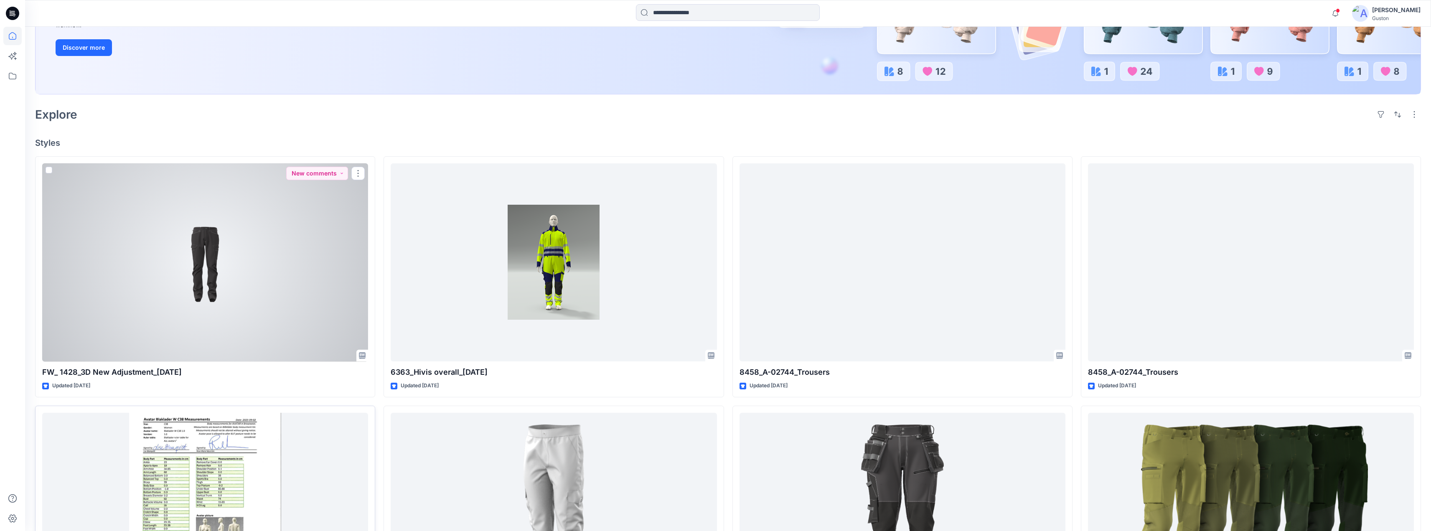
scroll to position [167, 0]
click at [257, 285] on div at bounding box center [205, 262] width 326 height 199
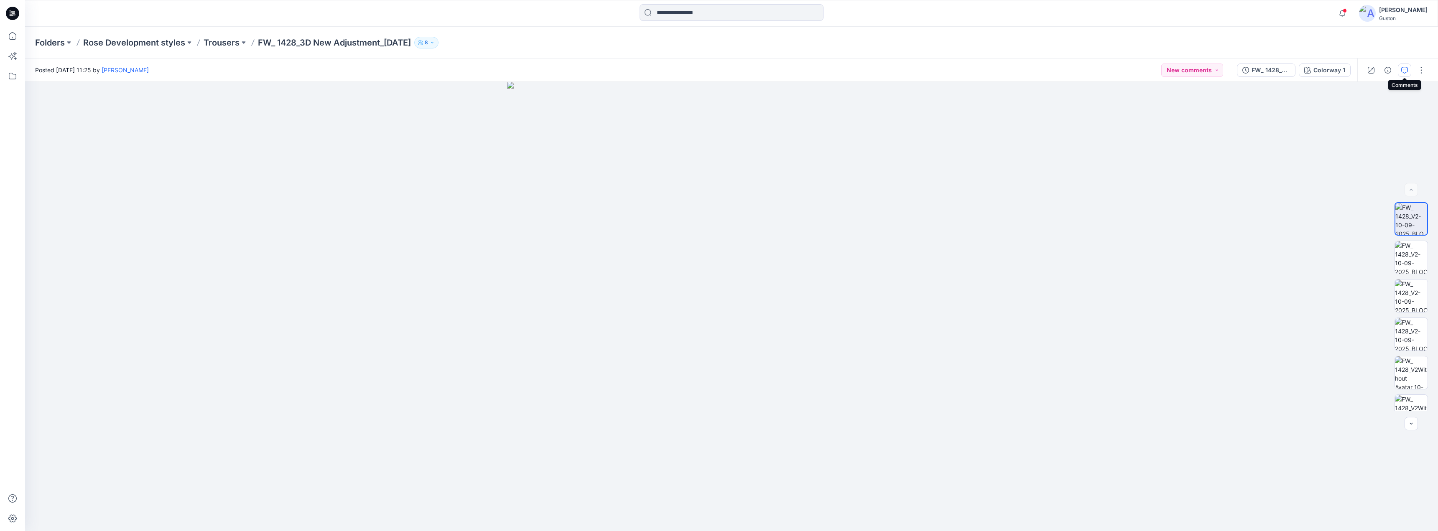
click at [1406, 70] on icon "button" at bounding box center [1404, 70] width 7 height 7
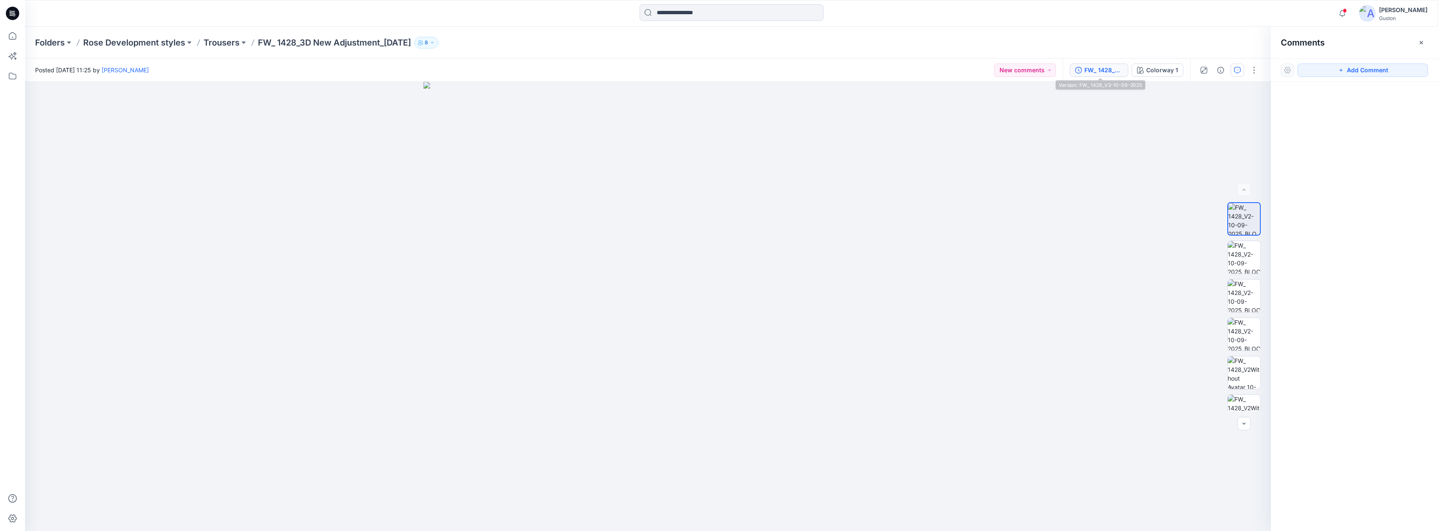
click at [1087, 72] on div "FW_ 1428_V2-10-09-2025" at bounding box center [1103, 70] width 38 height 9
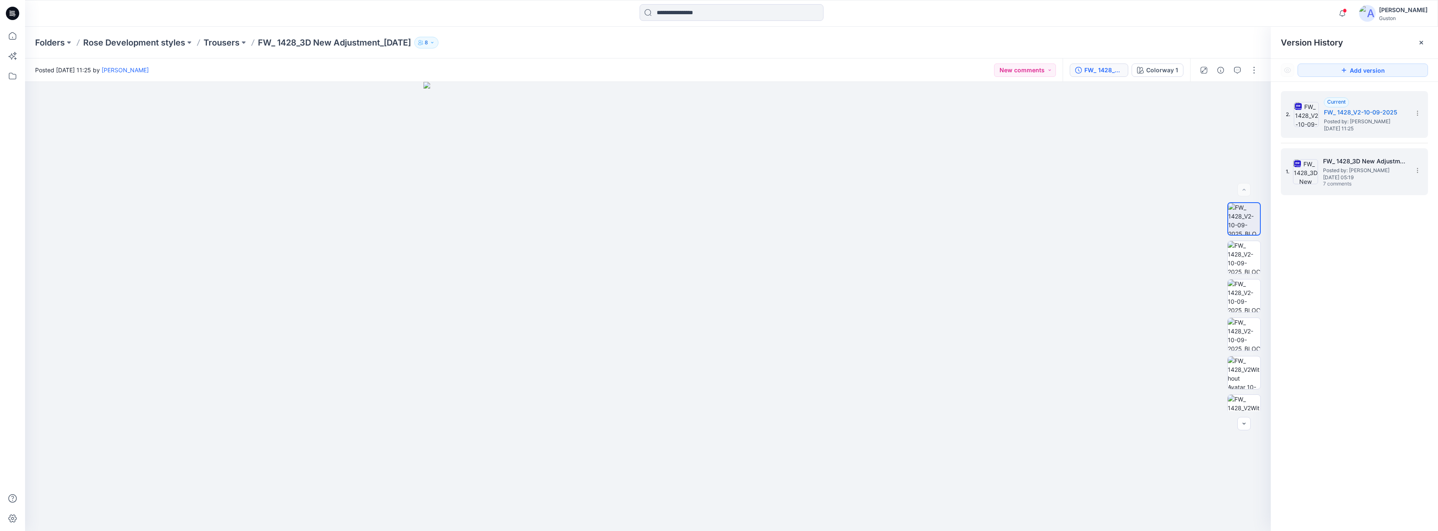
click at [1342, 174] on span "Posted by: Kavindu Ramanayake" at bounding box center [1365, 170] width 84 height 8
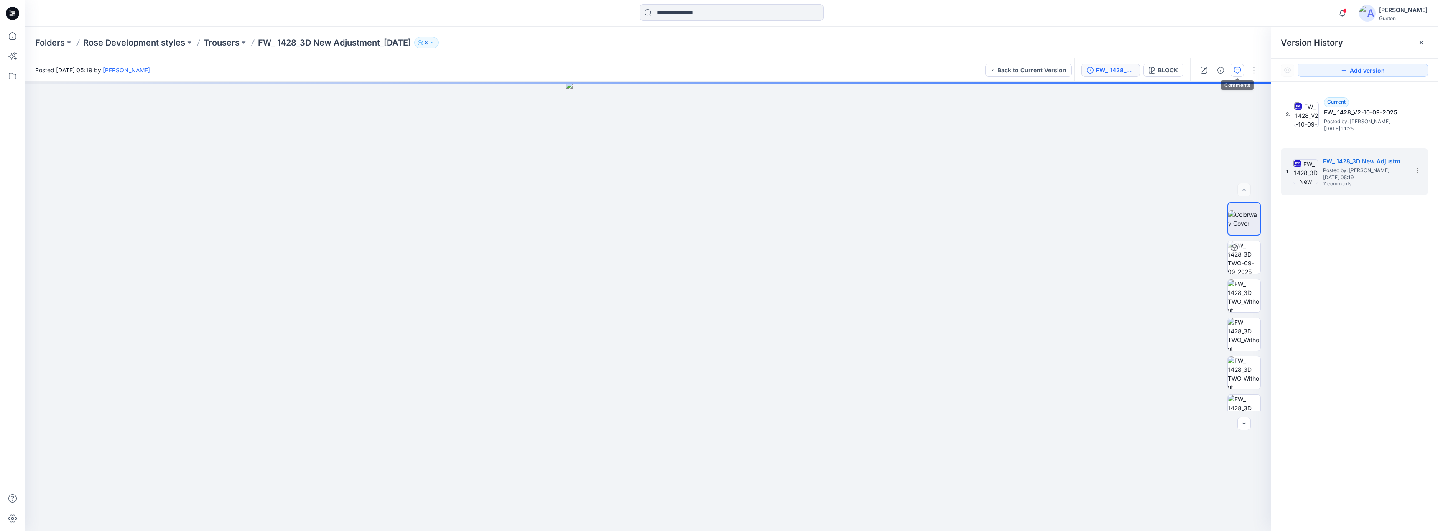
click at [1237, 71] on icon "button" at bounding box center [1237, 70] width 7 height 7
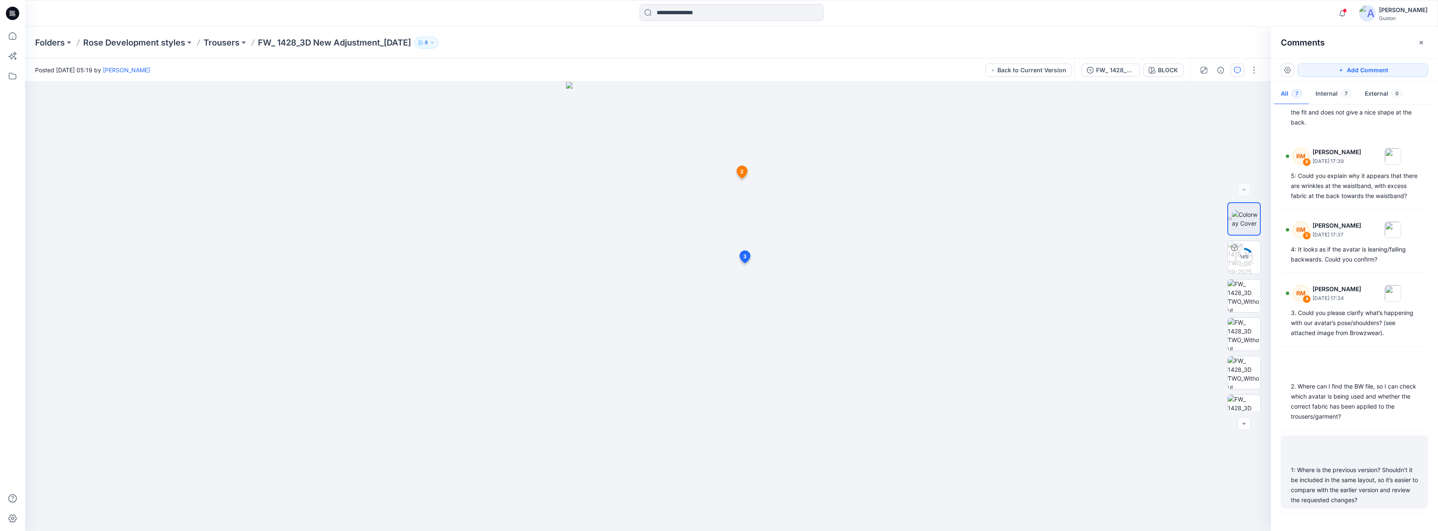
scroll to position [135, 0]
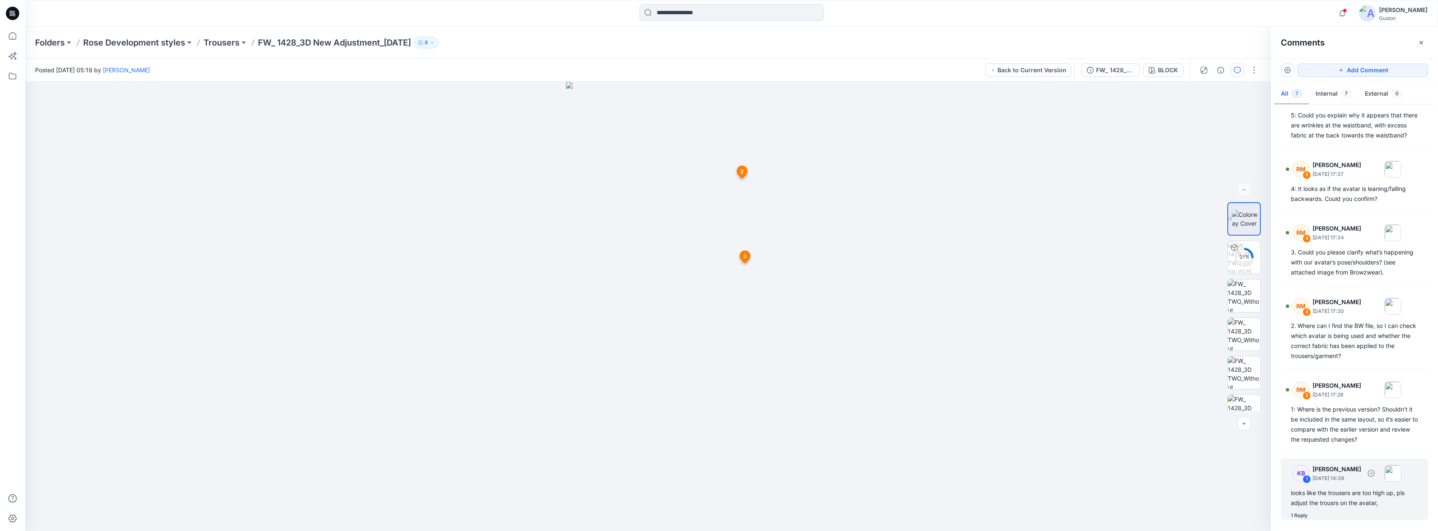
click at [1361, 481] on p "September 10, 2025 14:39" at bounding box center [1336, 478] width 48 height 8
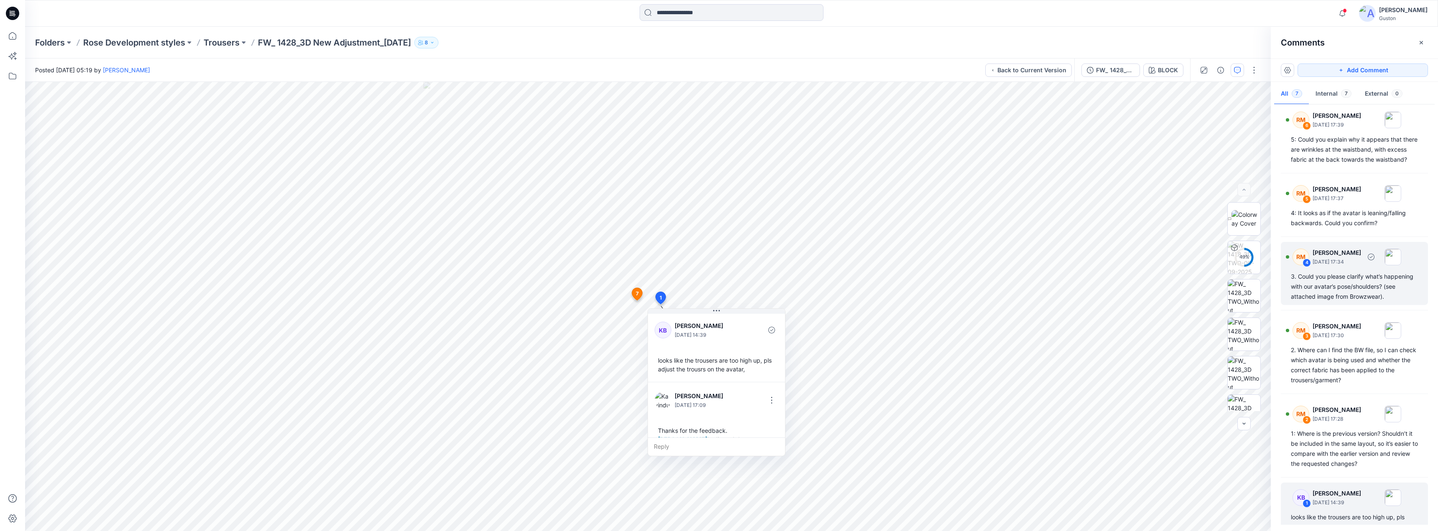
scroll to position [0, 0]
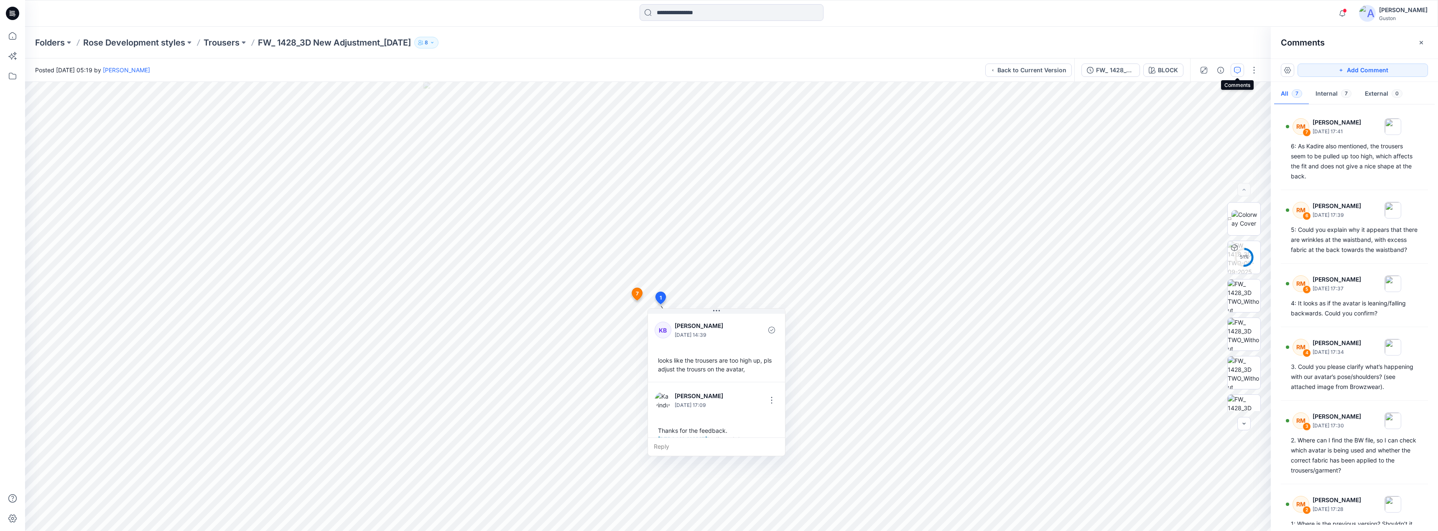
click at [1238, 71] on icon "button" at bounding box center [1237, 70] width 7 height 7
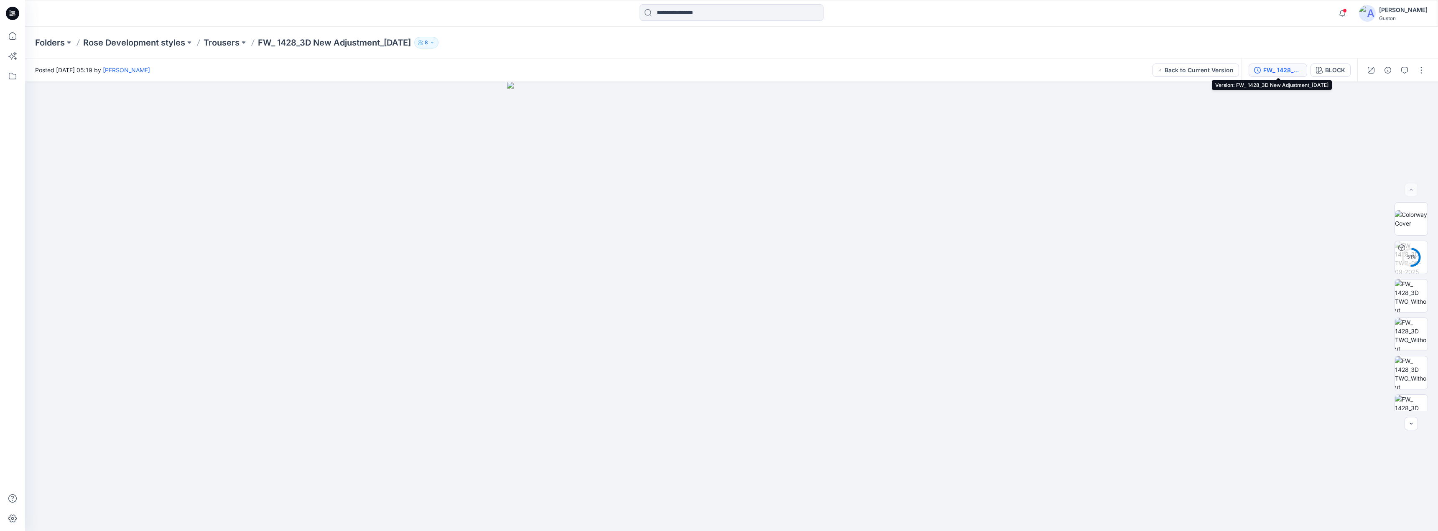
click at [1284, 70] on div "FW_ 1428_3D New Adjustment_[DATE]" at bounding box center [1282, 70] width 38 height 9
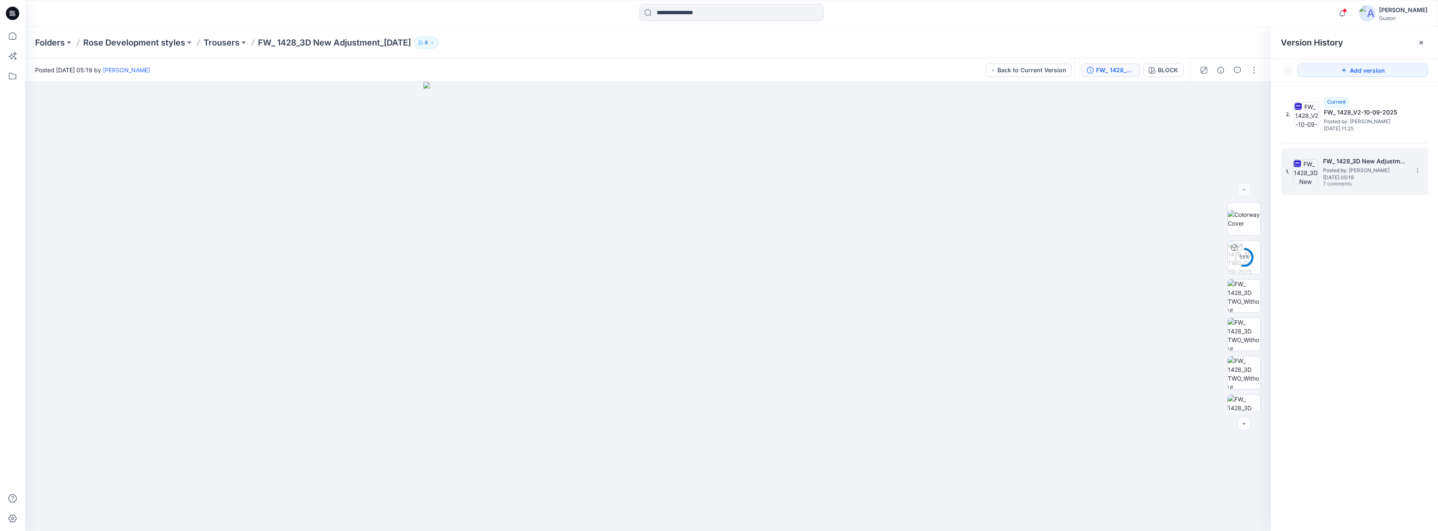
click at [1385, 181] on div "FW_ 1428_3D New Adjustment_09-09-2025 Posted by: Kavindu Ramanayake Tuesday, Se…" at bounding box center [1365, 171] width 84 height 31
click at [1371, 189] on div "1. FW_ 1428_3D New Adjustment_09-09-2025 Posted by: Kavindu Ramanayake Tuesday,…" at bounding box center [1348, 172] width 125 height 40
click at [1240, 70] on icon "button" at bounding box center [1237, 70] width 7 height 7
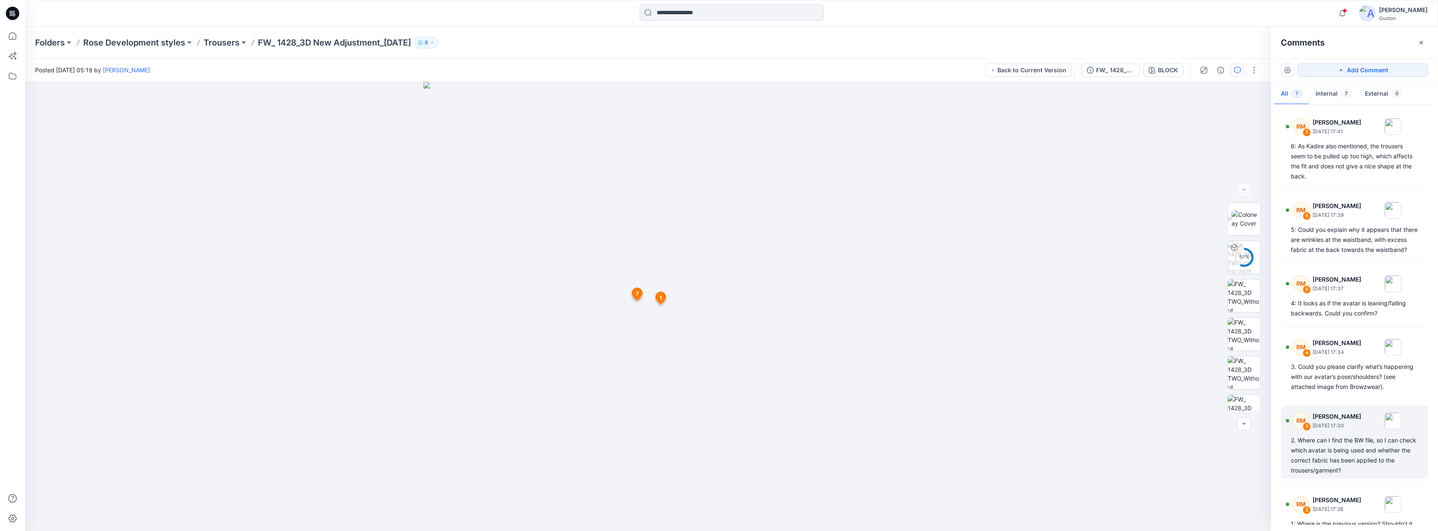
scroll to position [135, 0]
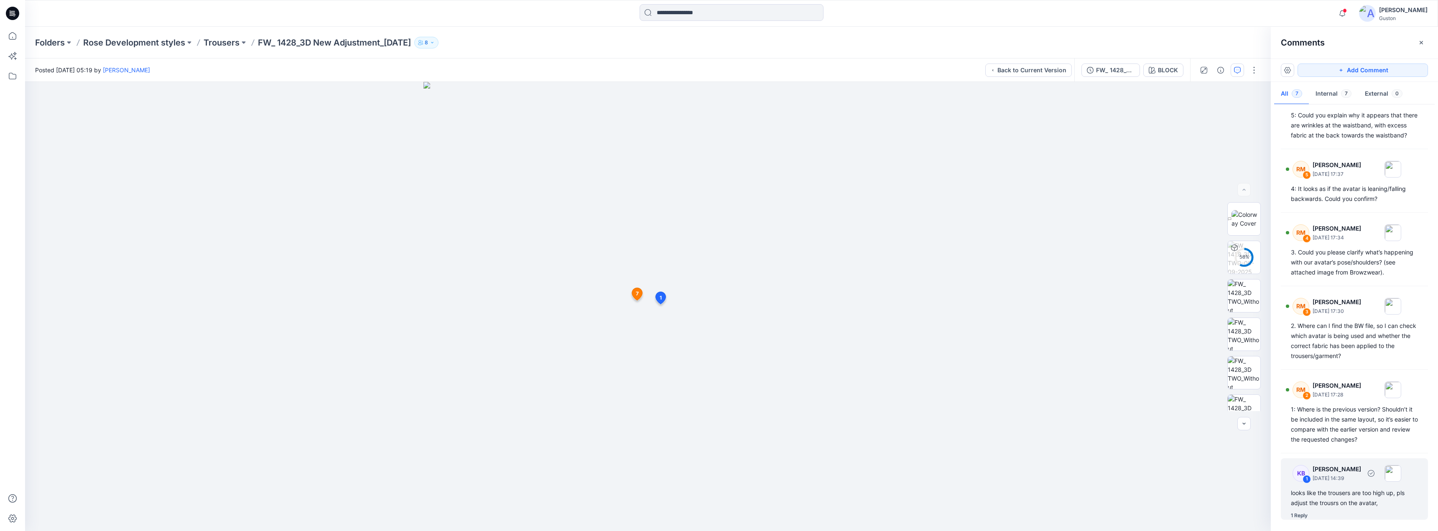
click at [1360, 475] on p "September 10, 2025 14:39" at bounding box center [1336, 478] width 48 height 8
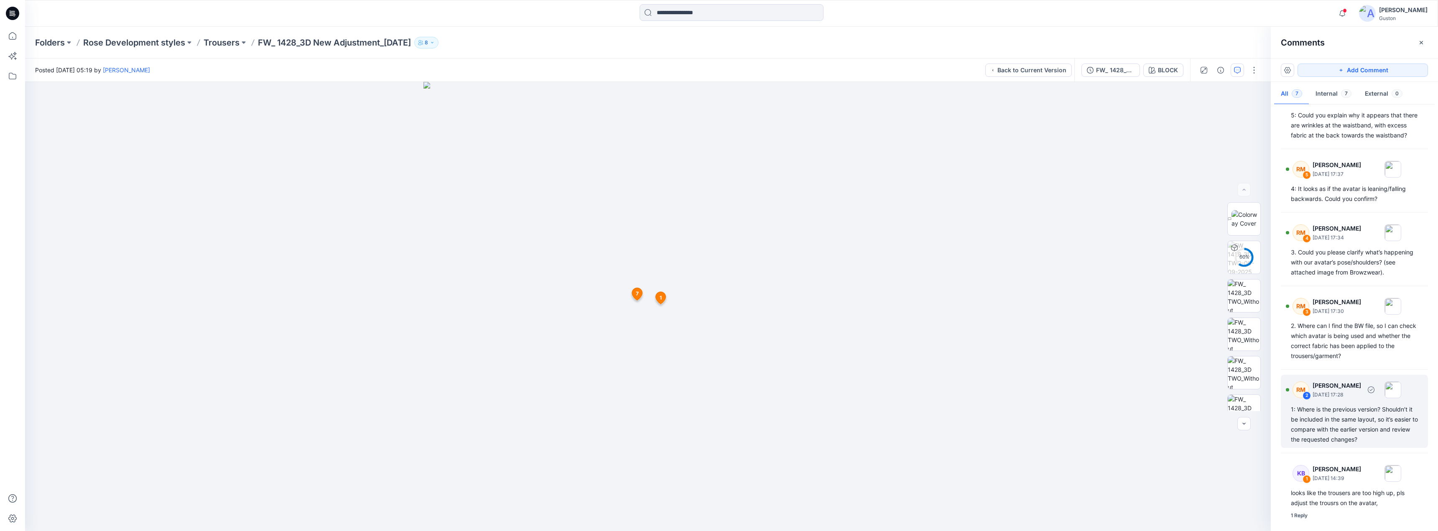
click at [1337, 415] on div "1: Where is the previous version? Shouldn’t it be included in the same layout, …" at bounding box center [1354, 425] width 127 height 40
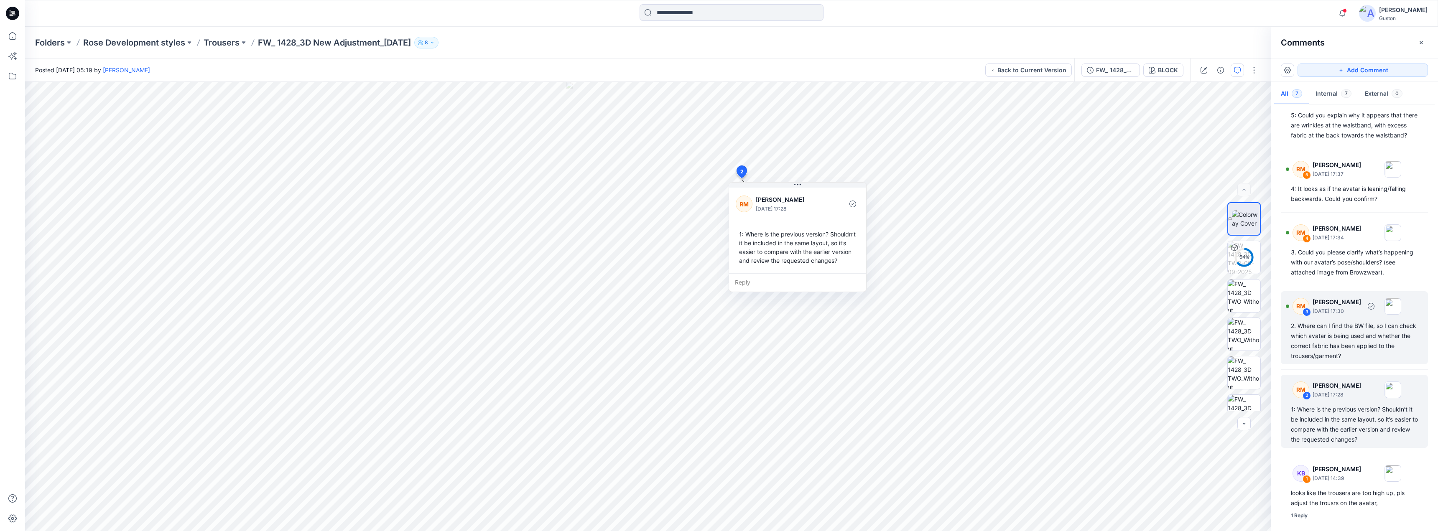
click at [1345, 333] on div "2. Where can I find the BW file, so I can check which avatar is being used and …" at bounding box center [1354, 341] width 127 height 40
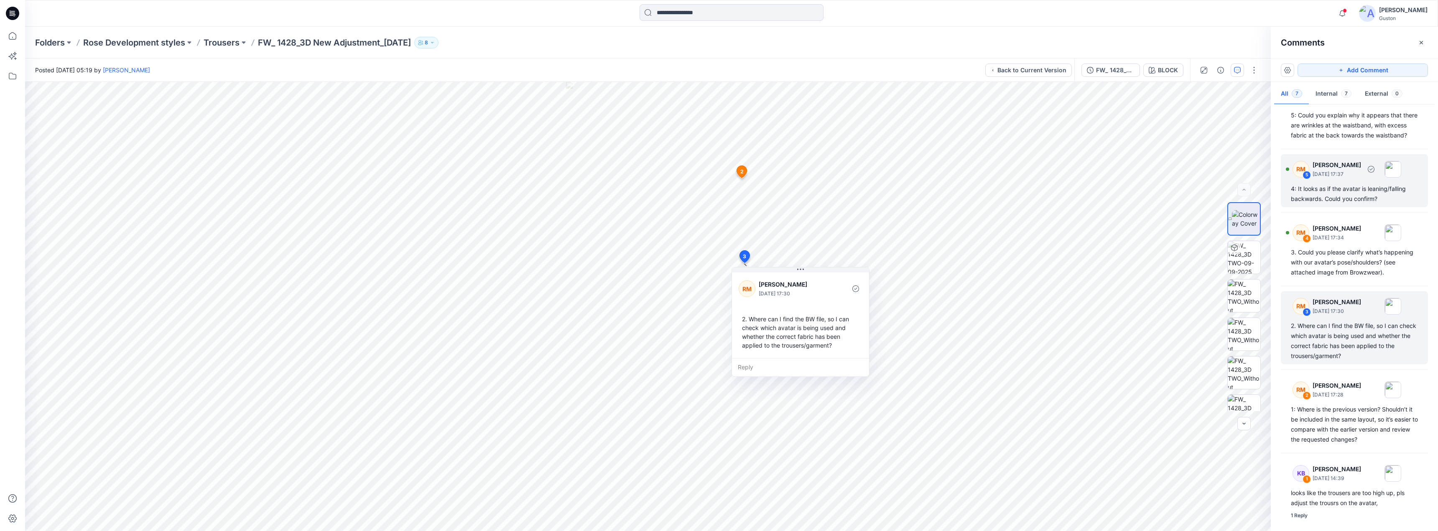
click at [1358, 194] on div "4: It looks as if the avatar is leaning/falling backwards. Could you confirm?" at bounding box center [1354, 194] width 127 height 20
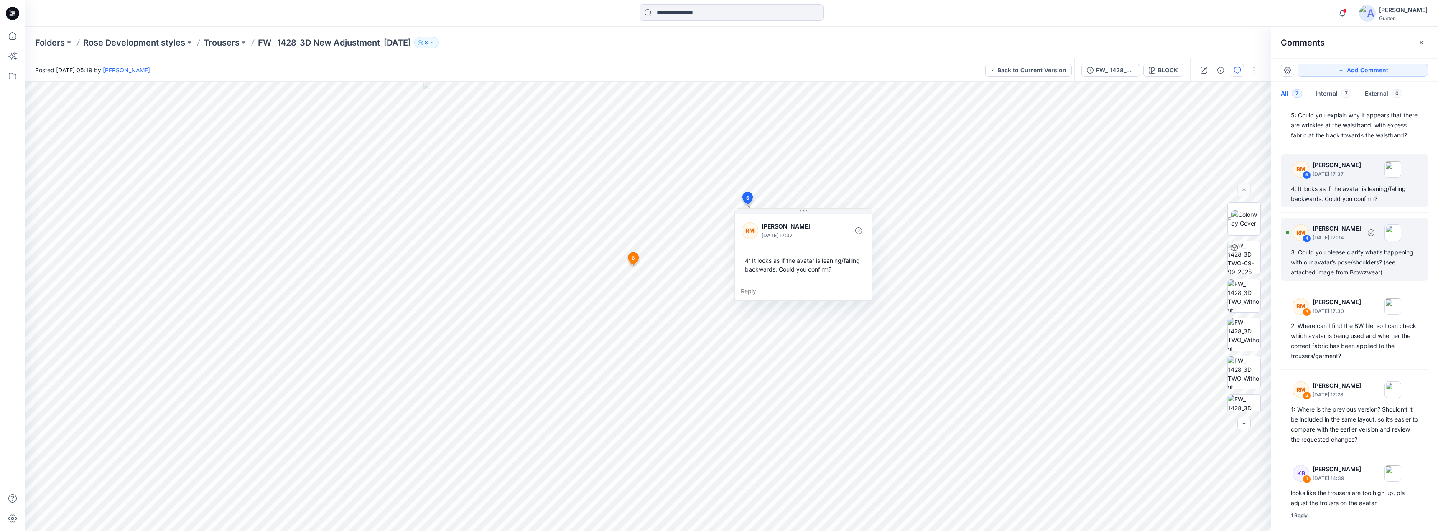
click at [1344, 273] on div "3. Could you please clarify what’s happening with our avatar’s pose/shoulders? …" at bounding box center [1354, 262] width 127 height 30
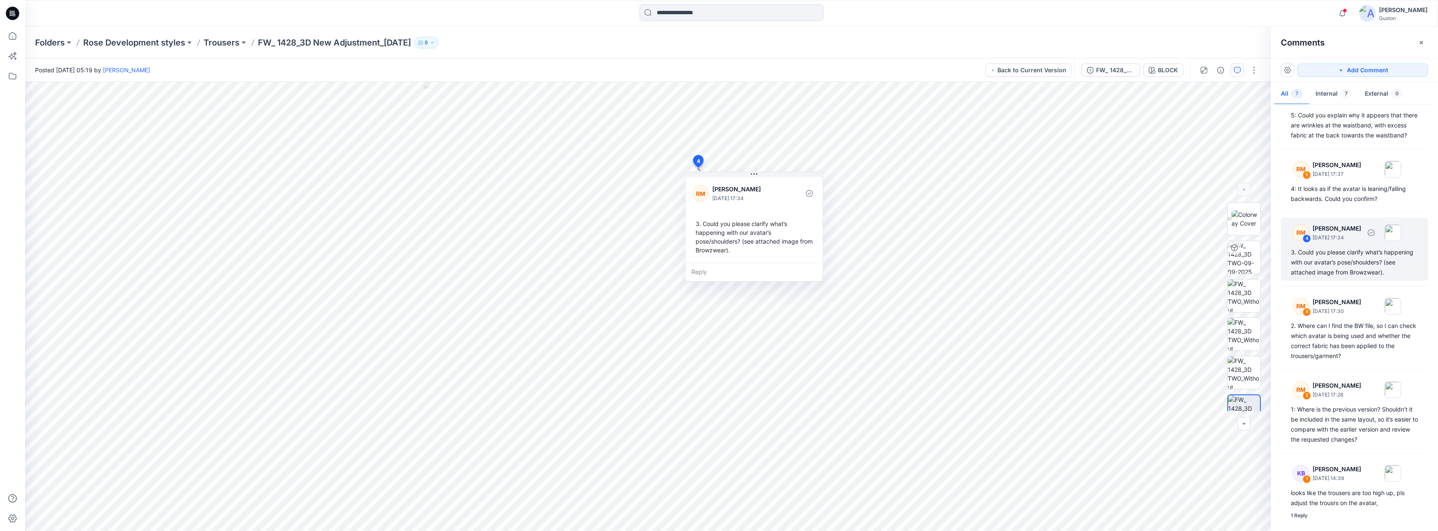
click at [1354, 270] on div "3. Could you please clarify what’s happening with our avatar’s pose/shoulders? …" at bounding box center [1354, 262] width 127 height 30
drag, startPoint x: 1342, startPoint y: 187, endPoint x: 1342, endPoint y: 201, distance: 14.2
click at [1342, 187] on div "4: It looks as if the avatar is leaning/falling backwards. Could you confirm?" at bounding box center [1354, 194] width 127 height 20
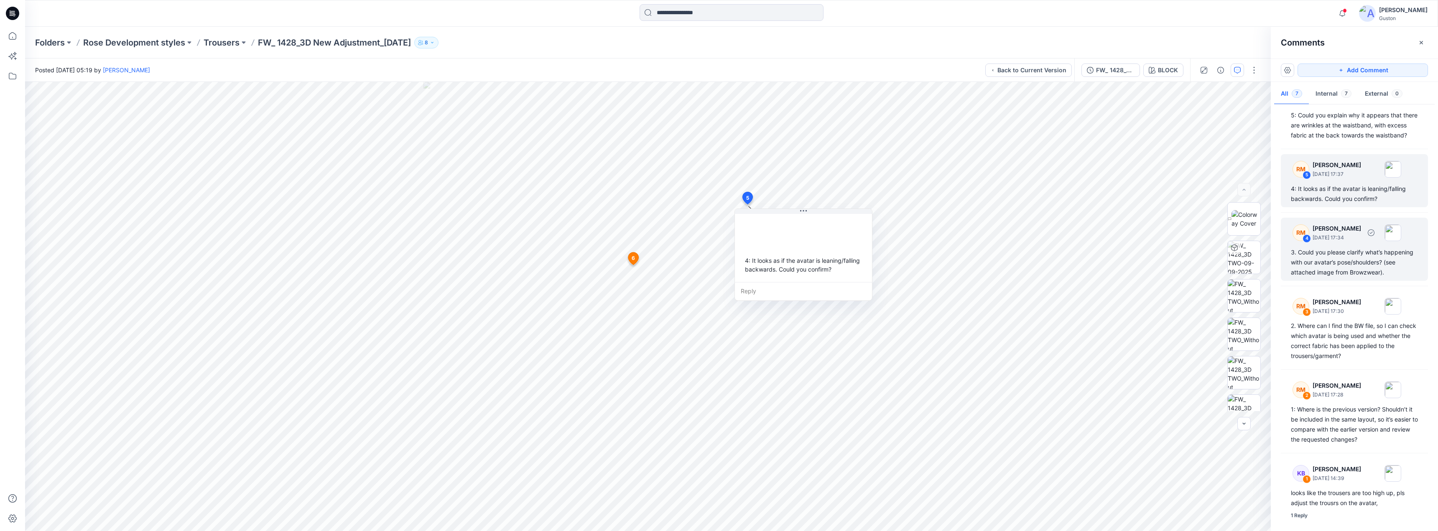
click at [1350, 263] on div "3. Could you please clarify what’s happening with our avatar’s pose/shoulders? …" at bounding box center [1354, 262] width 127 height 30
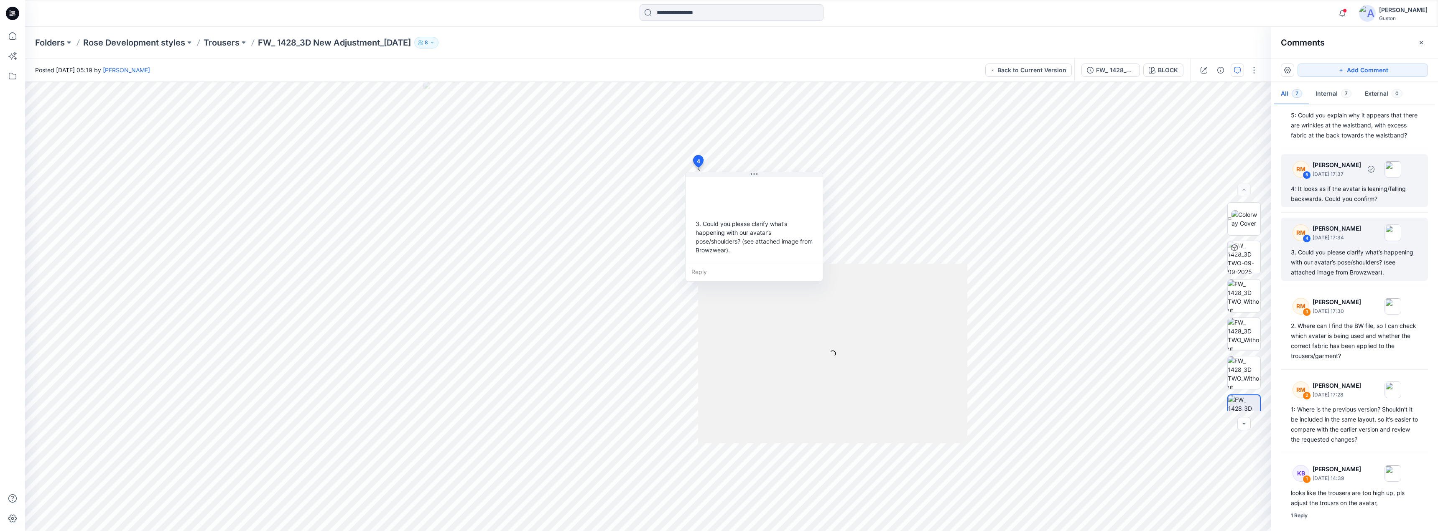
click at [1355, 187] on div "4: It looks as if the avatar is leaning/falling backwards. Could you confirm?" at bounding box center [1354, 194] width 127 height 20
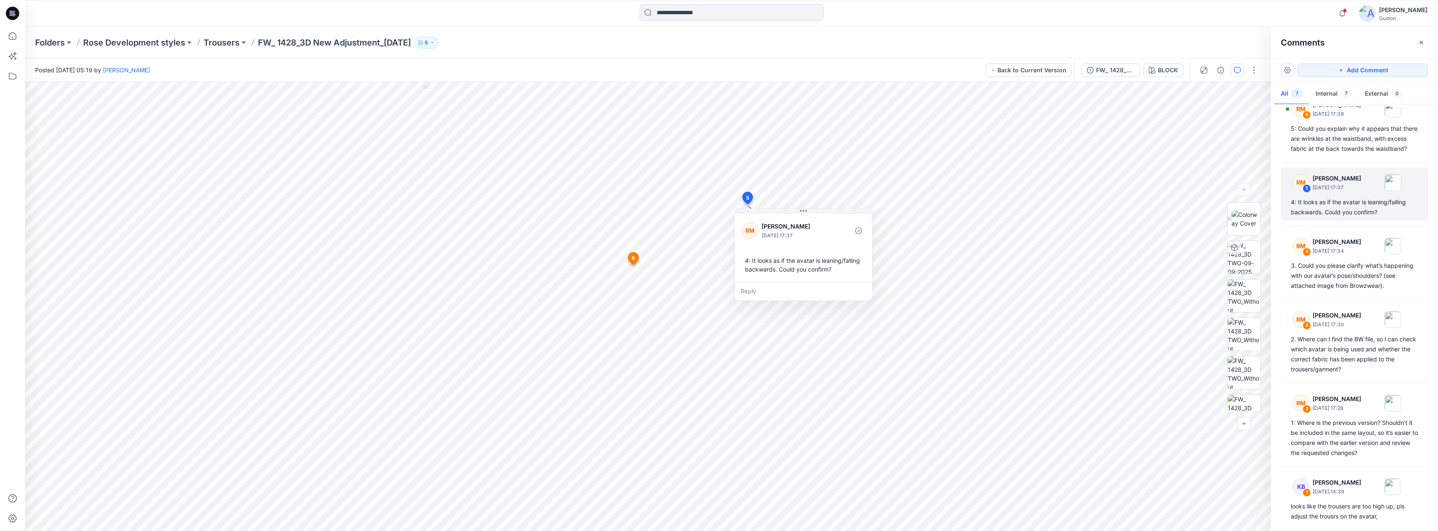
scroll to position [9, 0]
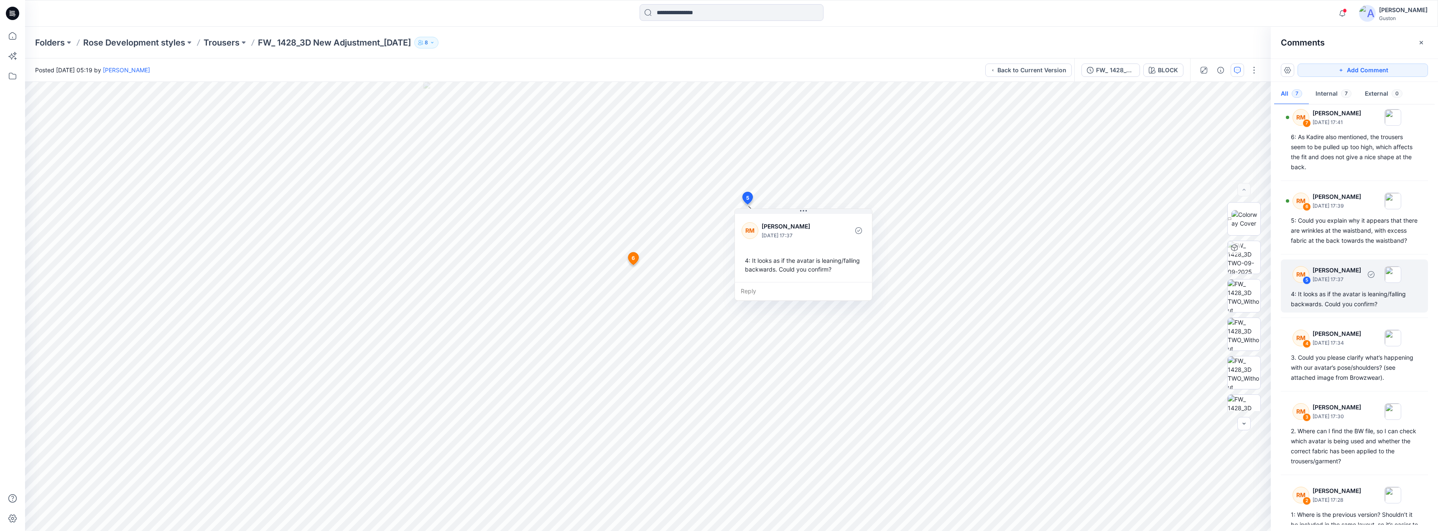
click at [1355, 303] on div "4: It looks as if the avatar is leaning/falling backwards. Could you confirm?" at bounding box center [1354, 299] width 127 height 20
drag, startPoint x: 803, startPoint y: 210, endPoint x: 955, endPoint y: 274, distance: 164.5
click at [955, 274] on icon at bounding box center [954, 275] width 7 height 7
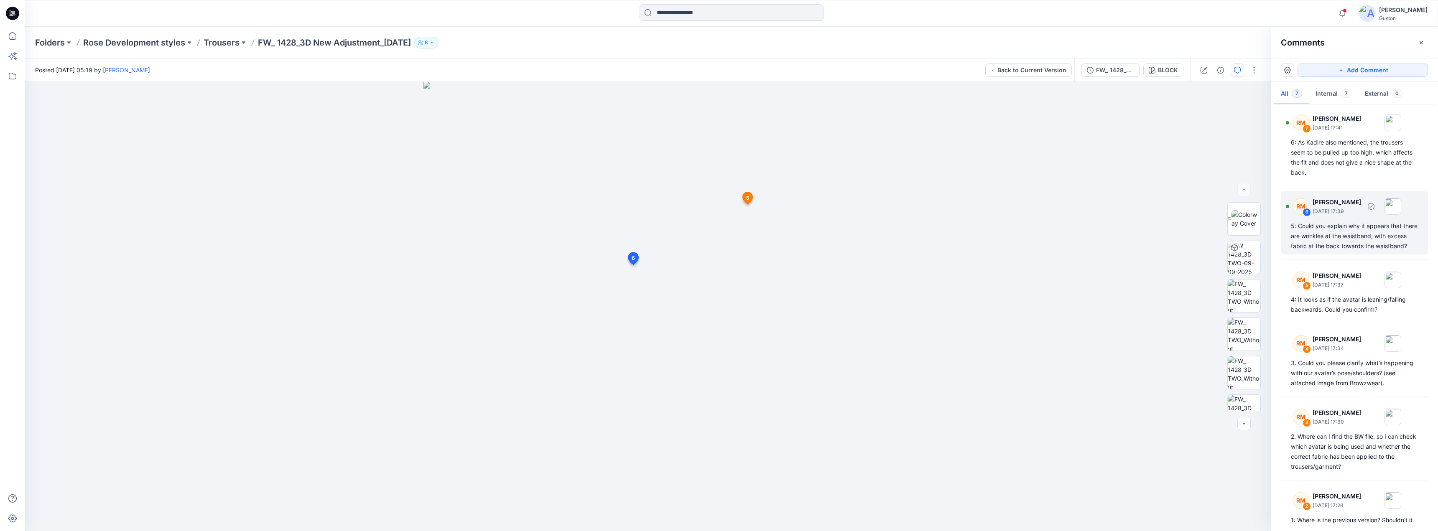
scroll to position [0, 0]
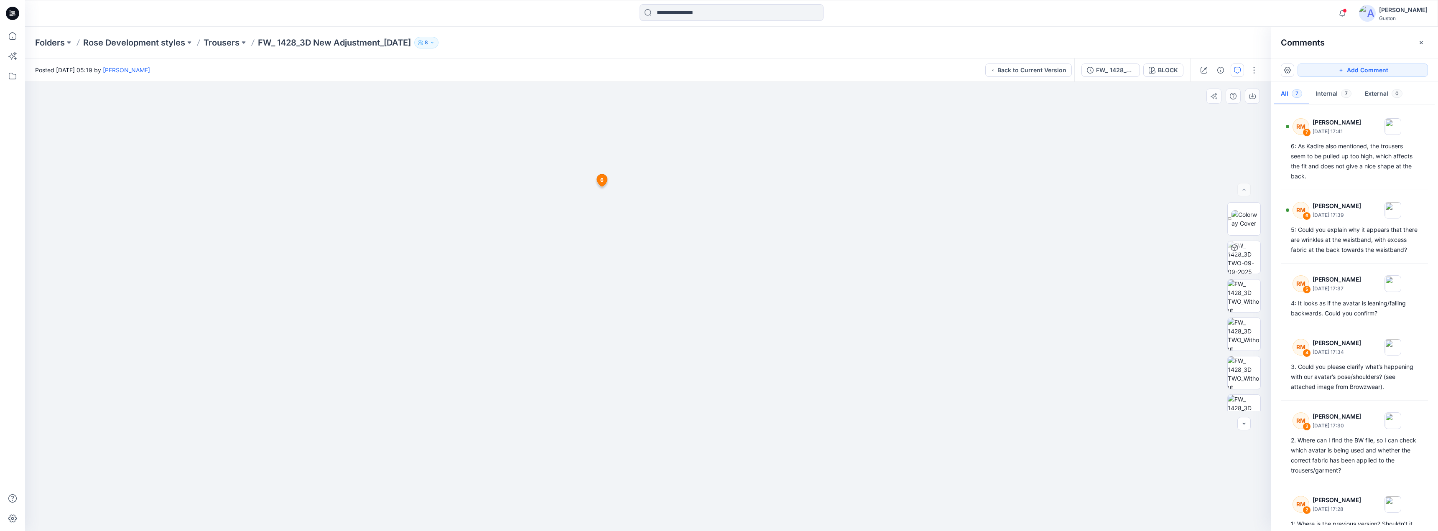
drag, startPoint x: 542, startPoint y: 198, endPoint x: 487, endPoint y: 181, distance: 57.5
click at [488, 196] on img at bounding box center [644, 104] width 1254 height 854
click at [472, 158] on img at bounding box center [644, 104] width 1254 height 854
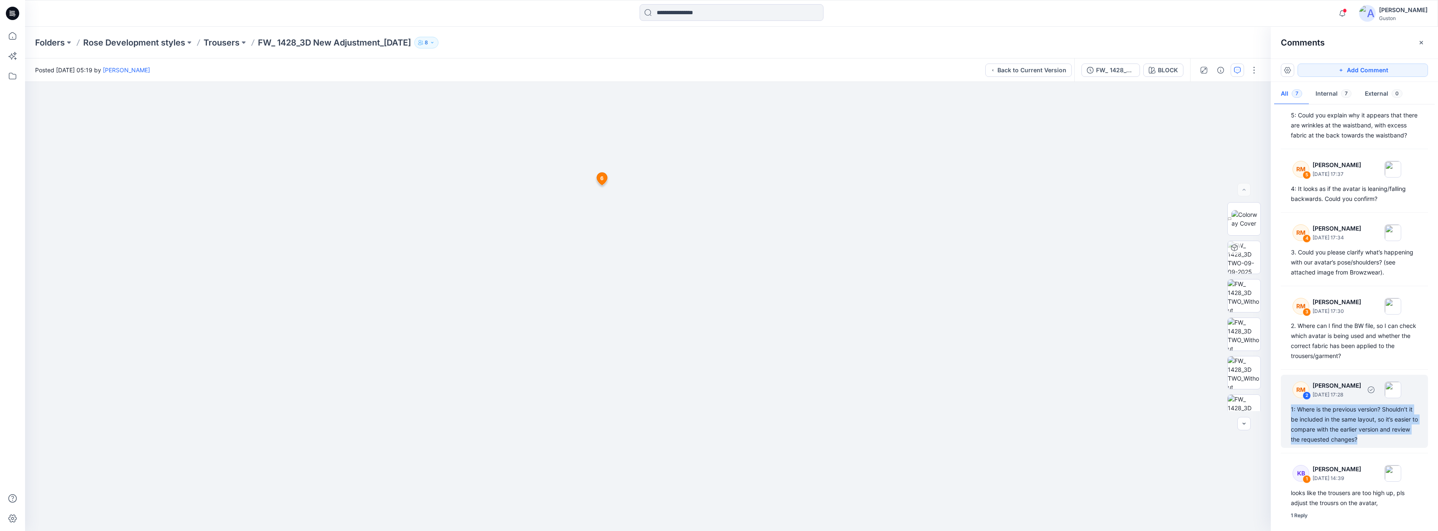
drag, startPoint x: 1391, startPoint y: 439, endPoint x: 1286, endPoint y: 408, distance: 108.6
click at [1289, 410] on div "RM 2 Rose-Marie Nasstrom September 10, 2025 17:28 1: Where is the previous vers…" at bounding box center [1354, 411] width 147 height 73
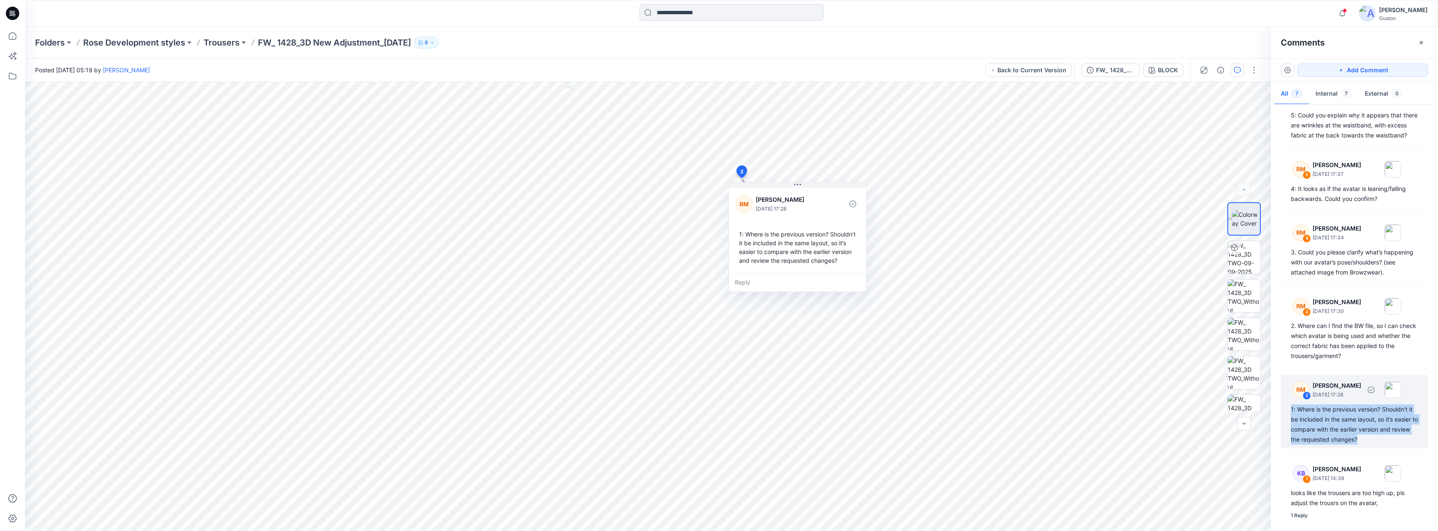
copy div "1: Where is the previous version? Shouldn’t it be included in the same layout, …"
click at [1108, 71] on div "FW_ 1428_3D New Adjustment_[DATE]" at bounding box center [1115, 70] width 38 height 9
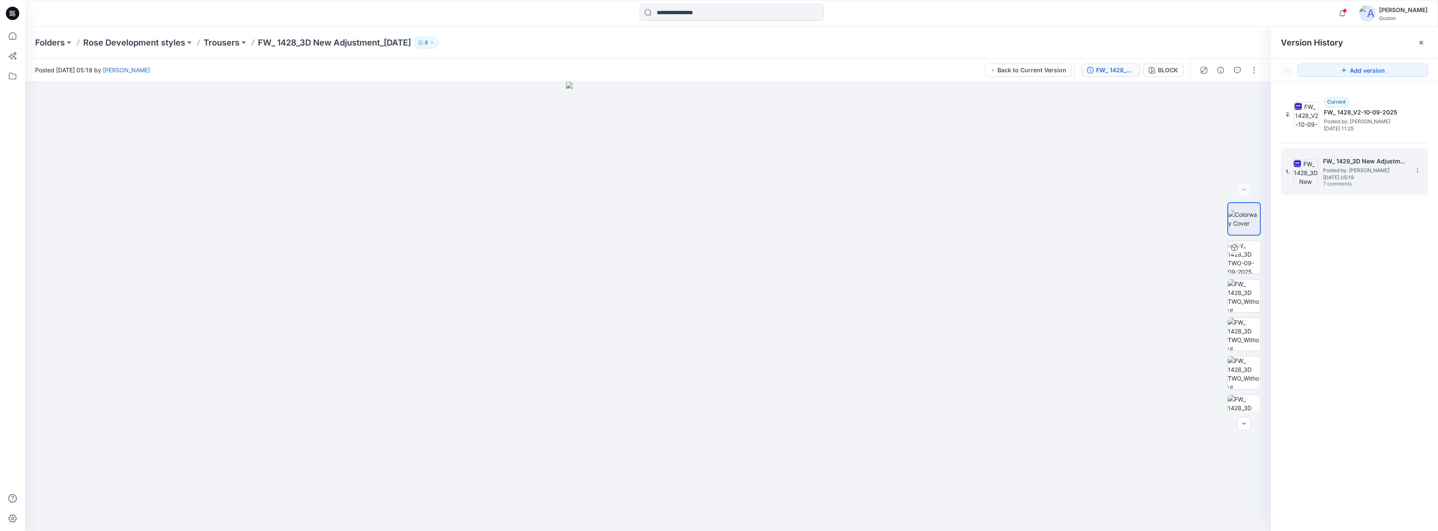
click at [1377, 176] on span "Tuesday, September 09, 2025 05:19" at bounding box center [1365, 178] width 84 height 6
click at [1238, 71] on icon "button" at bounding box center [1237, 70] width 7 height 7
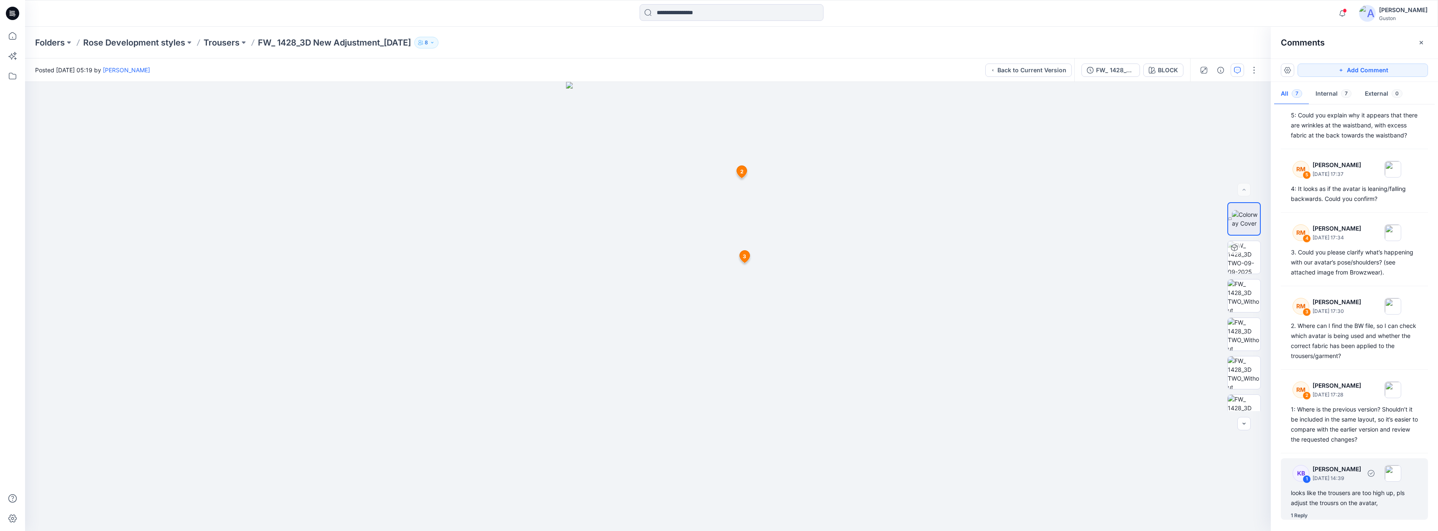
click at [1361, 487] on div "KB 1 [PERSON_NAME] [DATE] 14:39 looks like the trousers are too high up, pls ad…" at bounding box center [1354, 488] width 147 height 61
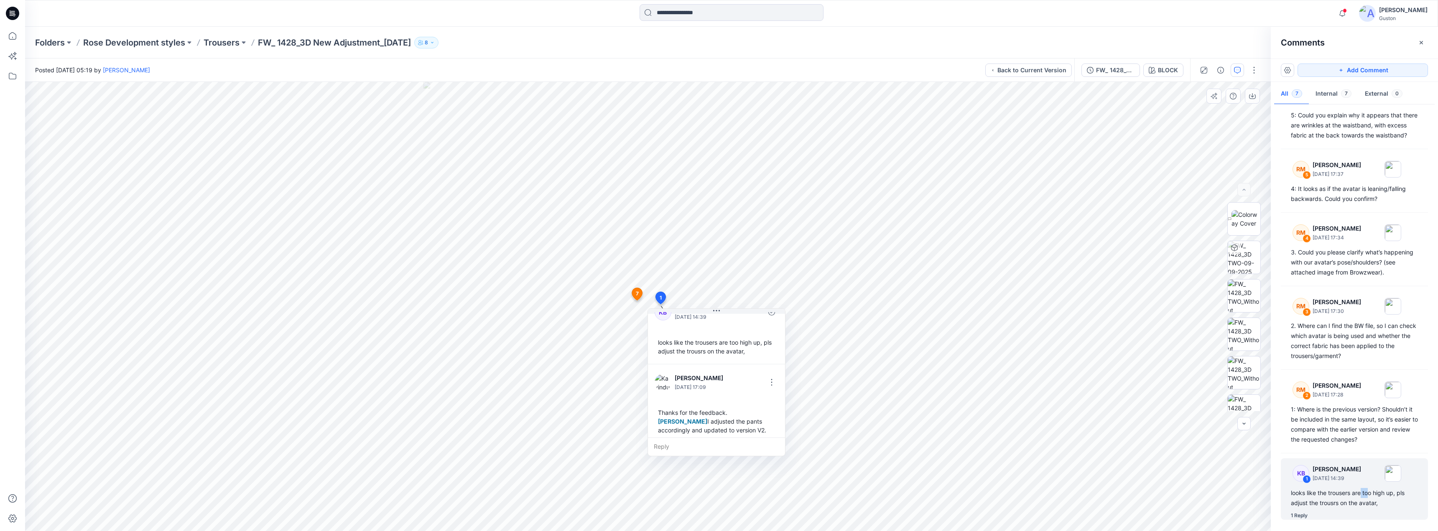
scroll to position [32, 0]
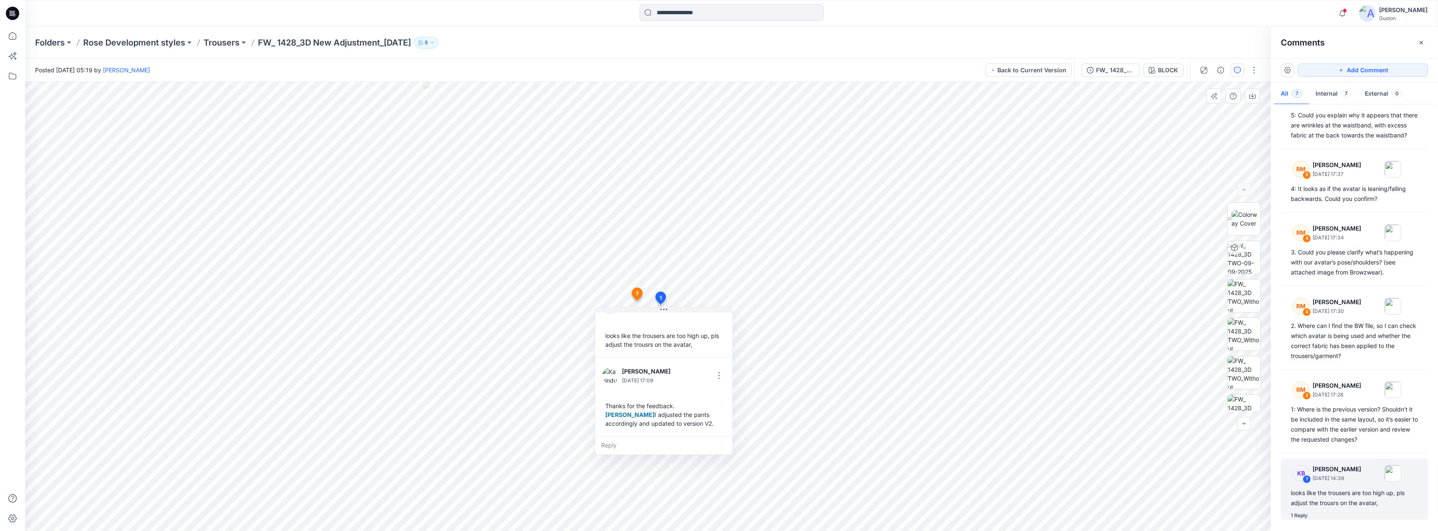
drag, startPoint x: 724, startPoint y: 427, endPoint x: 669, endPoint y: 425, distance: 55.2
click at [674, 425] on div "Thanks for the feedback. Kadire Berisha-Bajraktari I adjusted the pants accordi…" at bounding box center [664, 414] width 124 height 33
click at [289, 43] on p "FW_ 1428_3D New Adjustment_[DATE]" at bounding box center [334, 43] width 153 height 12
click at [223, 41] on p "Trousers" at bounding box center [222, 43] width 36 height 12
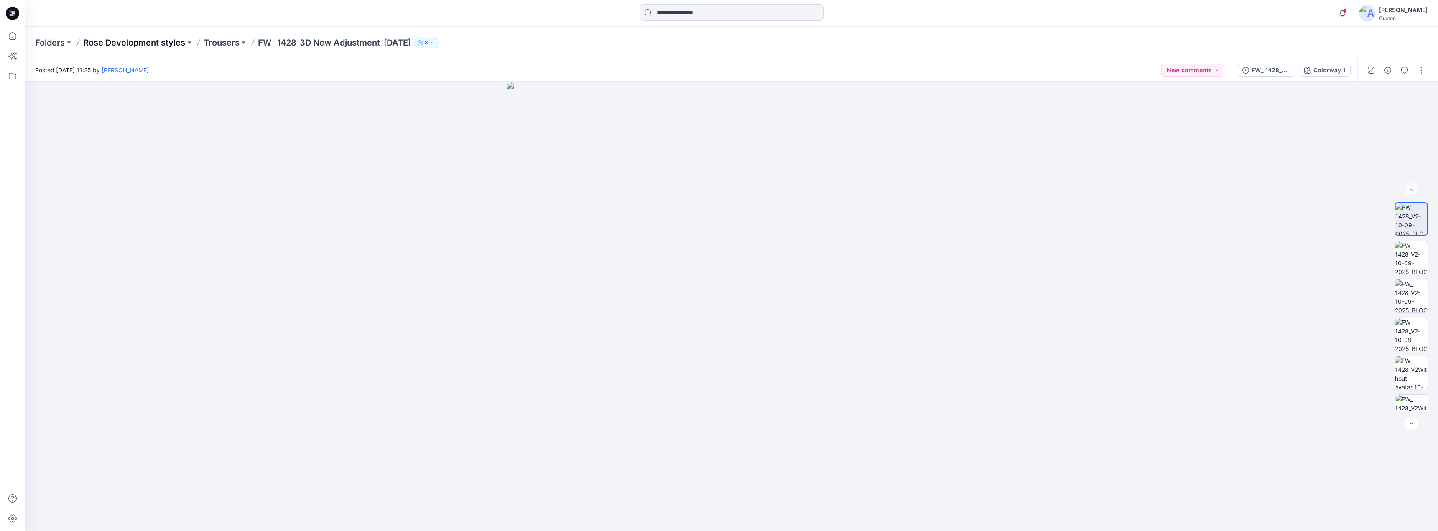
click at [159, 41] on p "Rose Development styles" at bounding box center [134, 43] width 102 height 12
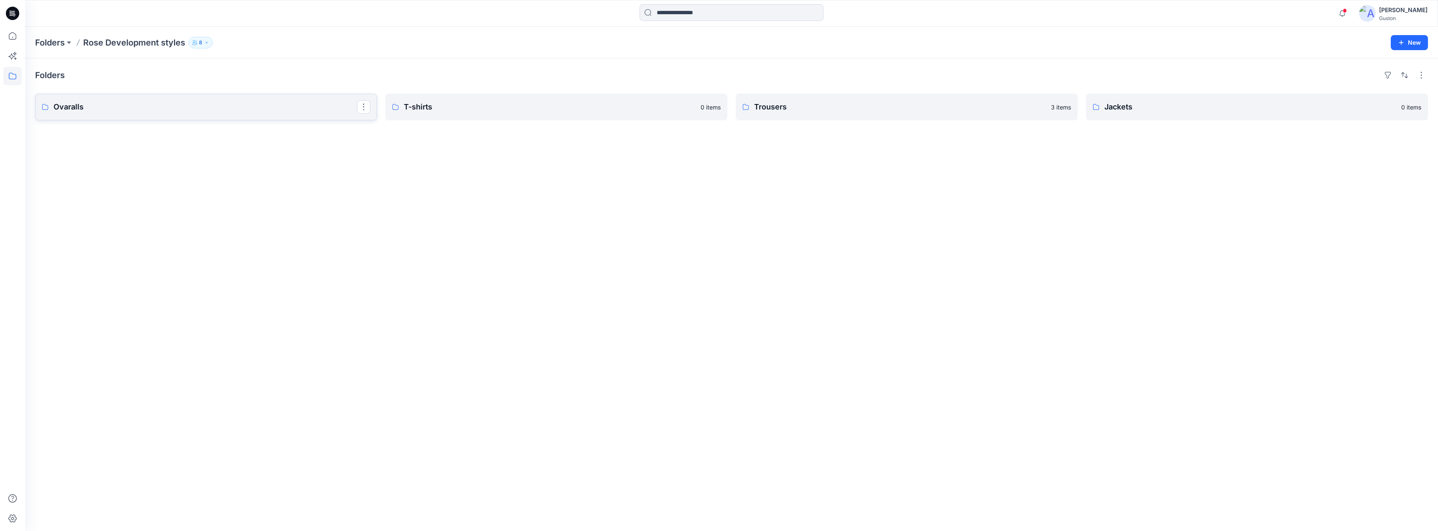
click at [119, 113] on link "Ovaralls" at bounding box center [206, 107] width 342 height 27
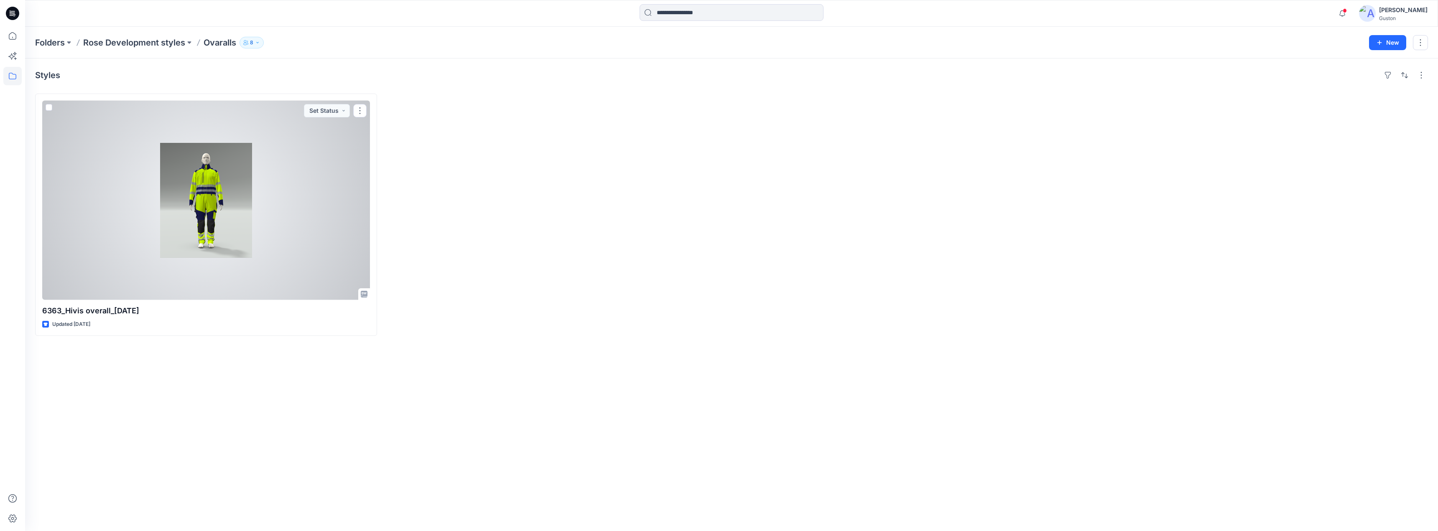
click at [351, 249] on div at bounding box center [206, 200] width 328 height 199
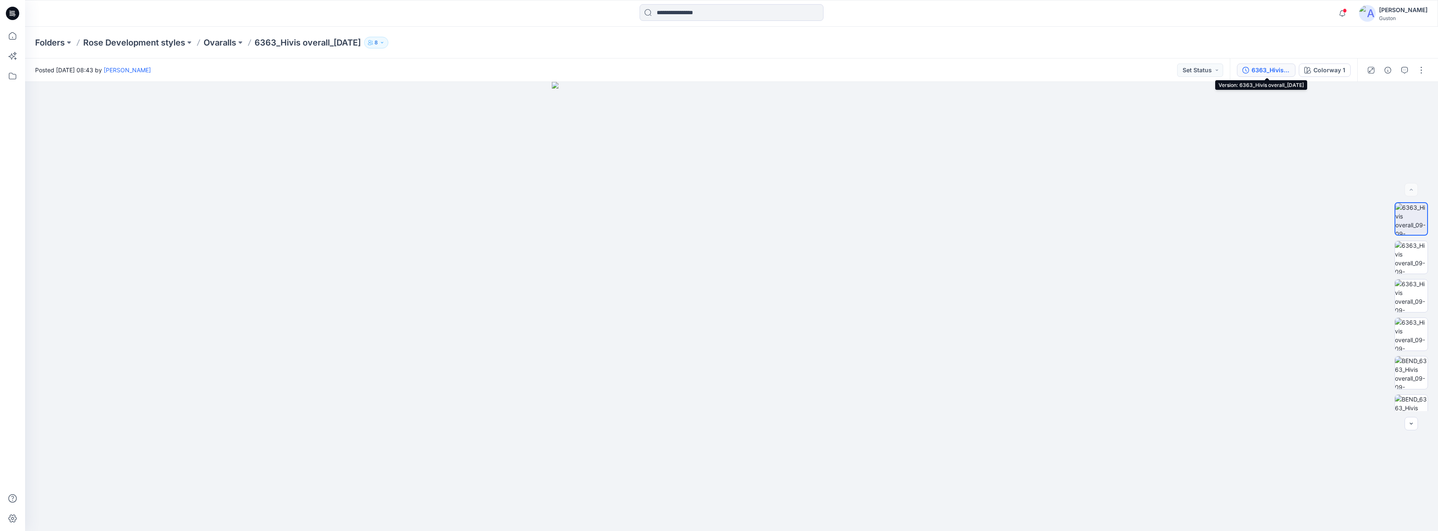
click at [1258, 69] on div "6363_Hivis overall_[DATE]" at bounding box center [1270, 70] width 38 height 9
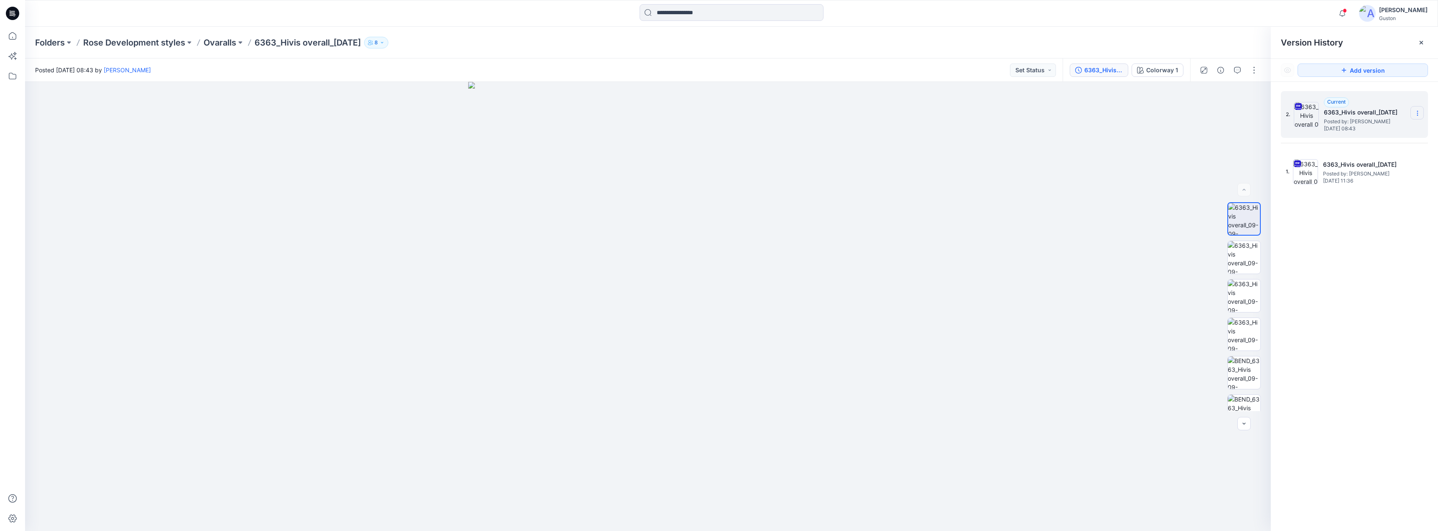
click at [1416, 114] on icon at bounding box center [1417, 113] width 7 height 7
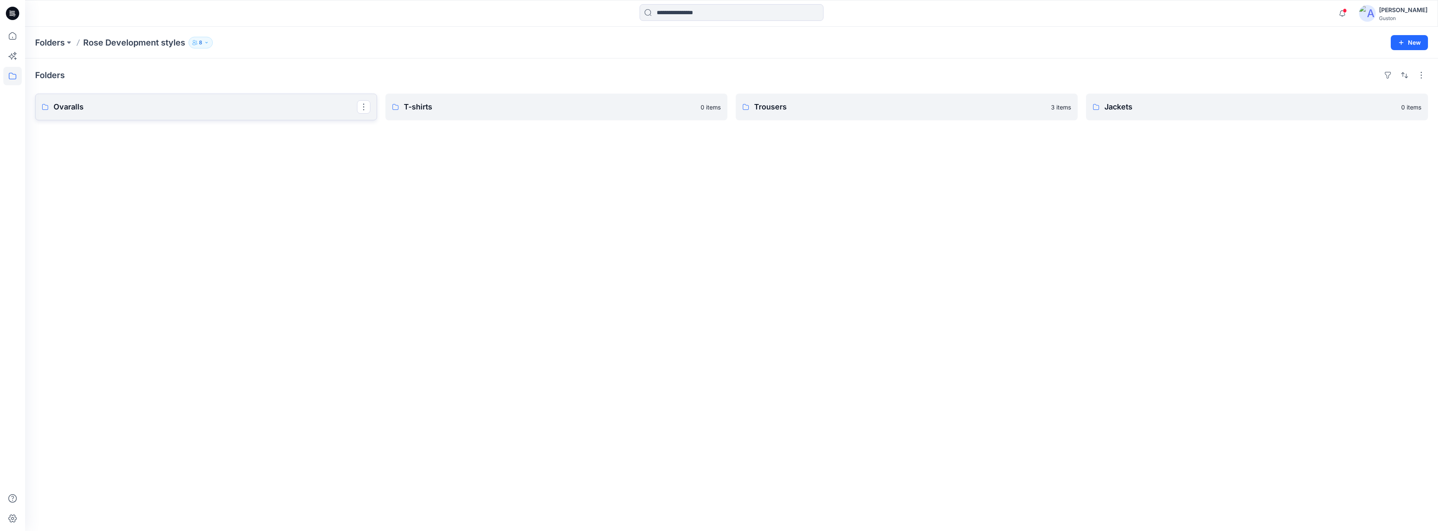
click at [160, 110] on p "Ovaralls" at bounding box center [204, 107] width 303 height 12
click at [9, 35] on icon at bounding box center [12, 36] width 18 height 18
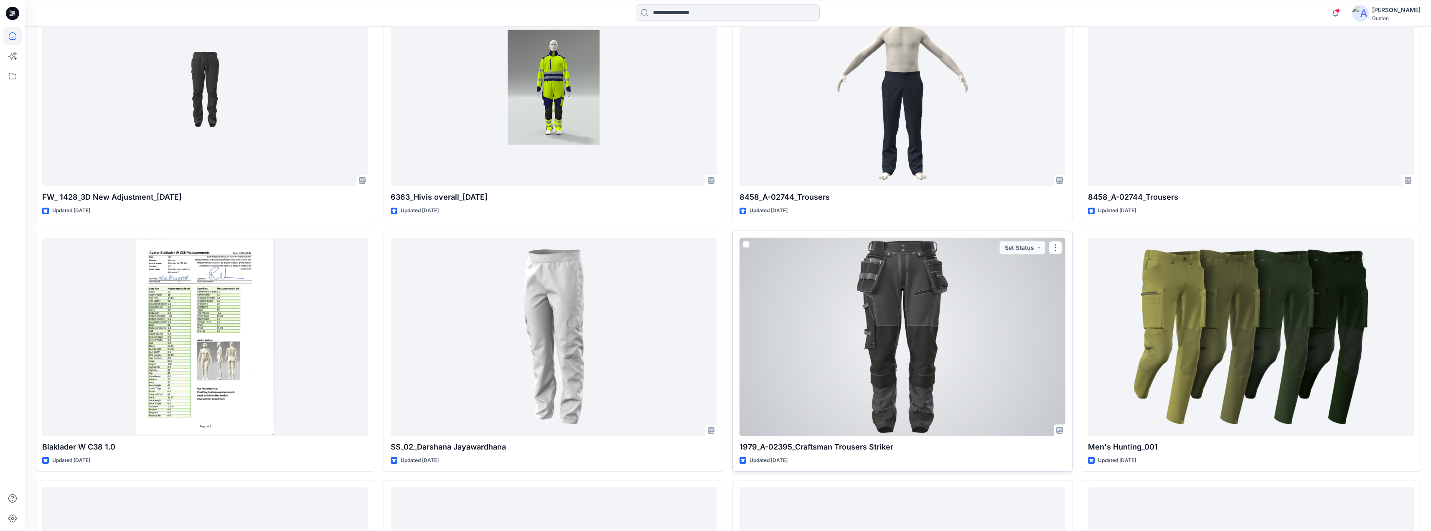
scroll to position [321, 0]
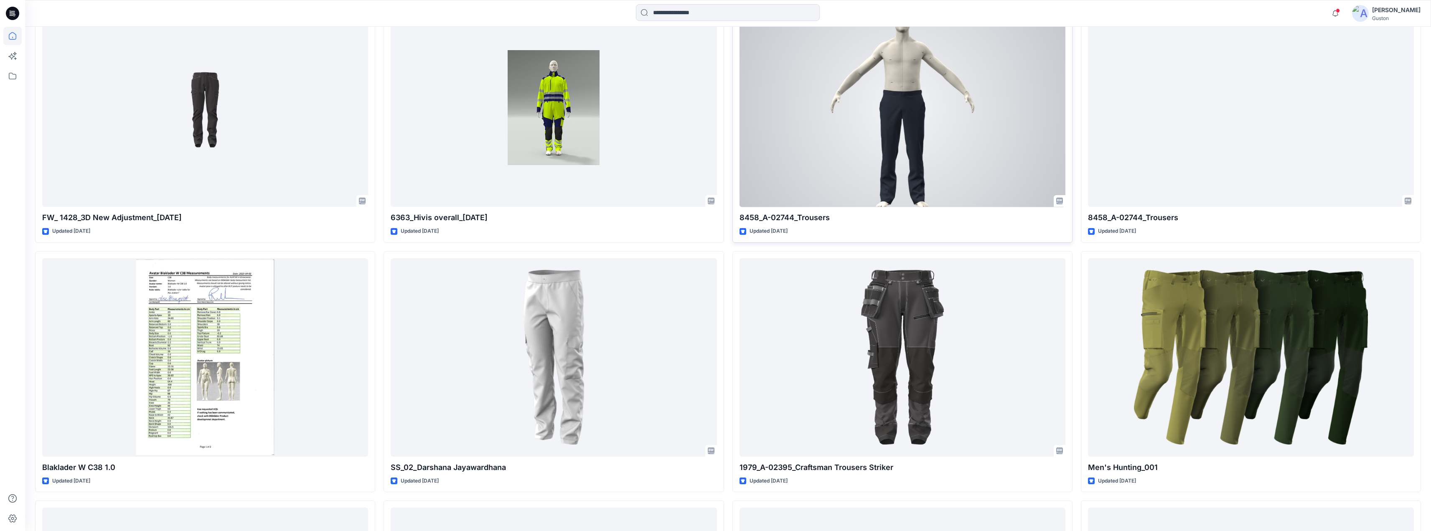
drag, startPoint x: 1034, startPoint y: 108, endPoint x: 1028, endPoint y: 112, distance: 6.7
click at [1034, 108] on div at bounding box center [903, 108] width 326 height 199
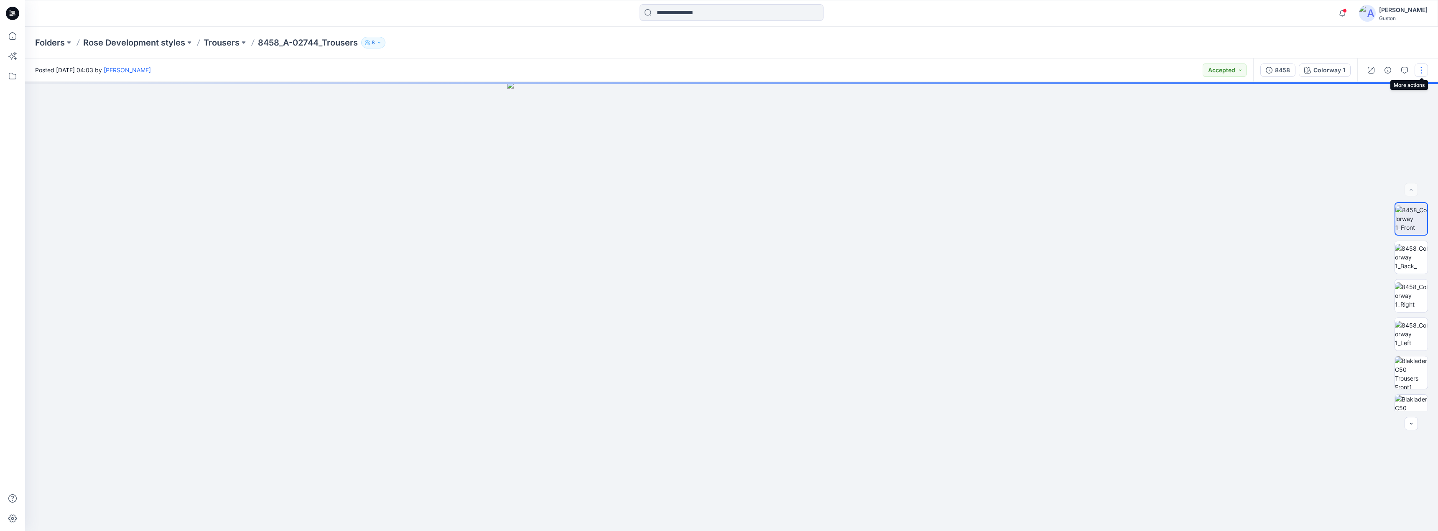
click at [1424, 71] on button "button" at bounding box center [1420, 70] width 13 height 13
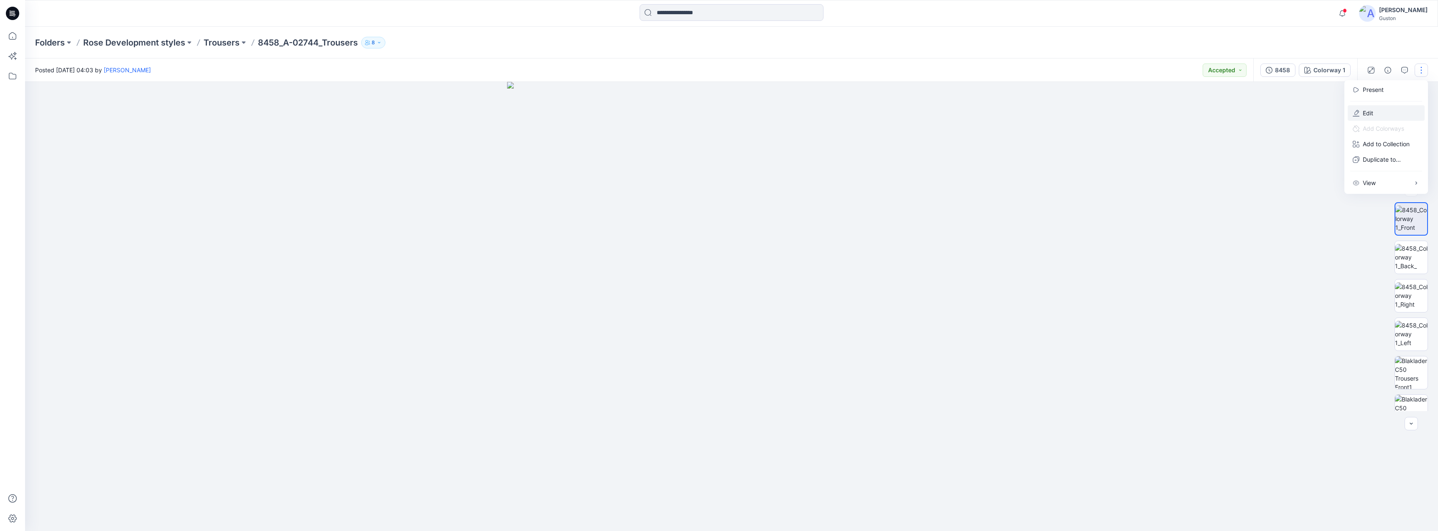
click at [1373, 111] on p "Edit" at bounding box center [1368, 113] width 10 height 9
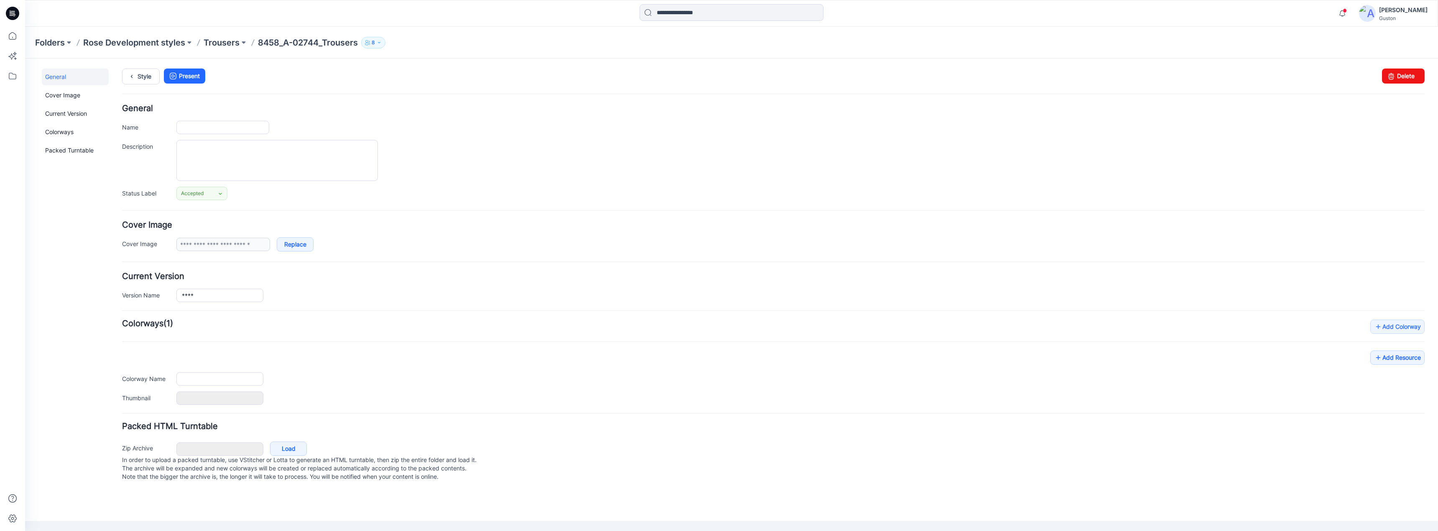
type input "**********"
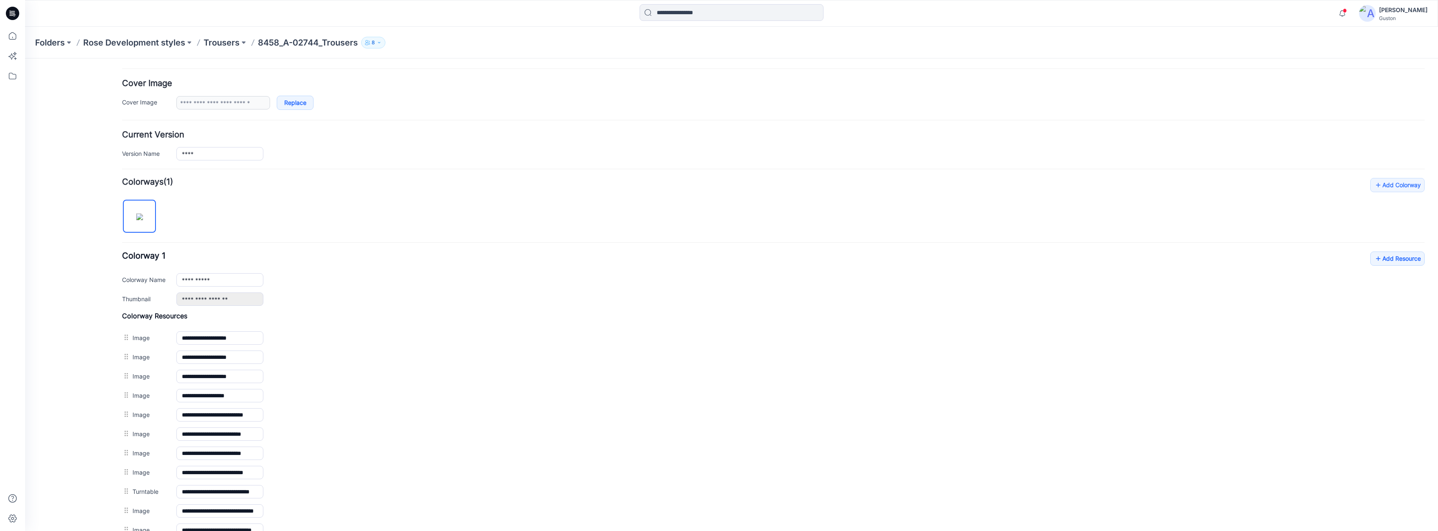
scroll to position [84, 0]
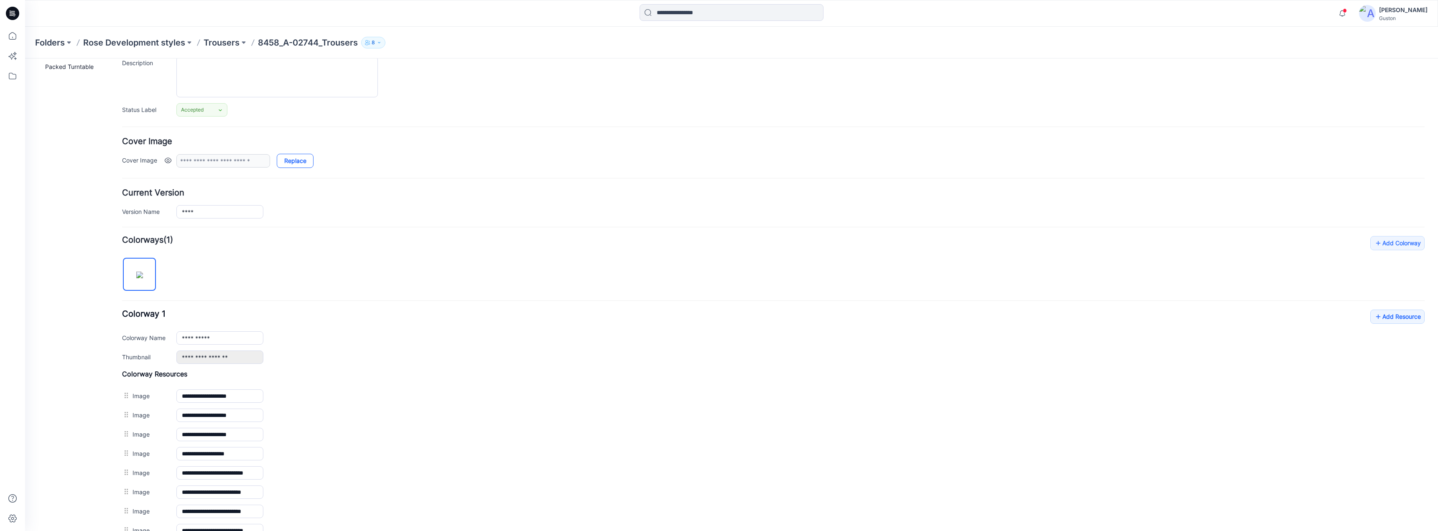
click at [298, 163] on link "Replace" at bounding box center [295, 161] width 37 height 14
type input "**********"
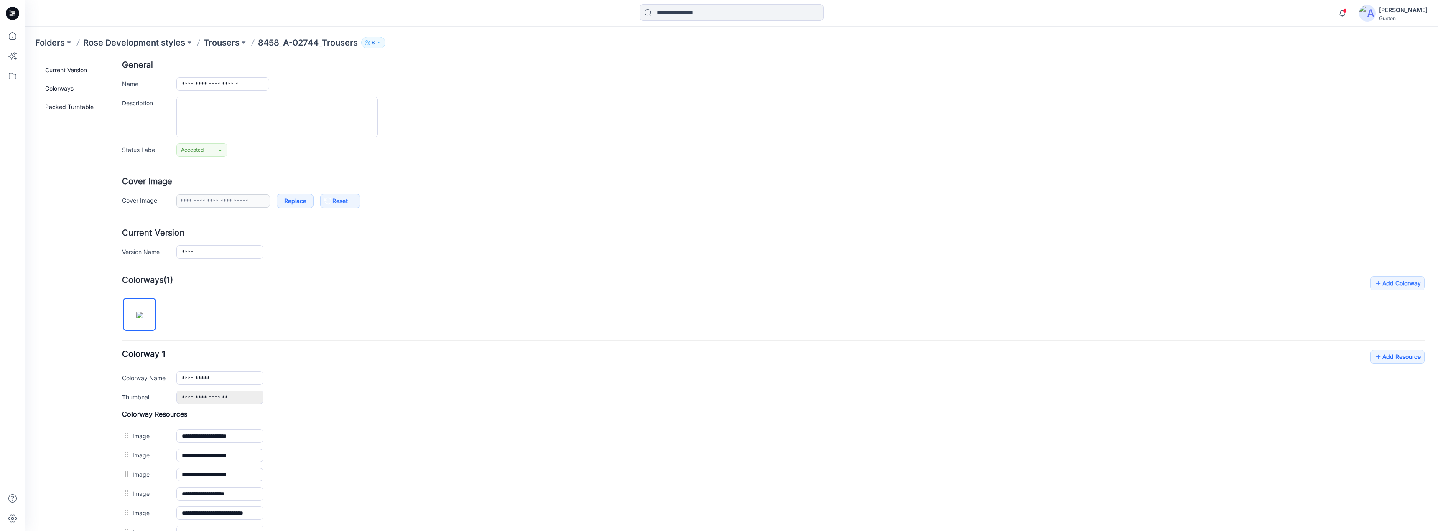
scroll to position [0, 0]
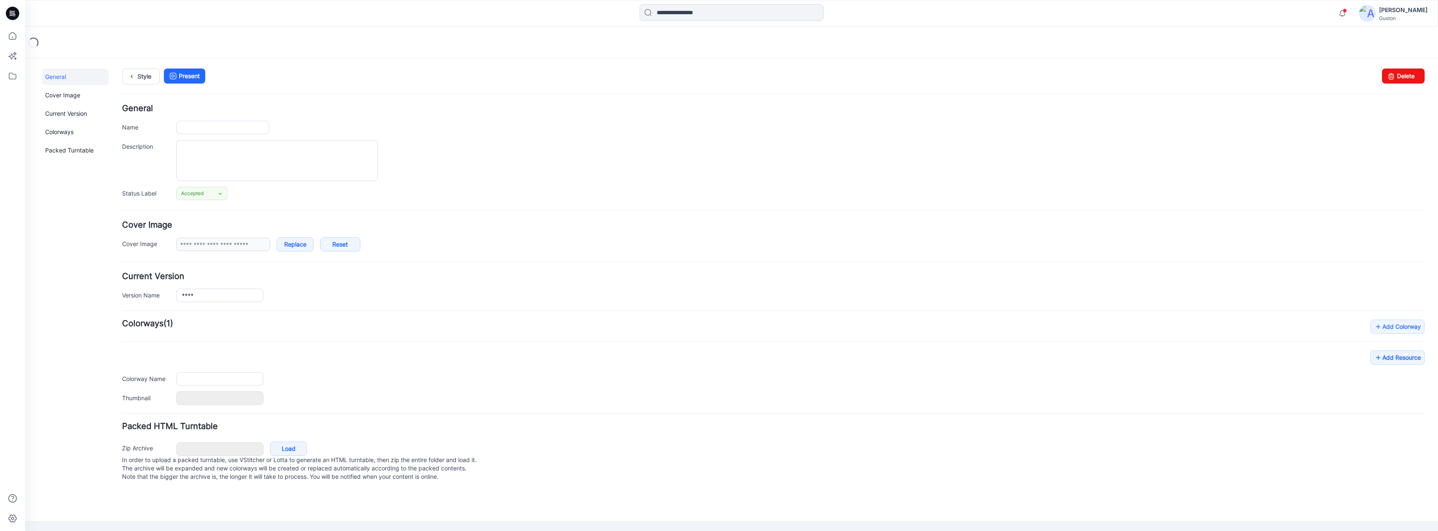
type input "**********"
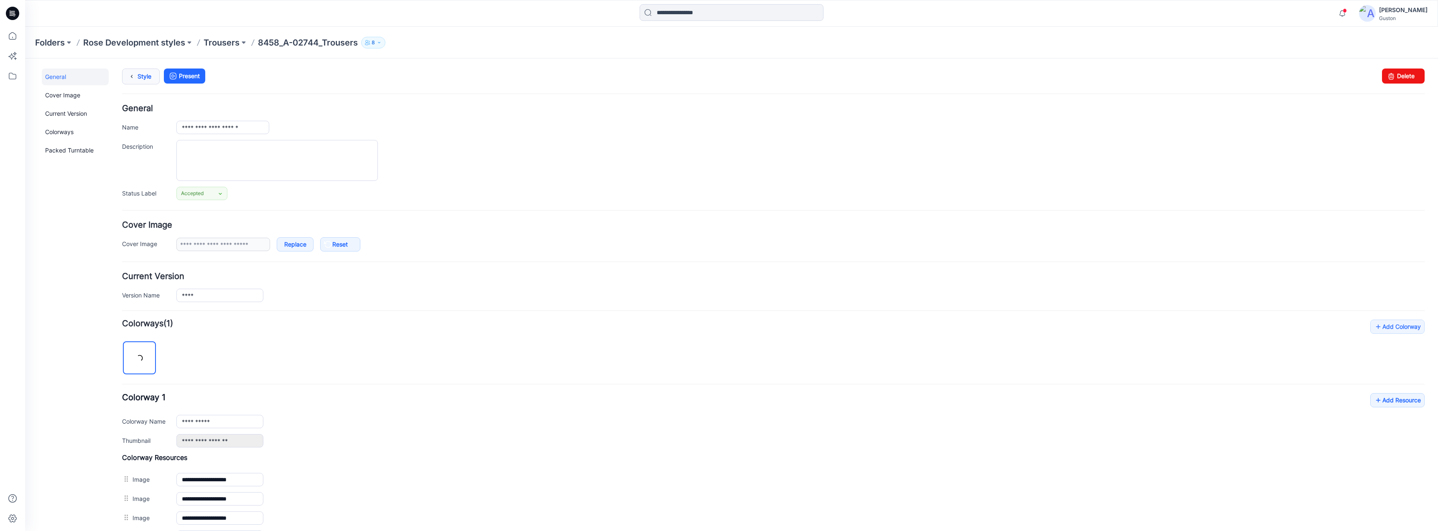
click at [143, 76] on link "Style" at bounding box center [141, 77] width 38 height 16
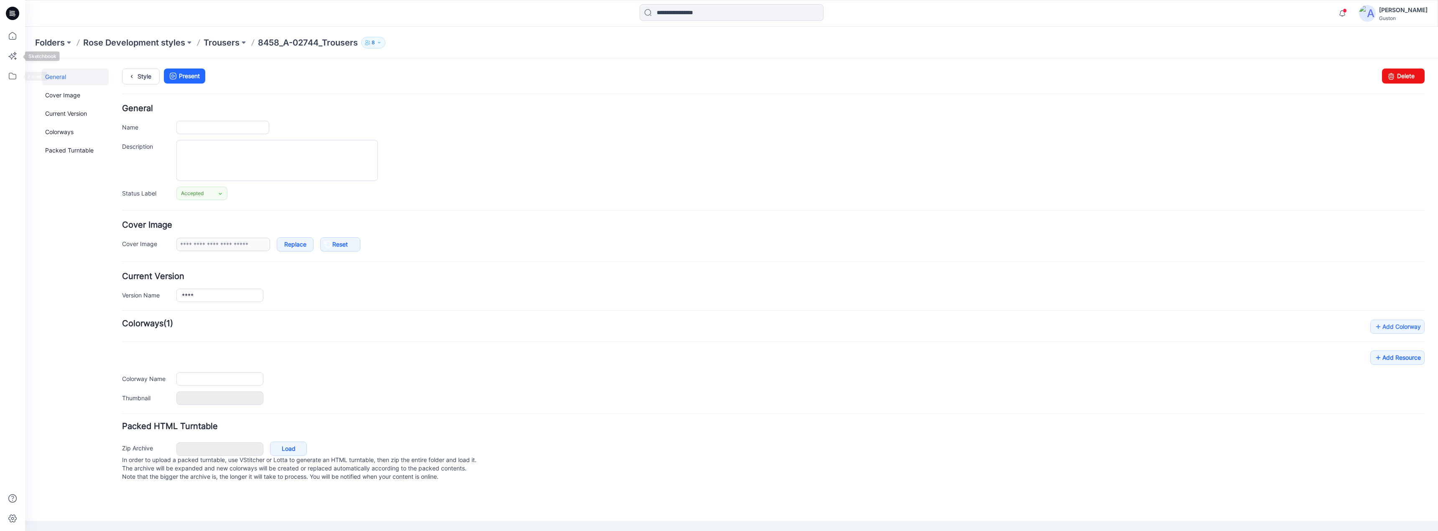
type input "**********"
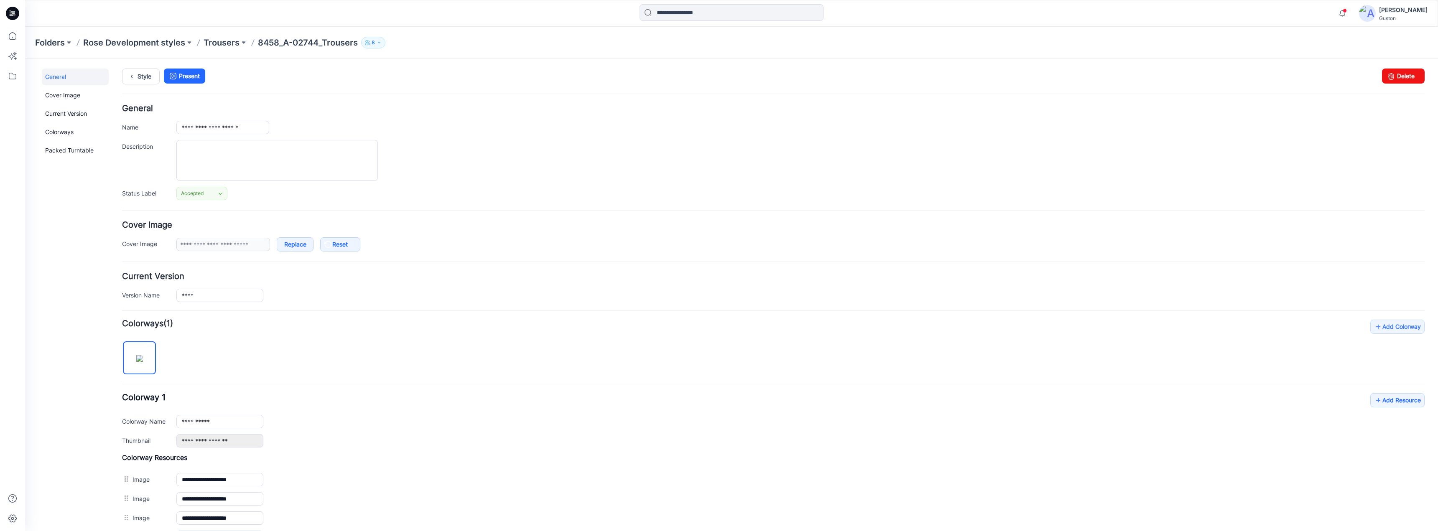
click at [221, 43] on p "Trousers" at bounding box center [222, 43] width 36 height 12
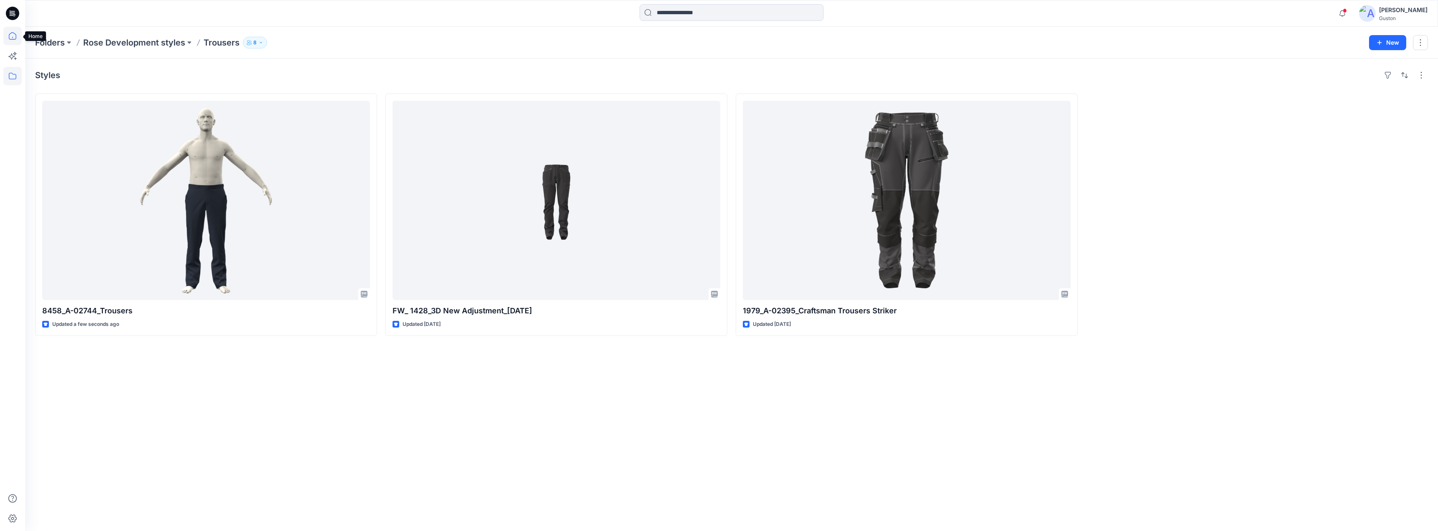
click at [15, 38] on icon at bounding box center [12, 36] width 18 height 18
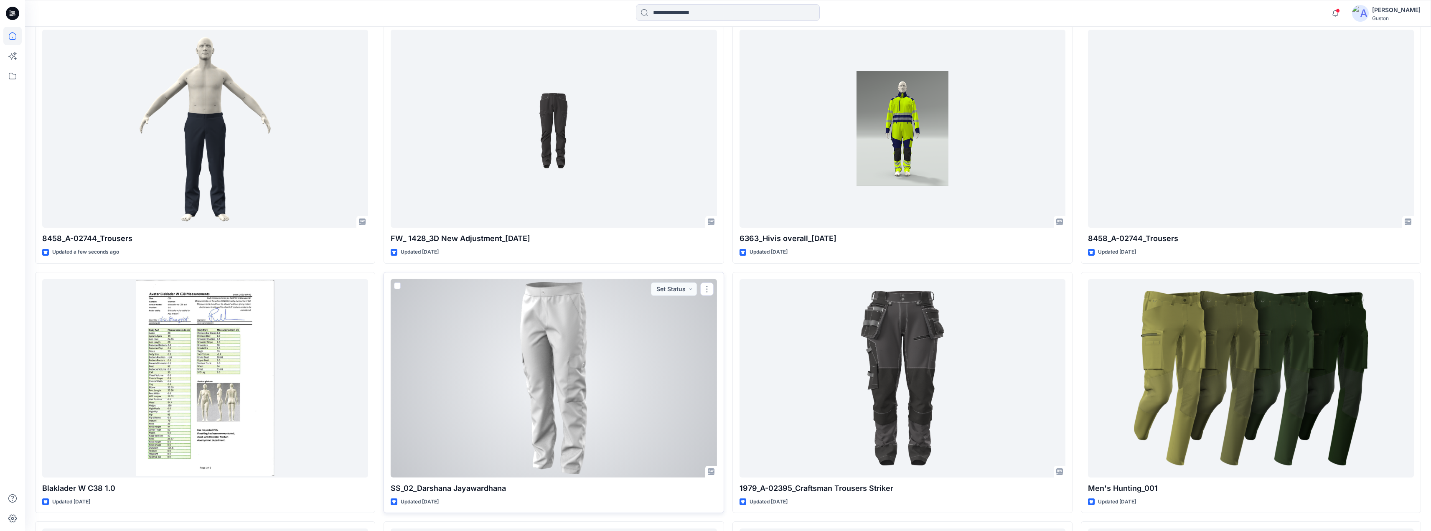
scroll to position [280, 0]
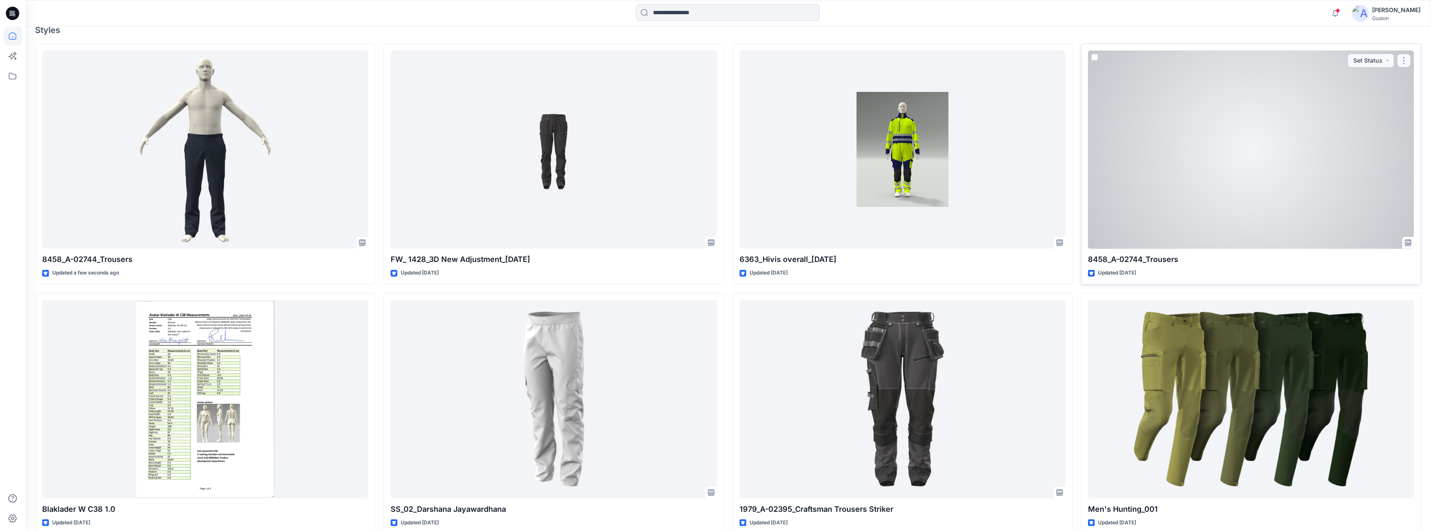
click at [1403, 59] on button "button" at bounding box center [1404, 60] width 13 height 13
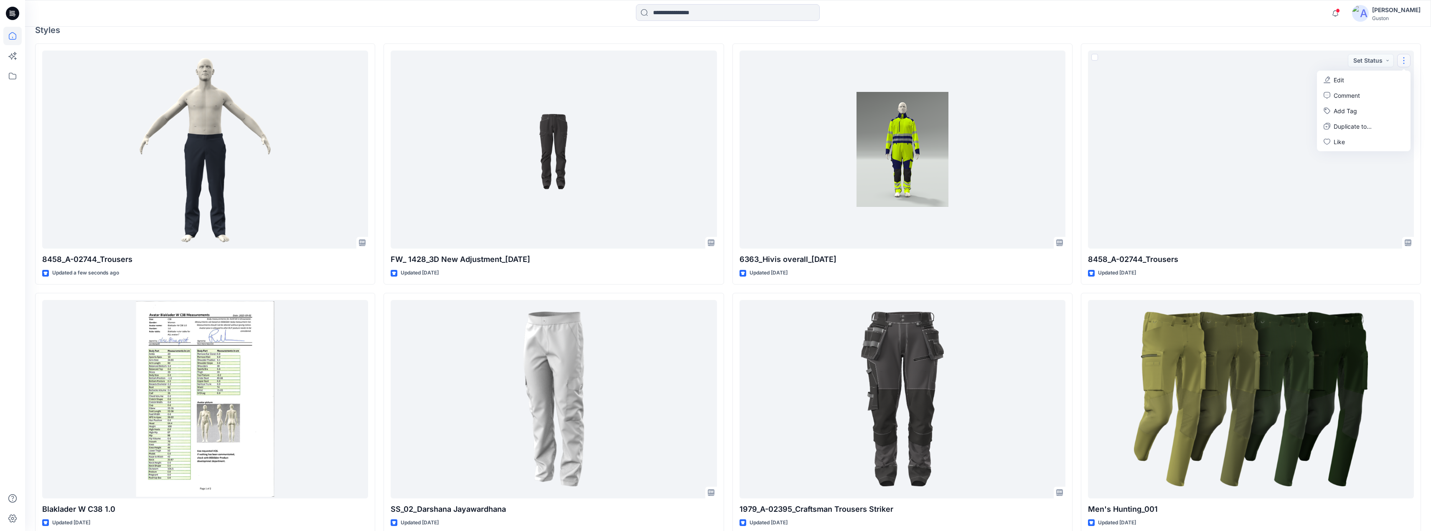
click at [14, 80] on icon at bounding box center [12, 76] width 18 height 18
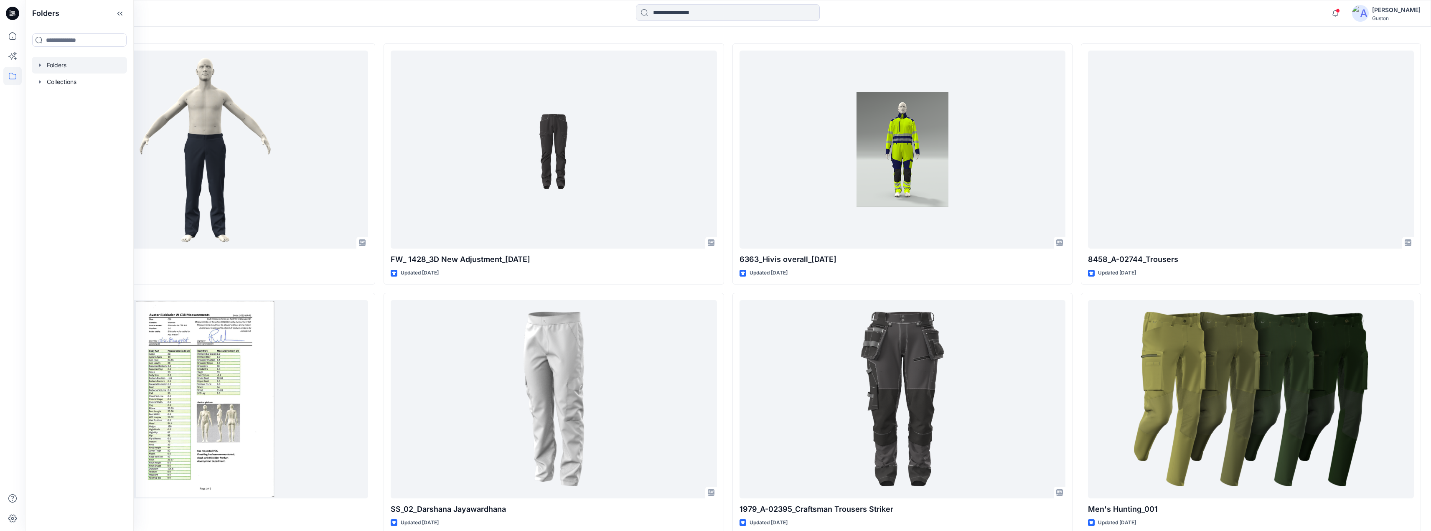
click at [37, 63] on div "Folders" at bounding box center [79, 65] width 95 height 17
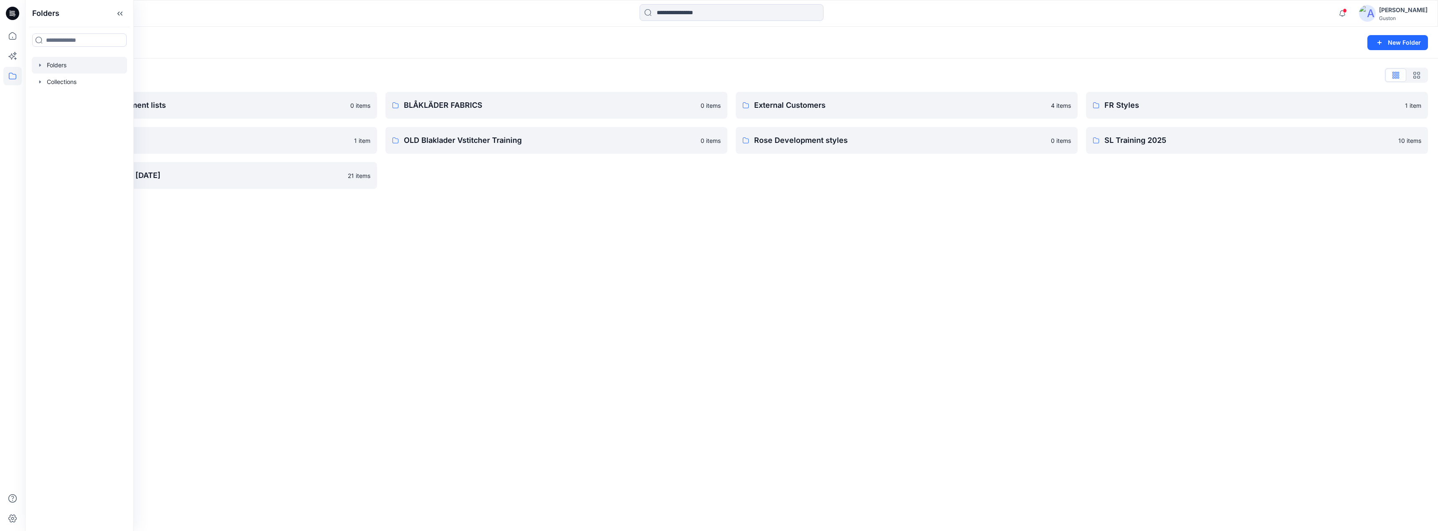
drag, startPoint x: 884, startPoint y: 266, endPoint x: 887, endPoint y: 270, distance: 5.9
click at [886, 267] on div "Folders New Folder Folders List Avatars and measurement lists 0 items OLD Blakl…" at bounding box center [731, 279] width 1413 height 504
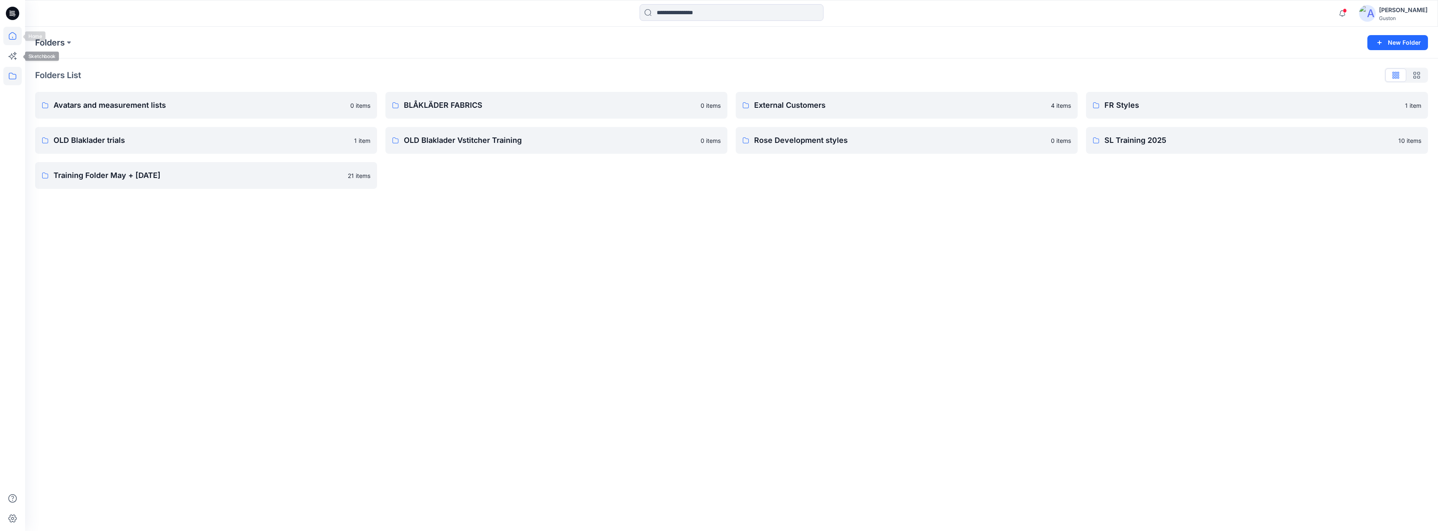
click at [13, 33] on icon at bounding box center [13, 36] width 8 height 8
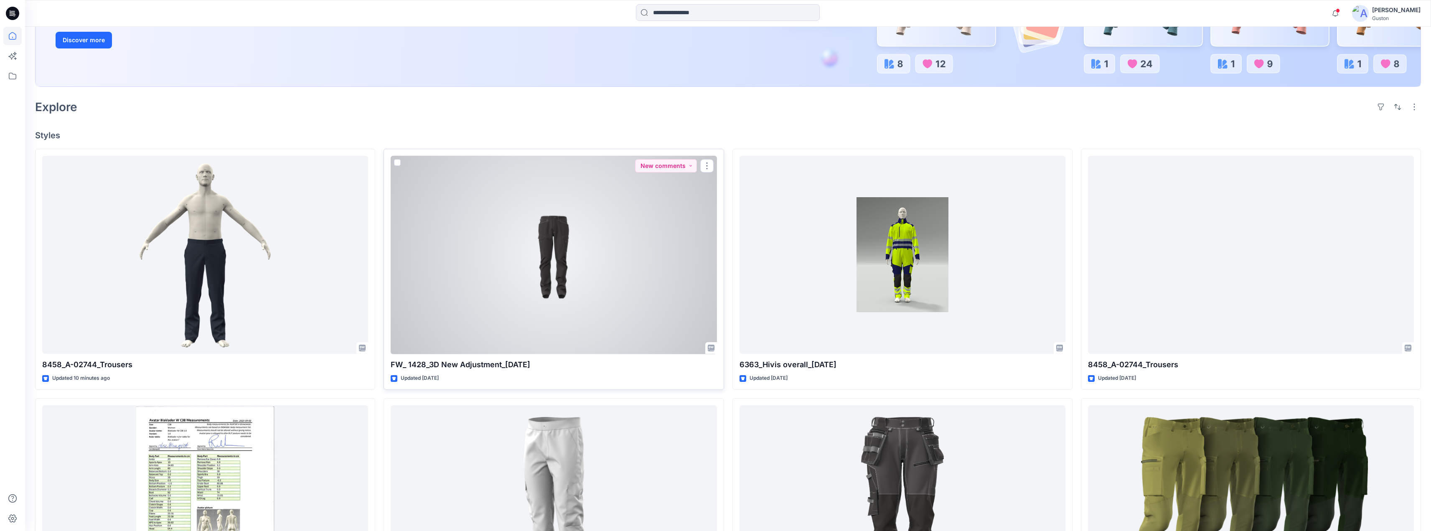
scroll to position [167, 0]
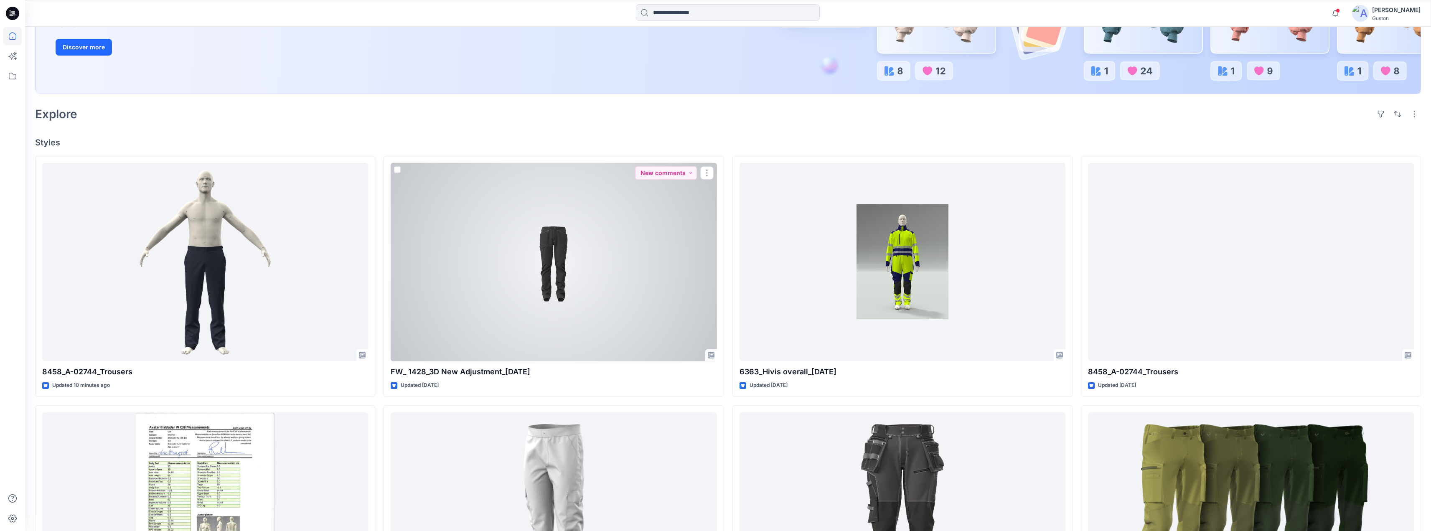
click at [642, 263] on div at bounding box center [554, 262] width 326 height 199
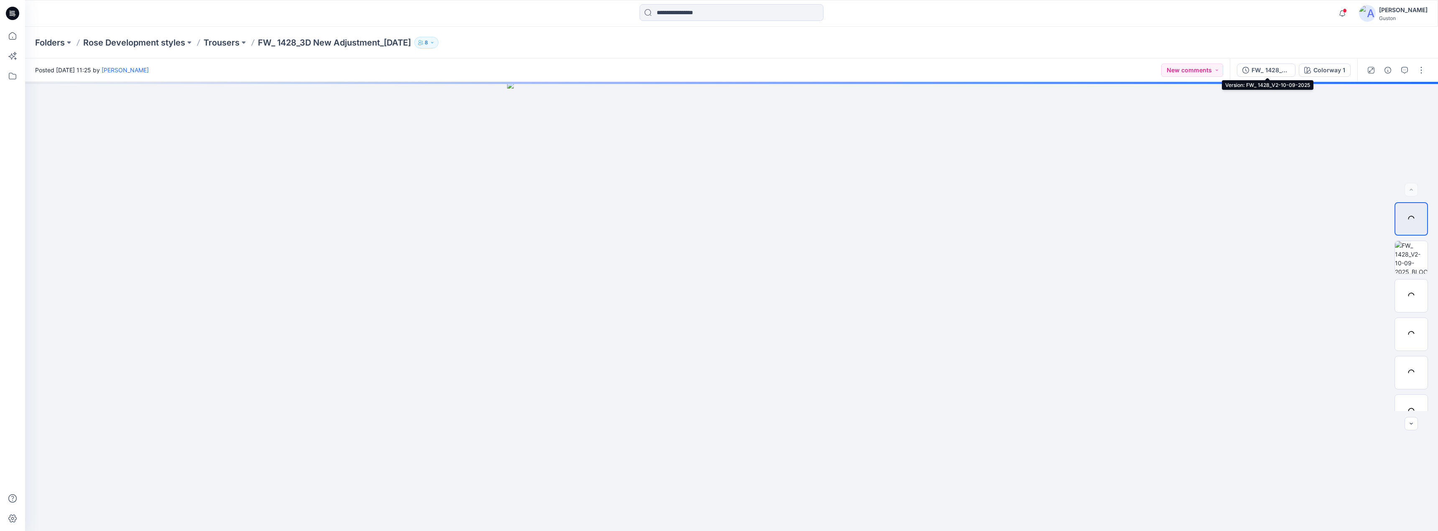
click at [1279, 70] on div "FW_ 1428_V2-10-09-2025" at bounding box center [1270, 70] width 38 height 9
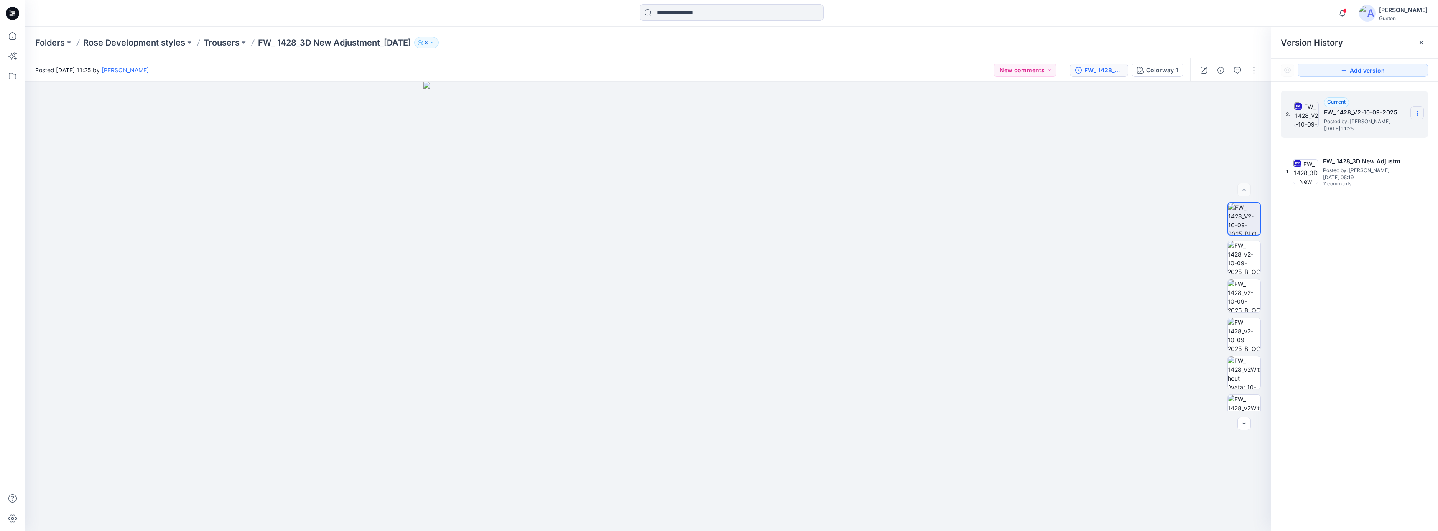
click at [1417, 112] on icon at bounding box center [1417, 113] width 7 height 7
click at [1377, 130] on span "Download Source BW File" at bounding box center [1375, 130] width 70 height 10
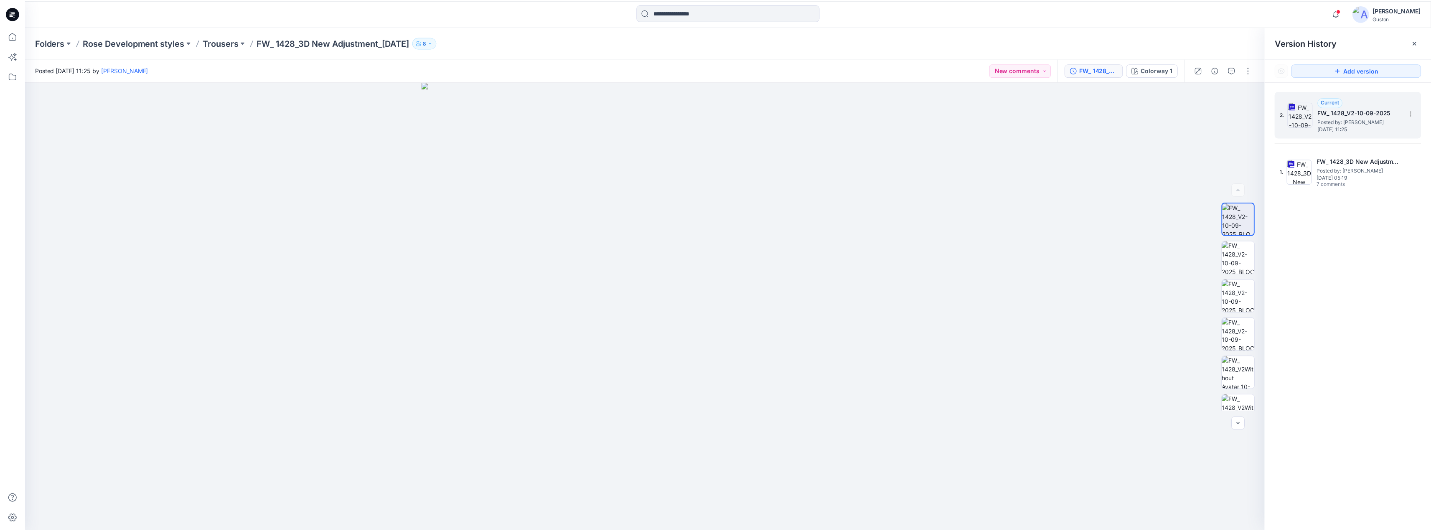
scroll to position [167, 0]
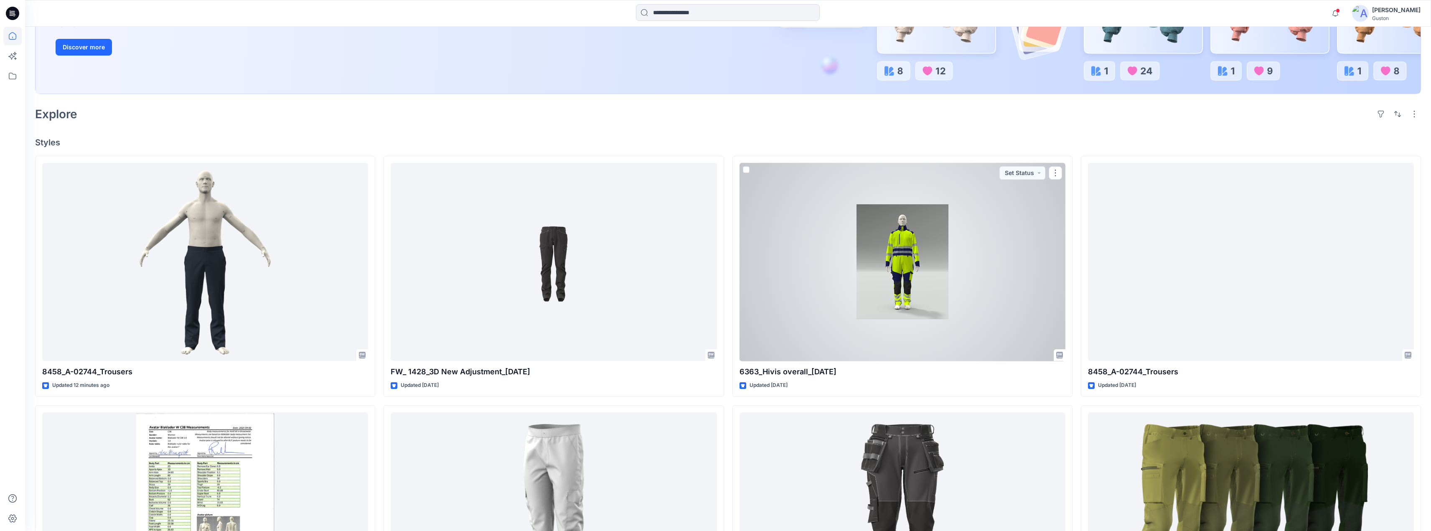
click at [840, 297] on div at bounding box center [903, 262] width 326 height 199
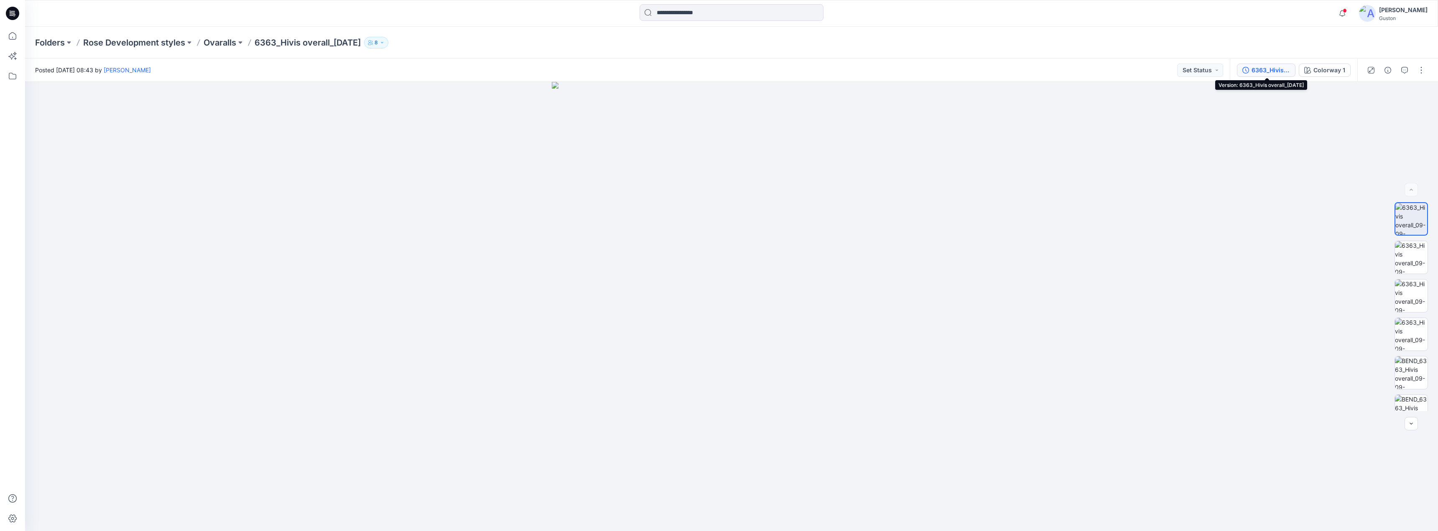
click at [1275, 71] on div "6363_Hivis overall_[DATE]" at bounding box center [1270, 70] width 38 height 9
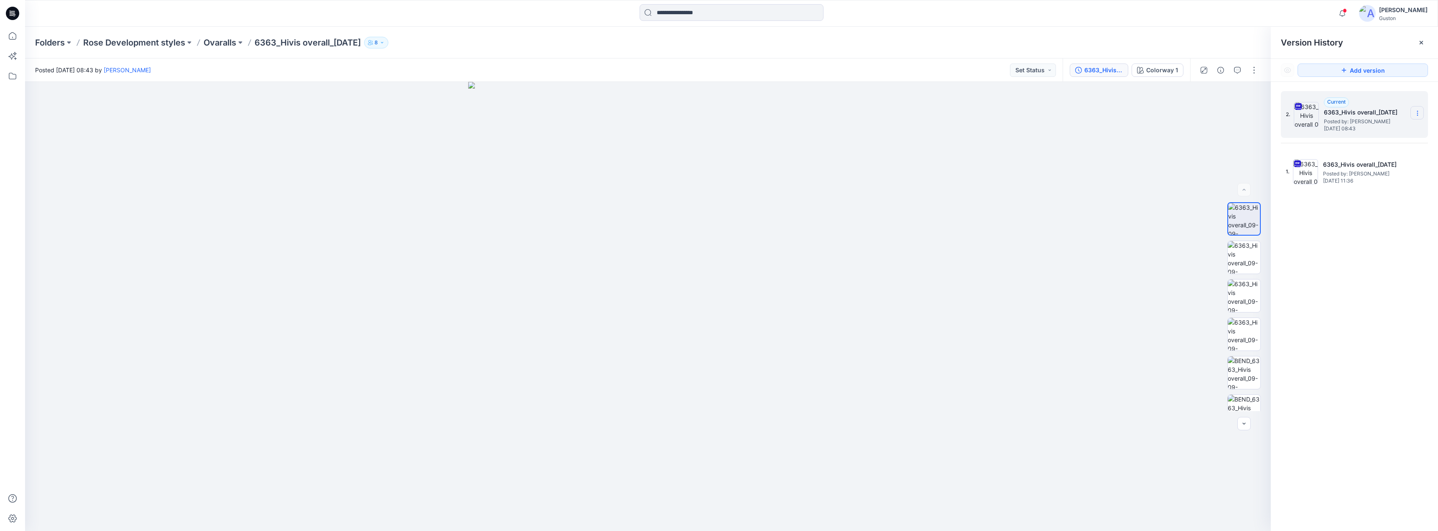
click at [1419, 112] on icon at bounding box center [1417, 113] width 7 height 7
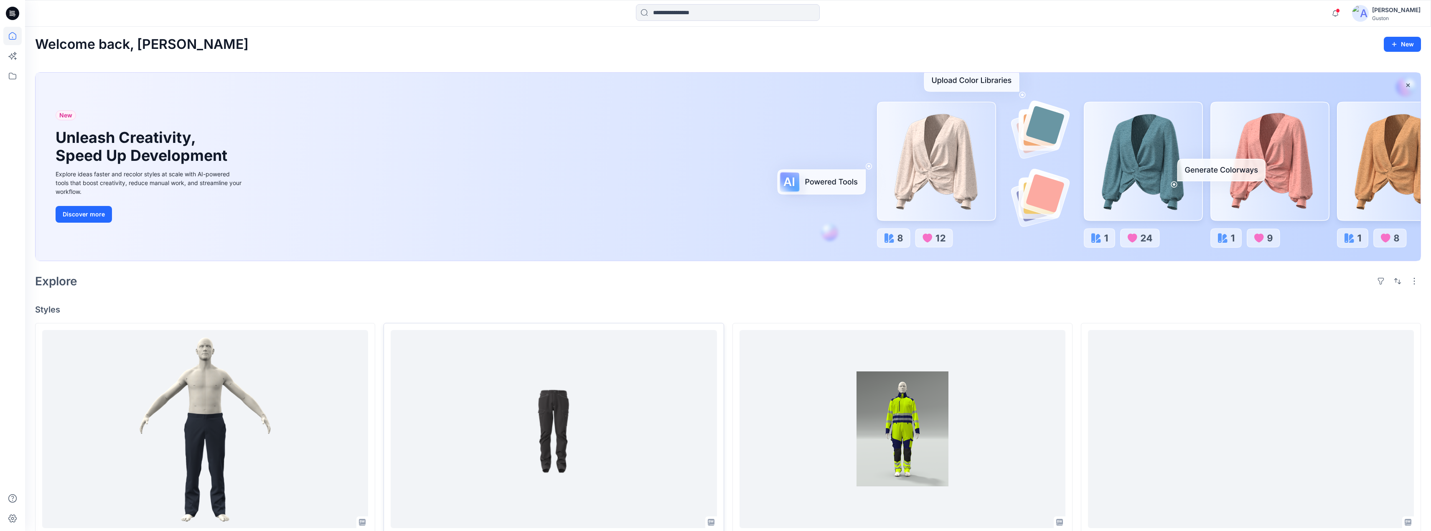
scroll to position [251, 0]
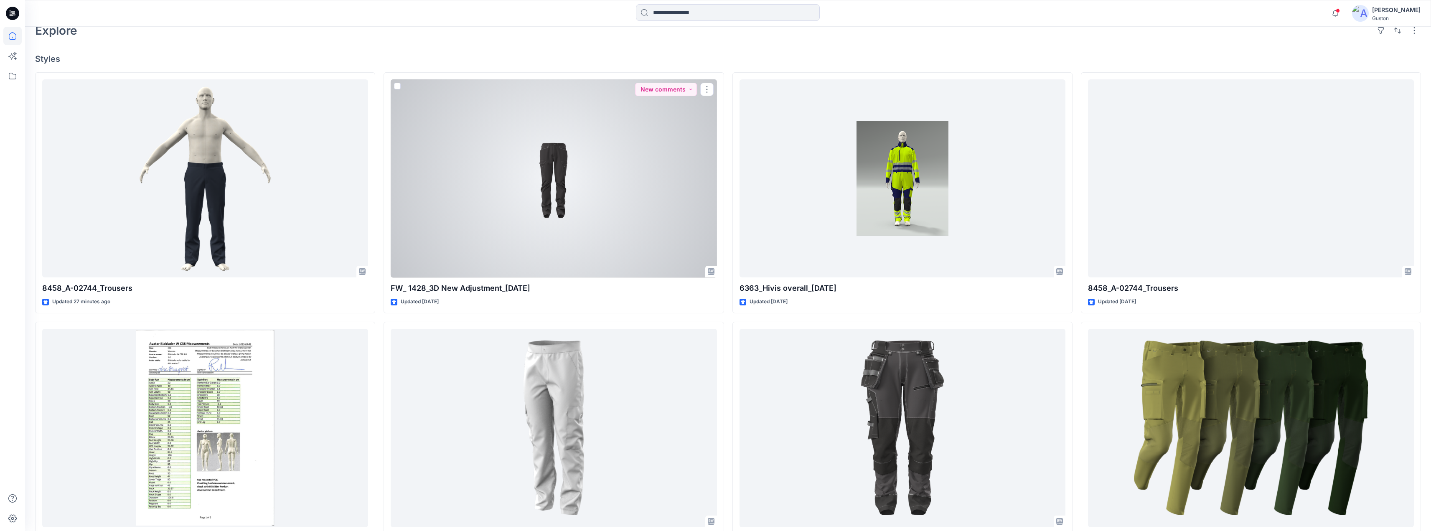
click at [555, 148] on div at bounding box center [554, 178] width 326 height 199
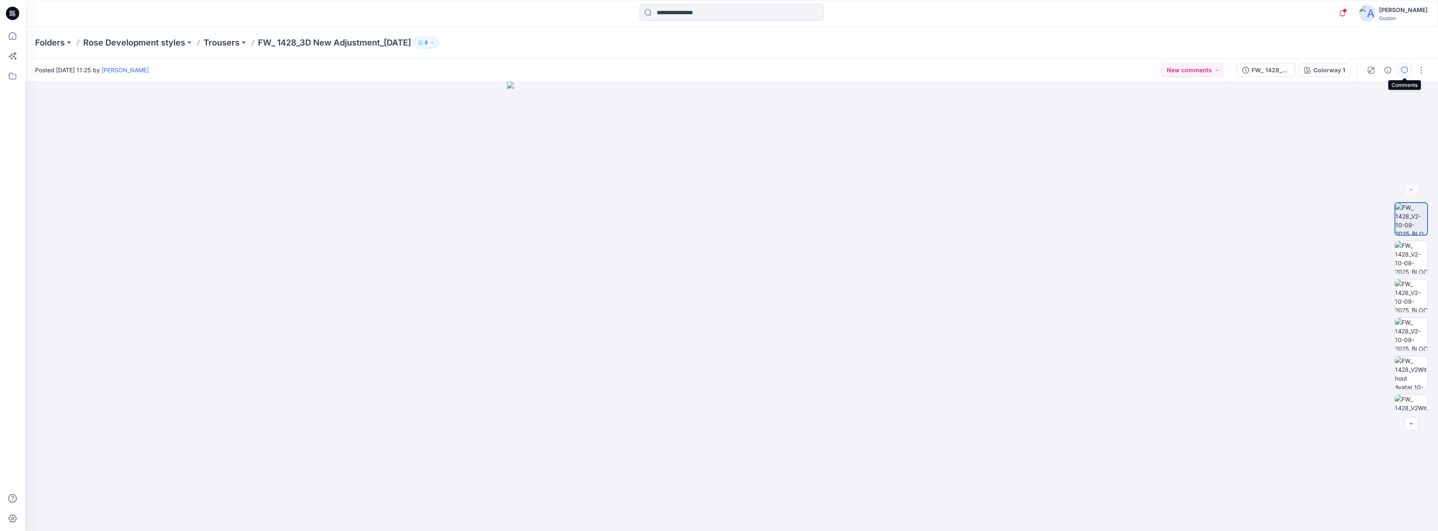
click at [1406, 72] on icon "button" at bounding box center [1404, 70] width 7 height 7
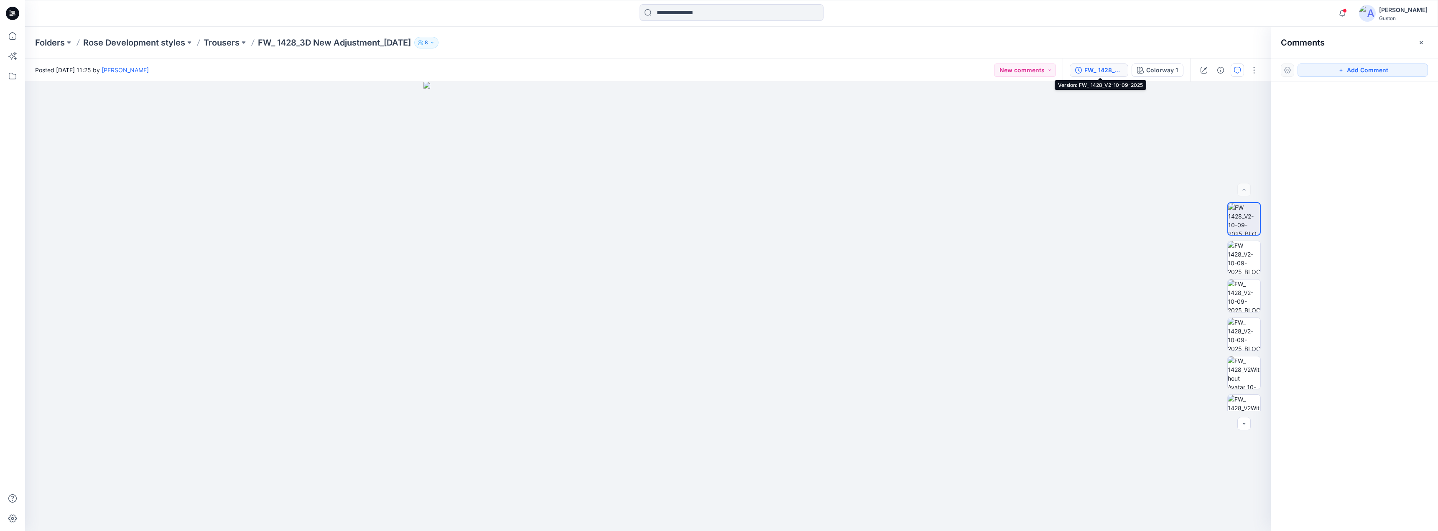
click at [1103, 66] on div "FW_ 1428_V2-10-09-2025" at bounding box center [1103, 70] width 38 height 9
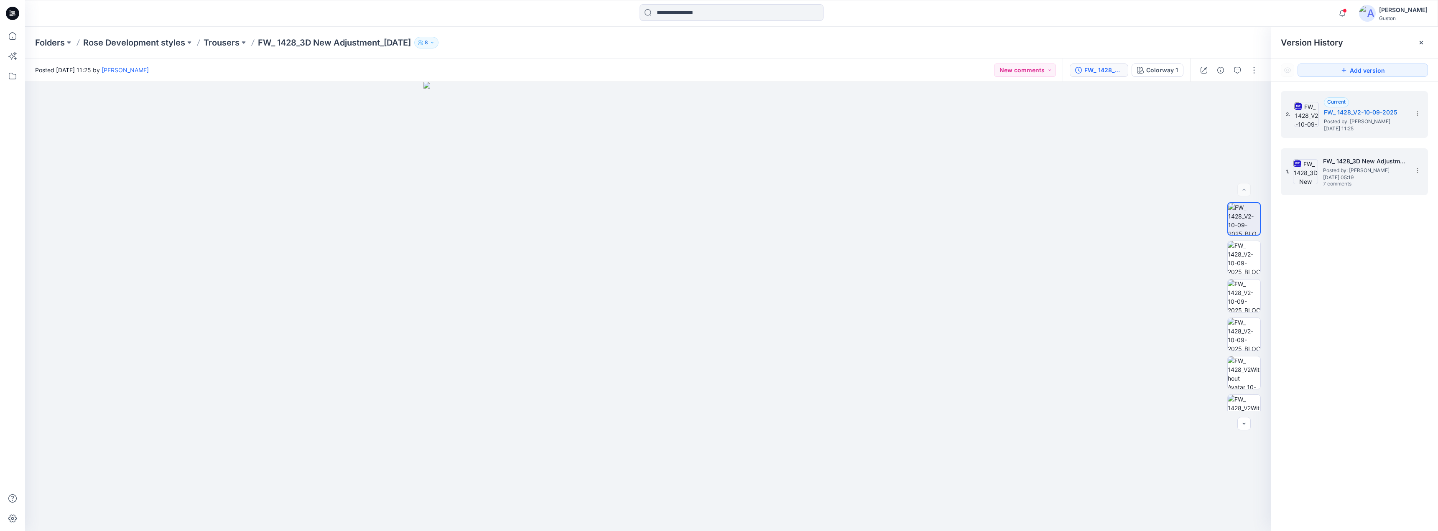
click at [1337, 177] on span "Tuesday, September 09, 2025 05:19" at bounding box center [1365, 178] width 84 height 6
click at [1367, 176] on span "Tuesday, September 09, 2025 05:19" at bounding box center [1365, 178] width 84 height 6
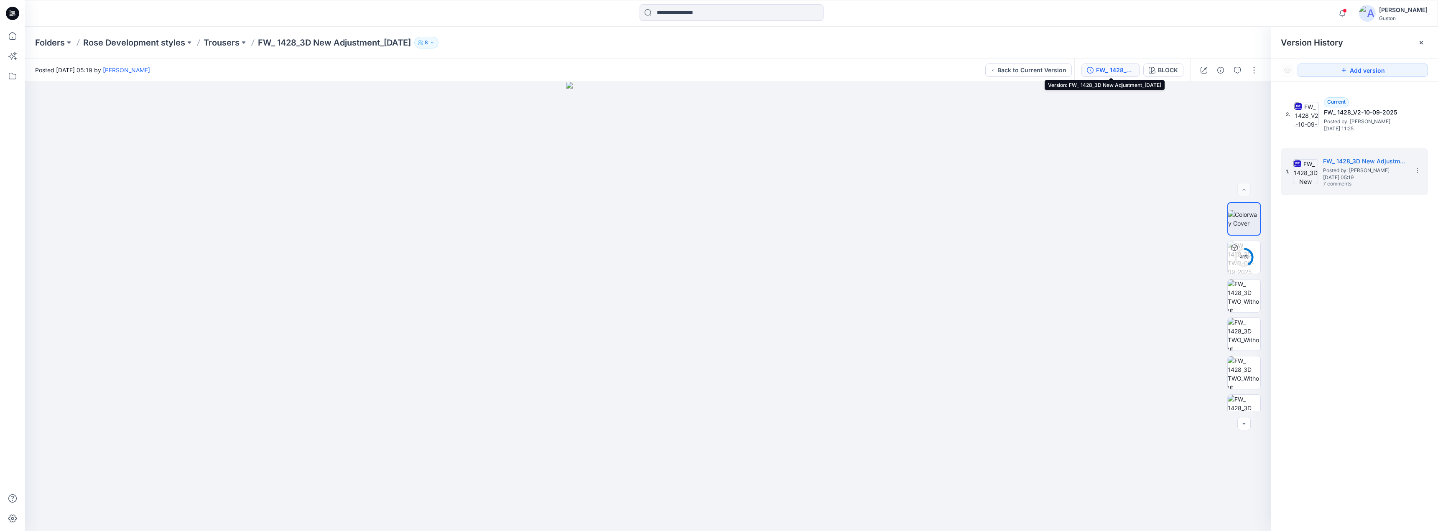
click at [1107, 69] on div "FW_ 1428_3D New Adjustment_[DATE]" at bounding box center [1115, 70] width 38 height 9
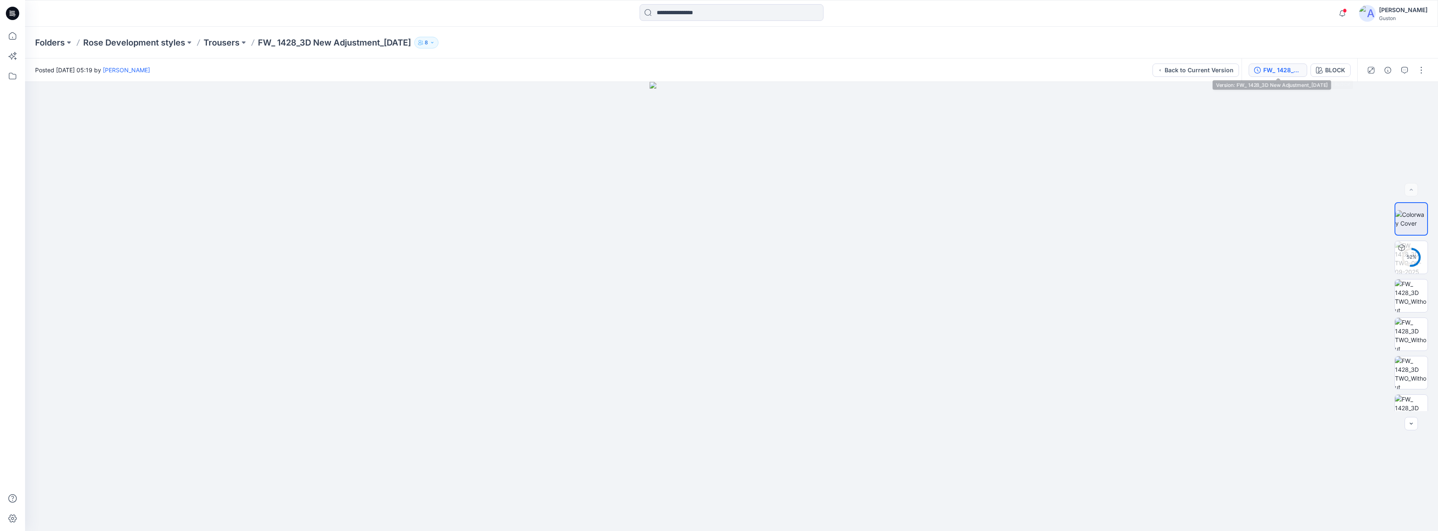
click at [1288, 69] on div "FW_ 1428_3D New Adjustment_[DATE]" at bounding box center [1282, 70] width 38 height 9
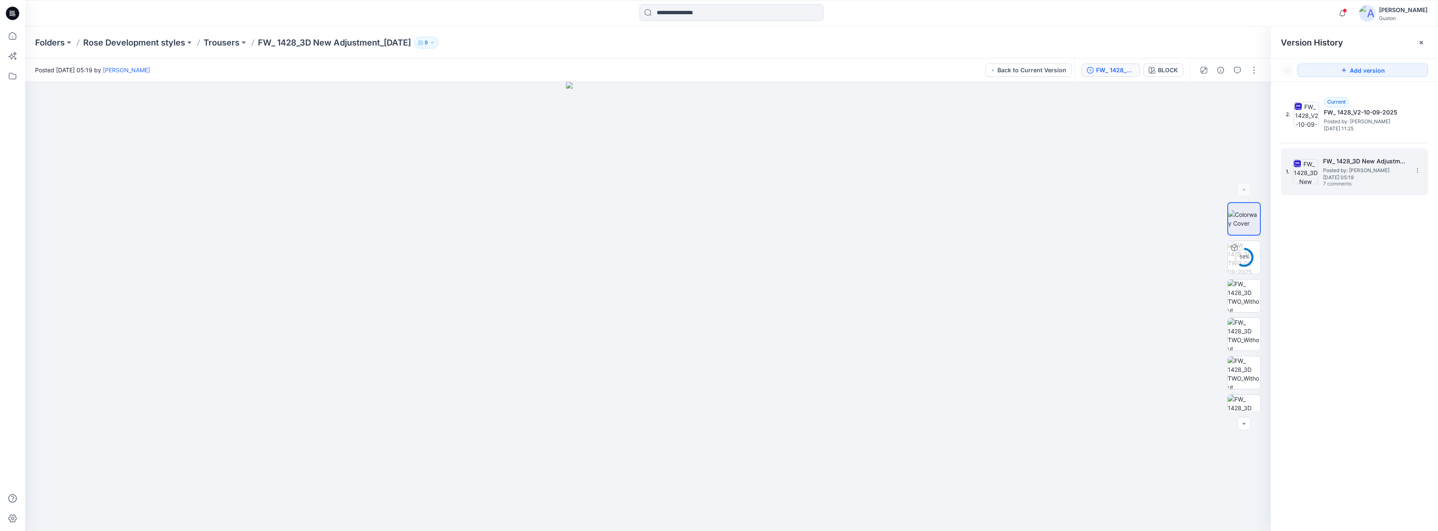
click at [1357, 174] on div "FW_ 1428_3D New Adjustment_09-09-2025 Posted by: Kavindu Ramanayake Tuesday, Se…" at bounding box center [1365, 171] width 84 height 31
click at [1238, 73] on icon "button" at bounding box center [1237, 70] width 7 height 7
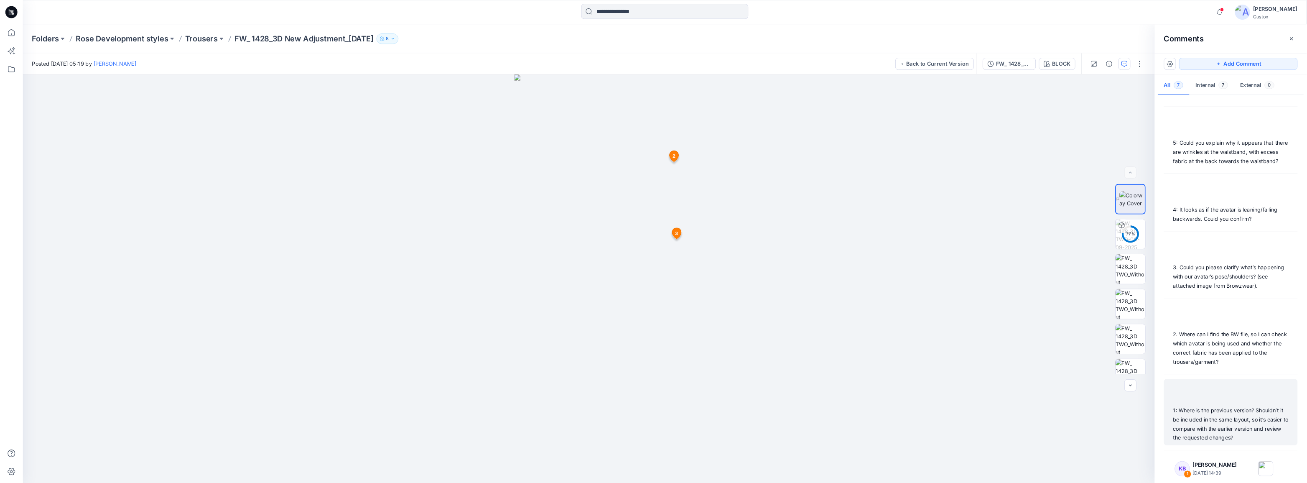
scroll to position [135, 0]
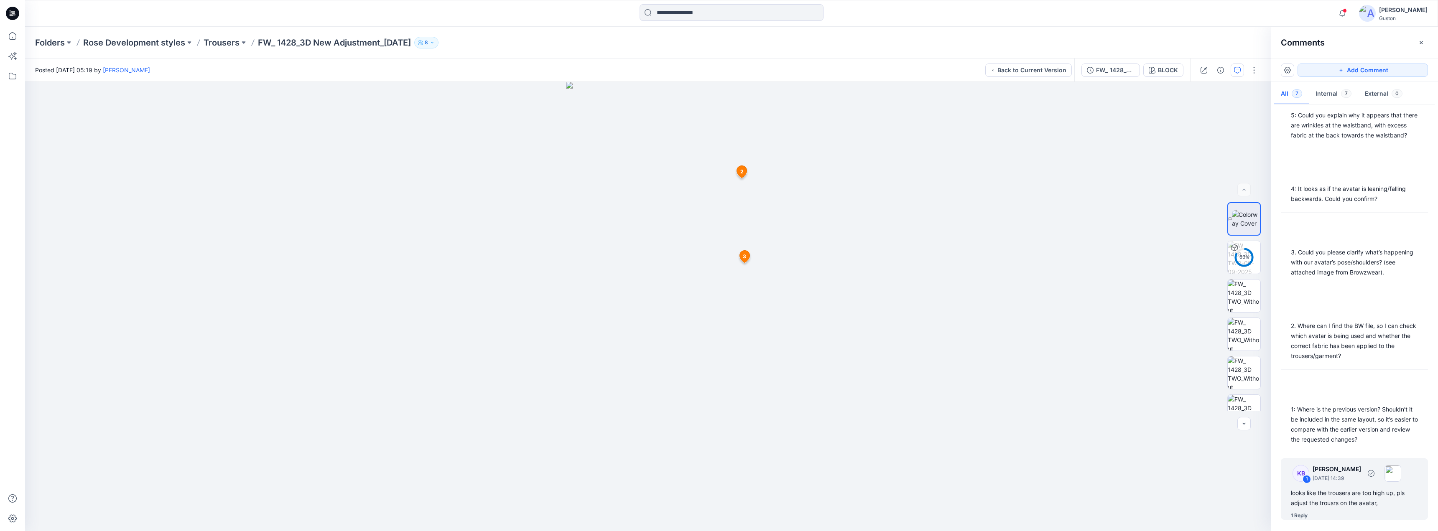
click at [1358, 485] on div "KB 1 Kadire Berisha-Bajraktari September 10, 2025 14:39 looks like the trousers…" at bounding box center [1354, 488] width 147 height 61
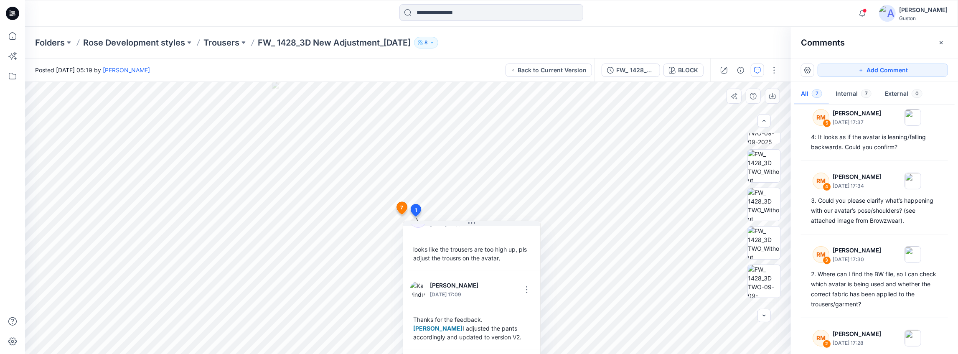
scroll to position [32, 0]
click at [644, 68] on div "FW_ 1428_3D New Adjustment_[DATE]" at bounding box center [635, 70] width 38 height 9
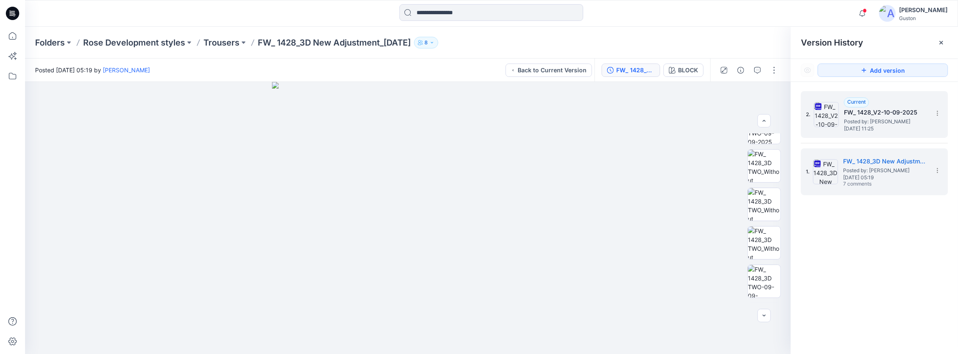
click at [881, 111] on h5 "FW_ 1428_V2-10-09-2025" at bounding box center [886, 112] width 84 height 10
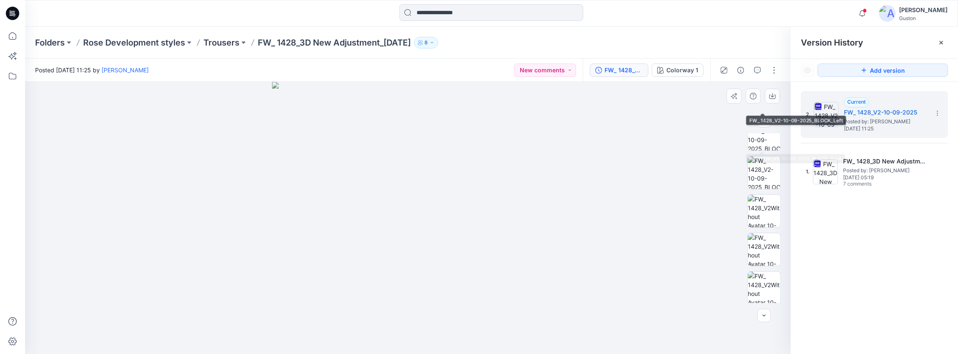
scroll to position [171, 0]
click at [758, 73] on icon "button" at bounding box center [757, 70] width 7 height 7
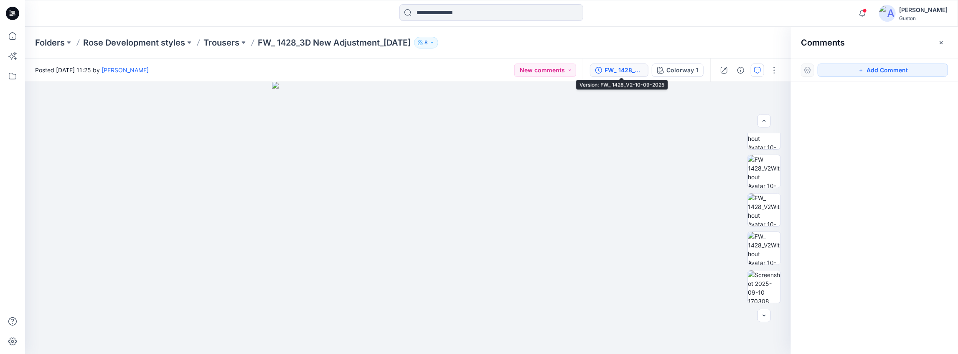
click at [632, 71] on div "FW_ 1428_V2-10-09-2025" at bounding box center [624, 70] width 38 height 9
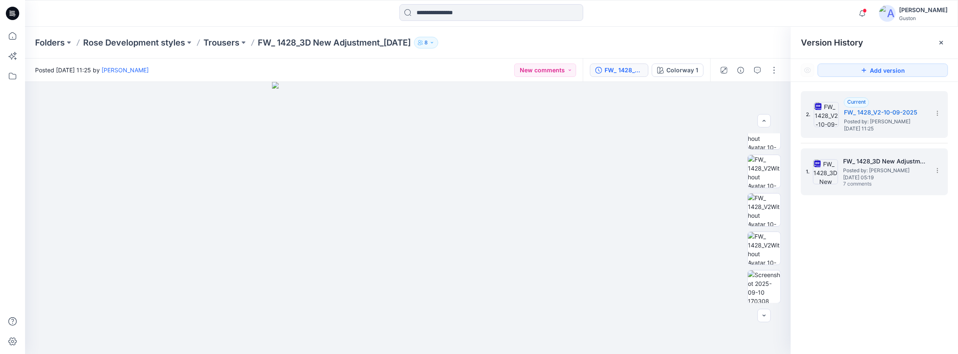
click at [879, 179] on span "Tuesday, September 09, 2025 05:19" at bounding box center [885, 178] width 84 height 6
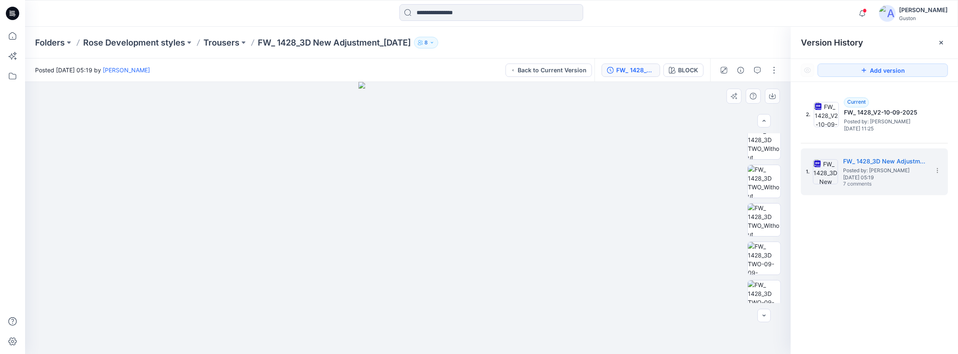
scroll to position [167, 0]
click at [756, 70] on icon "button" at bounding box center [757, 69] width 3 height 0
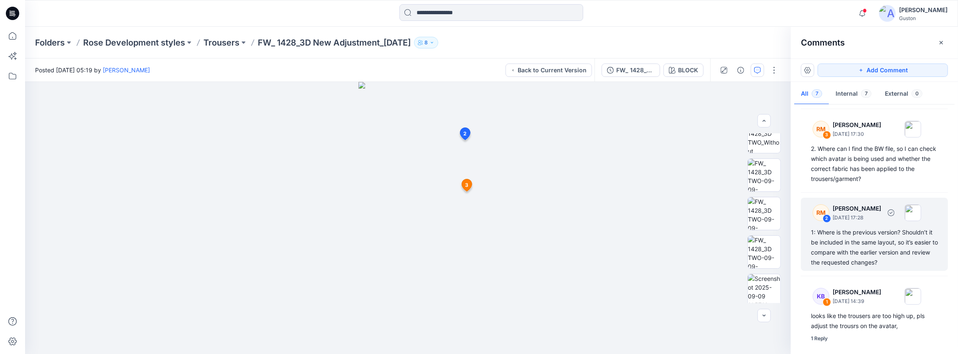
scroll to position [301, 0]
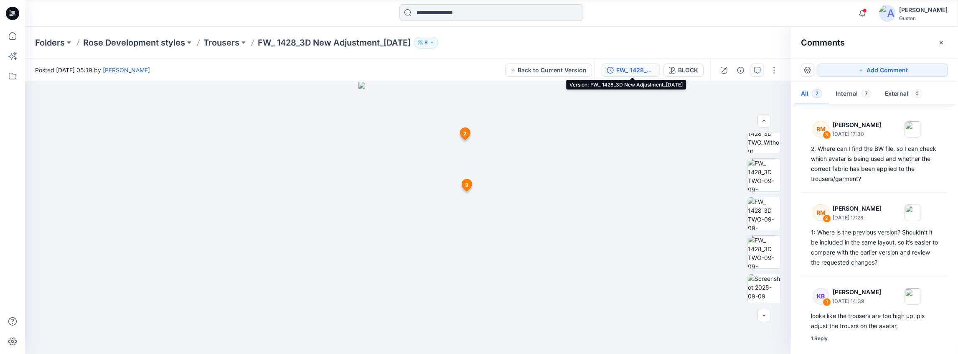
click at [642, 72] on div "FW_ 1428_3D New Adjustment_[DATE]" at bounding box center [635, 70] width 38 height 9
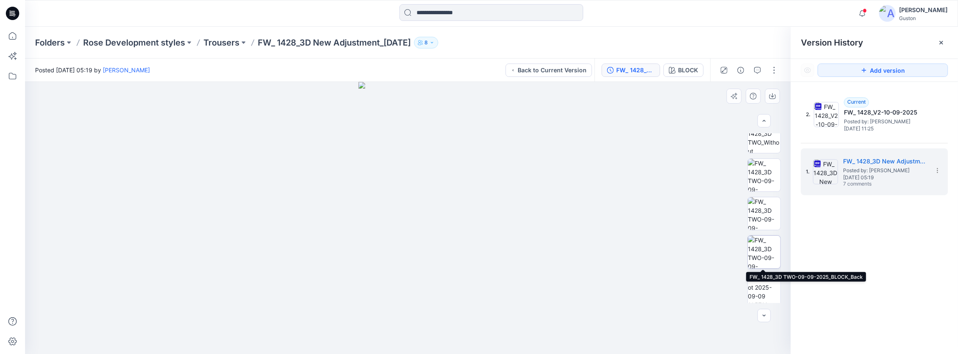
click at [764, 252] on img at bounding box center [764, 252] width 33 height 33
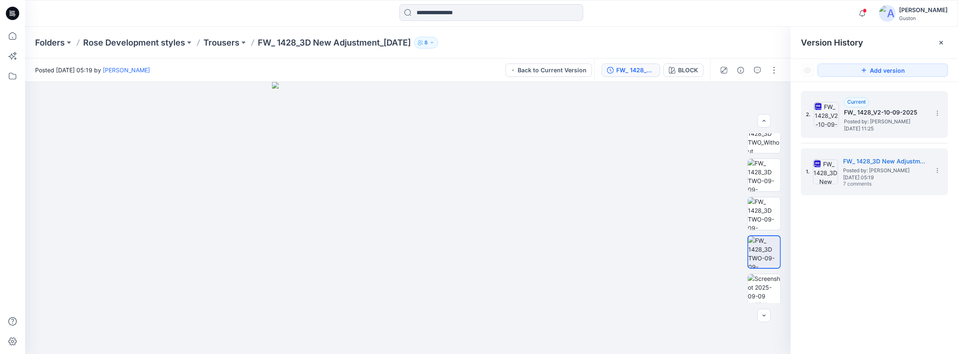
click at [874, 130] on span "Wednesday, September 10, 2025 11:25" at bounding box center [886, 129] width 84 height 6
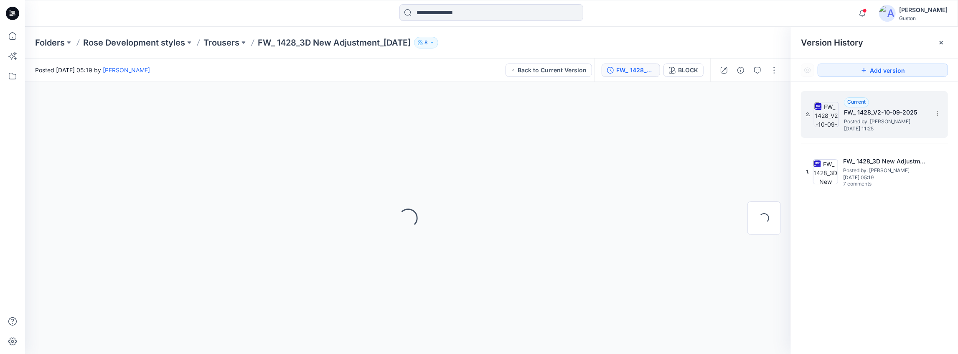
scroll to position [0, 0]
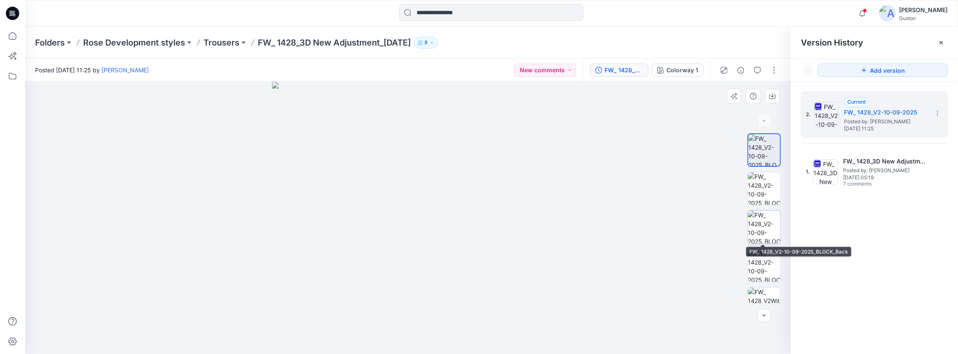
click at [767, 229] on img at bounding box center [764, 227] width 33 height 33
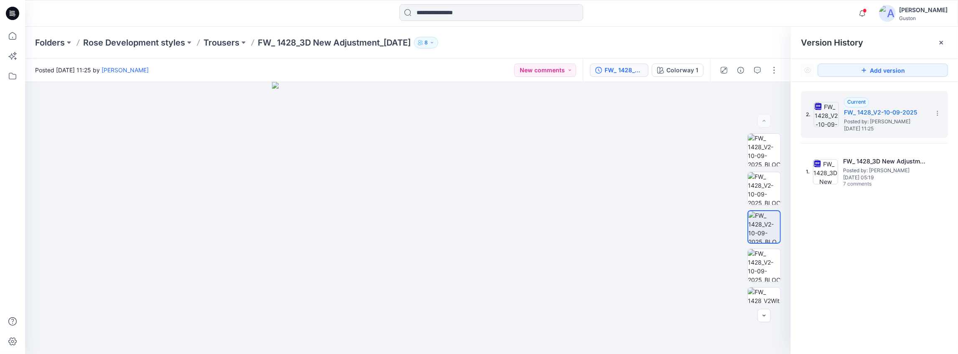
click at [643, 46] on div "Folders Rose Development styles Trousers FW_ 1428_3D New Adjustment_09-09-2025 8" at bounding box center [459, 43] width 848 height 12
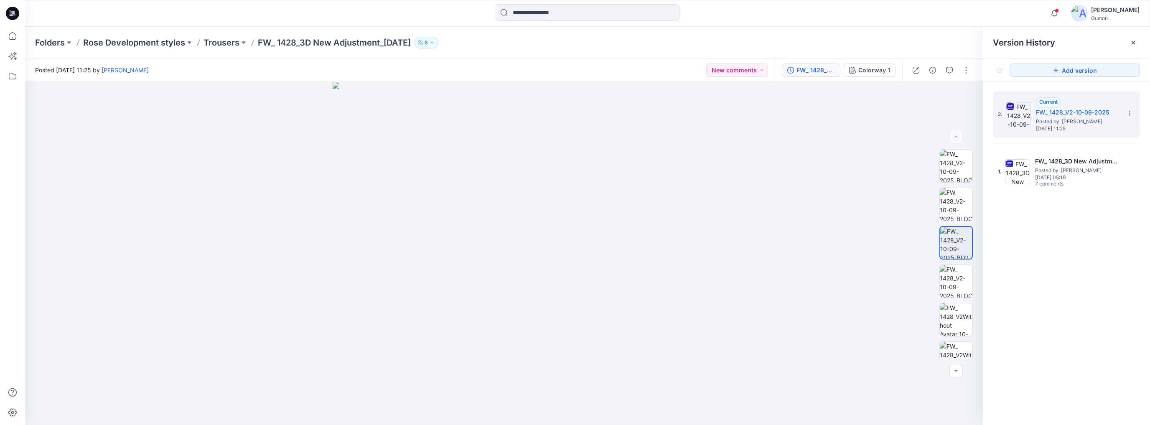
click at [639, 64] on div "Posted Wednesday, September 10, 2025 11:25 by Kavindu Ramanayake New comments" at bounding box center [400, 70] width 750 height 23
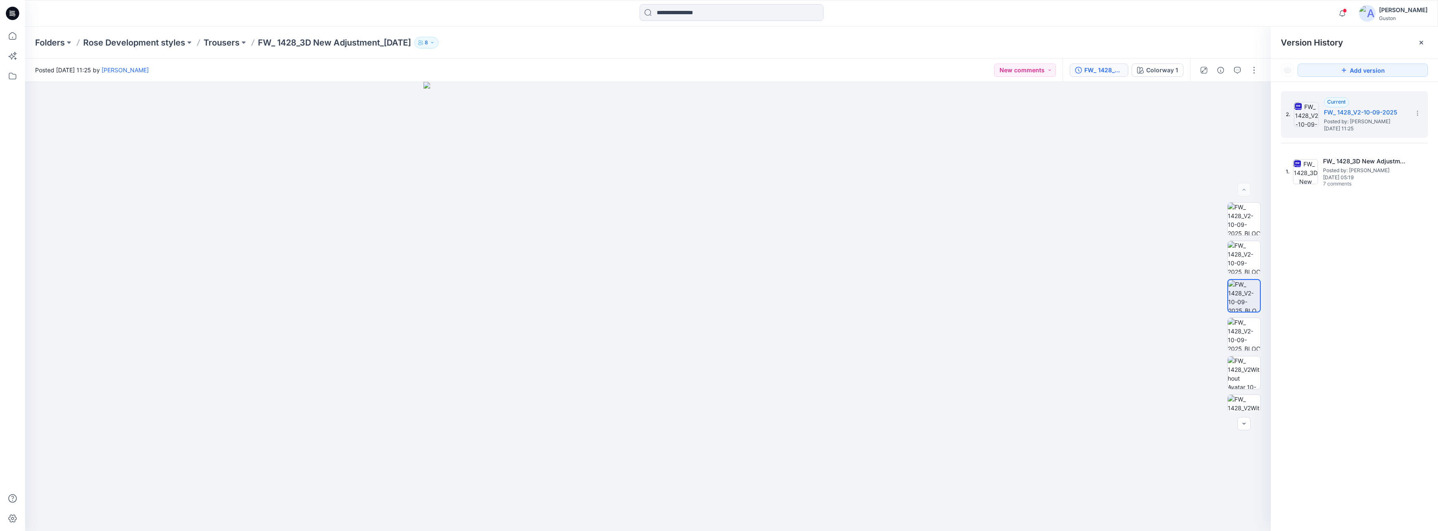
click at [836, 71] on div "Posted Wednesday, September 10, 2025 11:25 by Kavindu Ramanayake New comments" at bounding box center [543, 70] width 1037 height 23
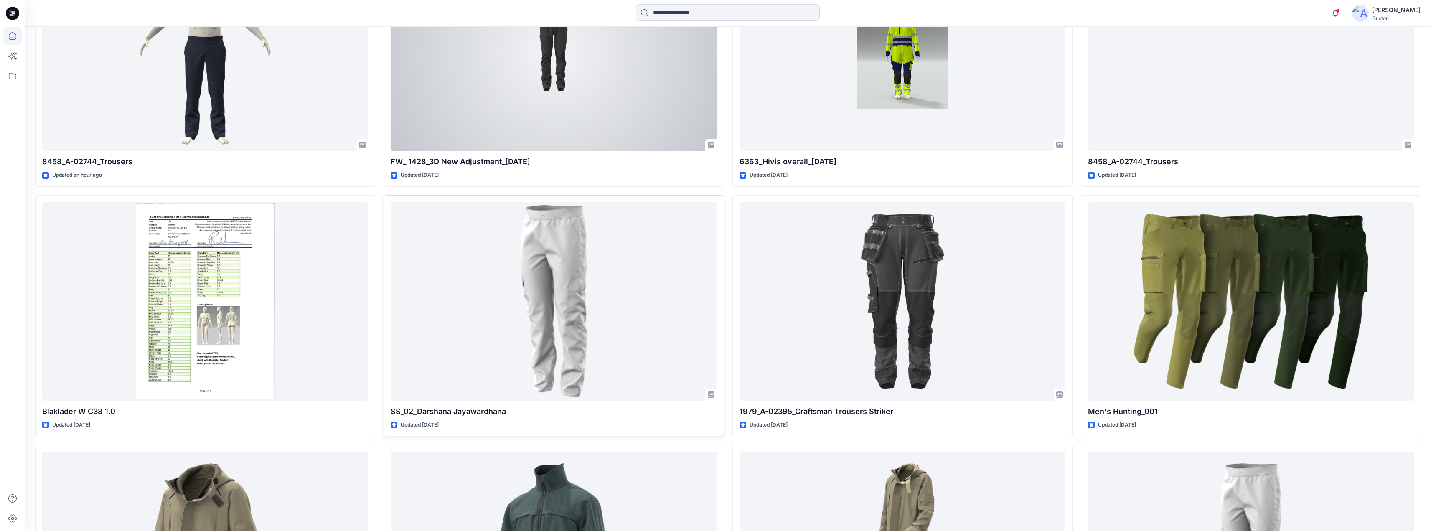
scroll to position [502, 0]
